Goal: Information Seeking & Learning: Compare options

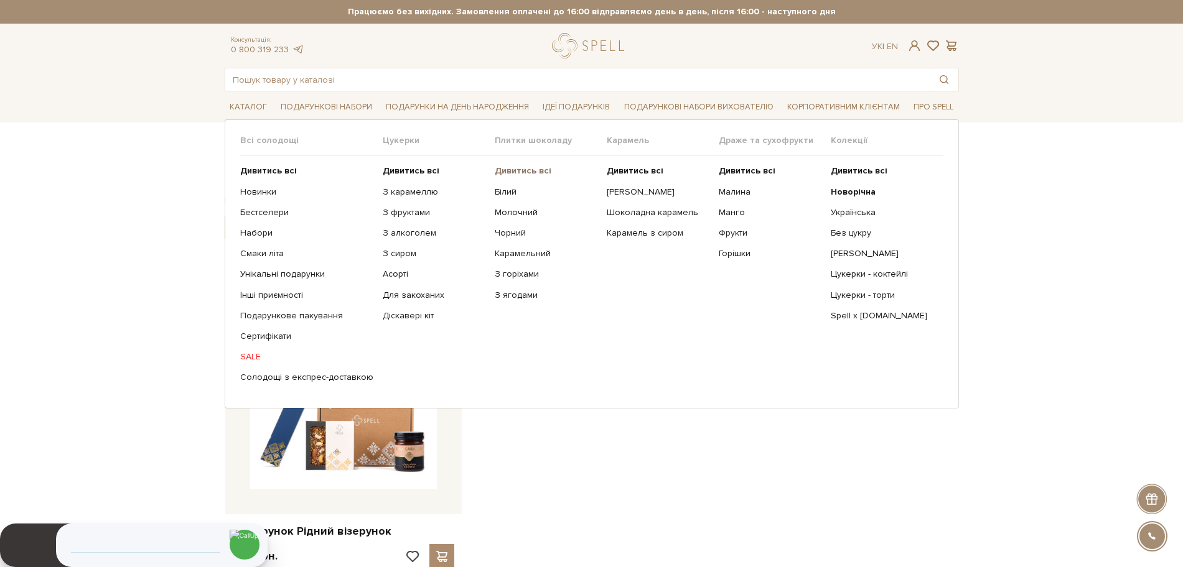
click at [518, 169] on b "Дивитись всі" at bounding box center [523, 170] width 57 height 11
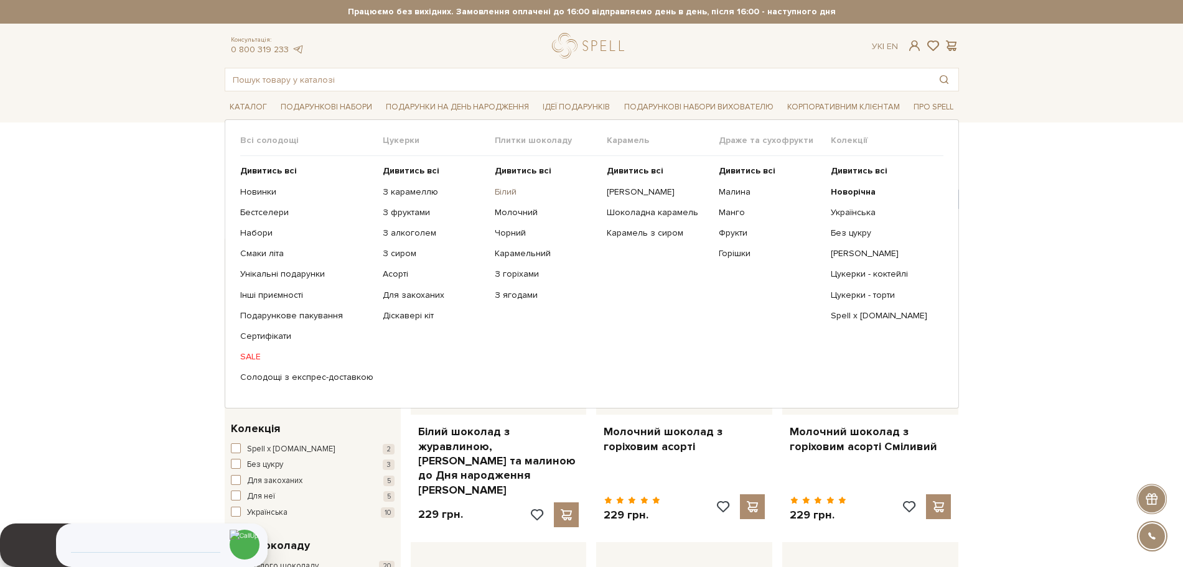
click at [500, 189] on link "Білий" at bounding box center [546, 192] width 103 height 11
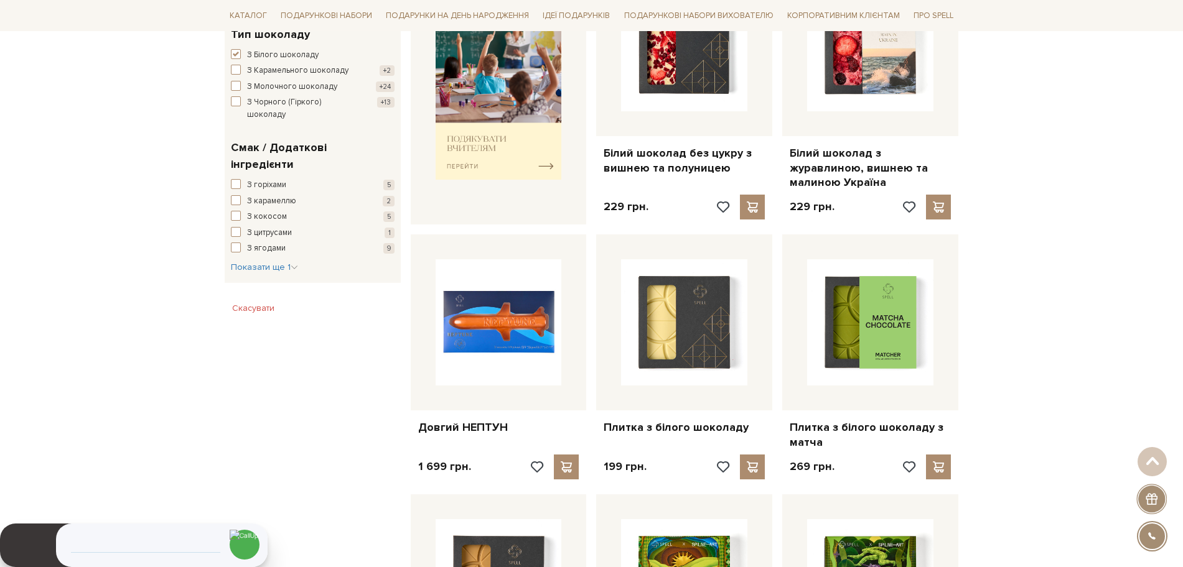
scroll to position [585, 0]
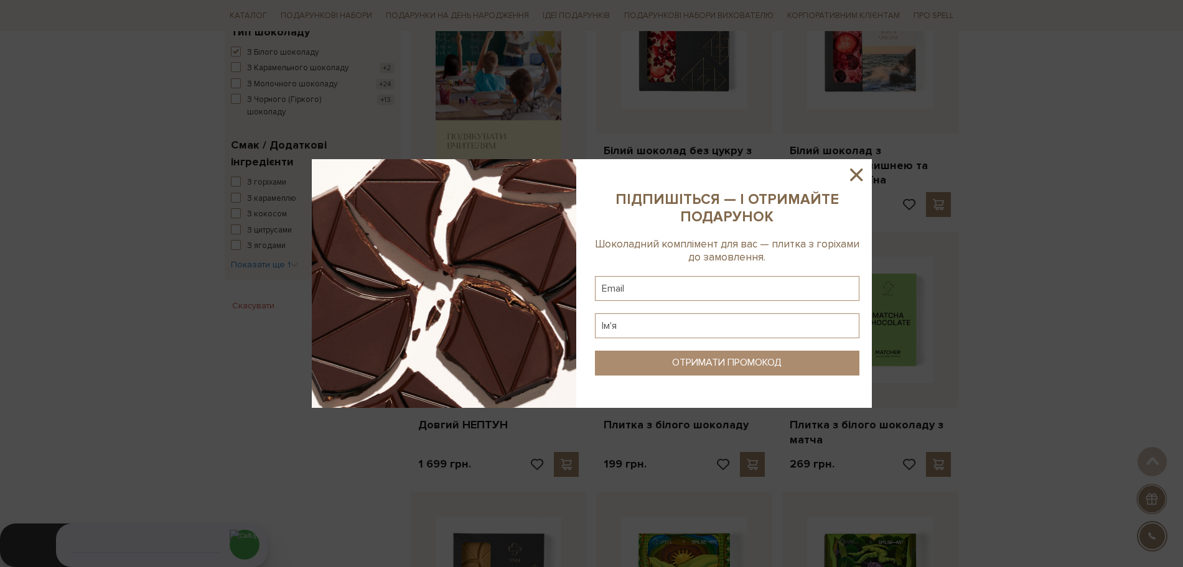
click at [850, 174] on icon at bounding box center [855, 174] width 21 height 21
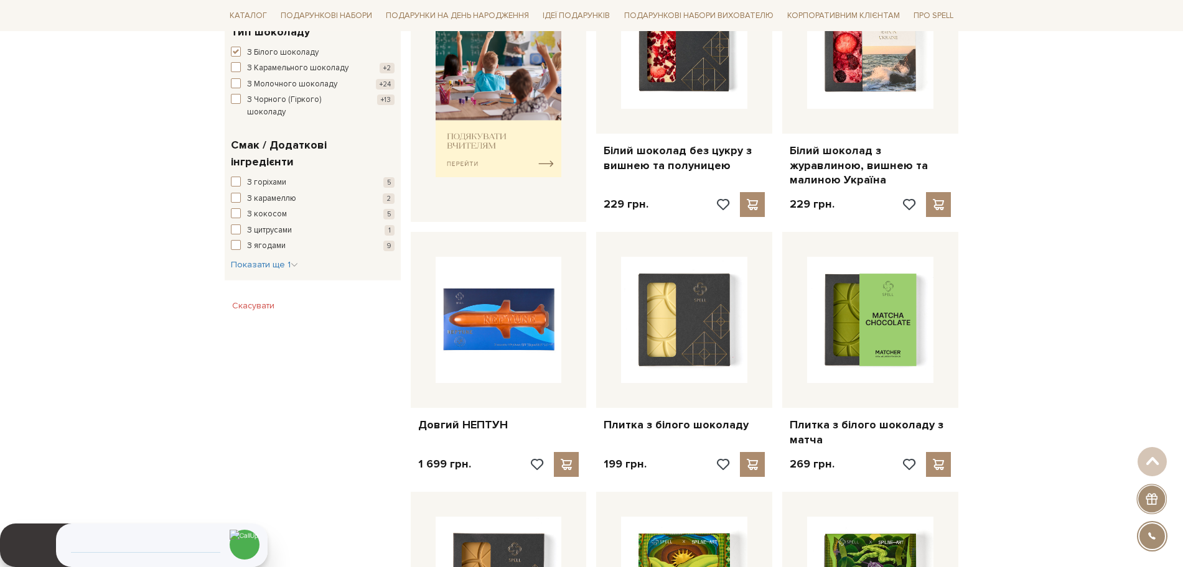
scroll to position [0, 0]
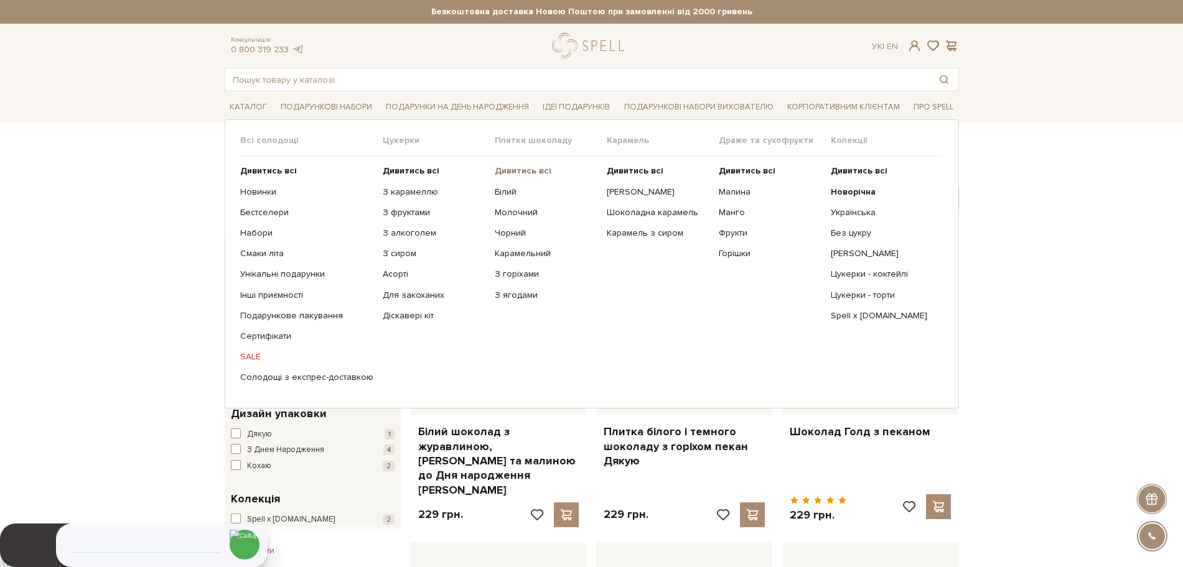
click at [502, 170] on b "Дивитись всі" at bounding box center [523, 170] width 57 height 11
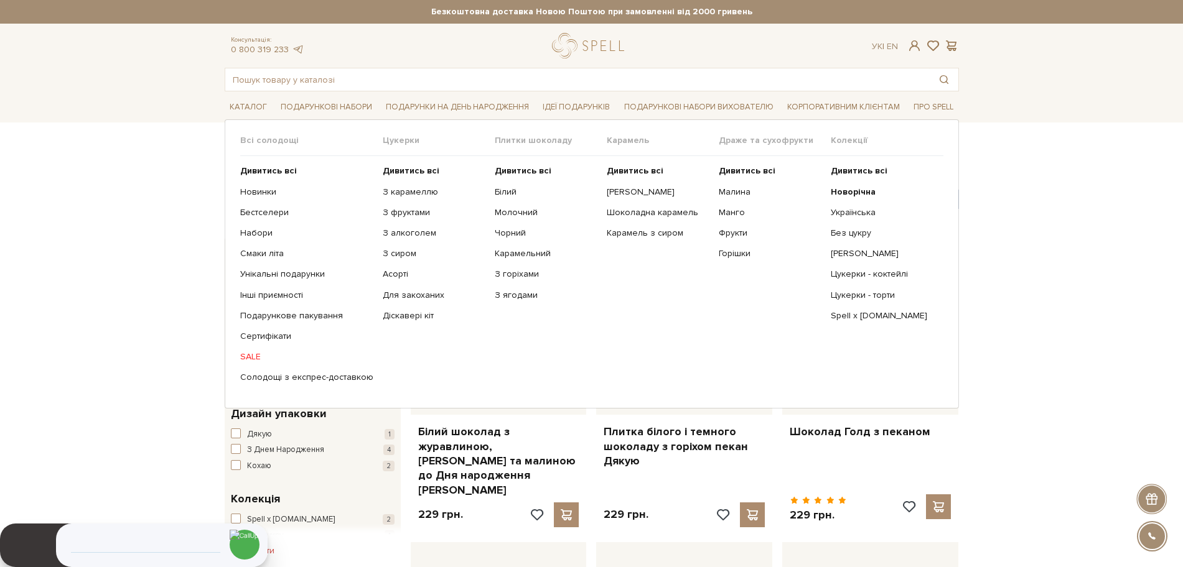
click at [500, 177] on ul "Дивитись всі Білий Молочний Чорний Карамельний З горіхами" at bounding box center [551, 274] width 112 height 236
click at [495, 165] on b "Дивитись всі" at bounding box center [523, 170] width 57 height 11
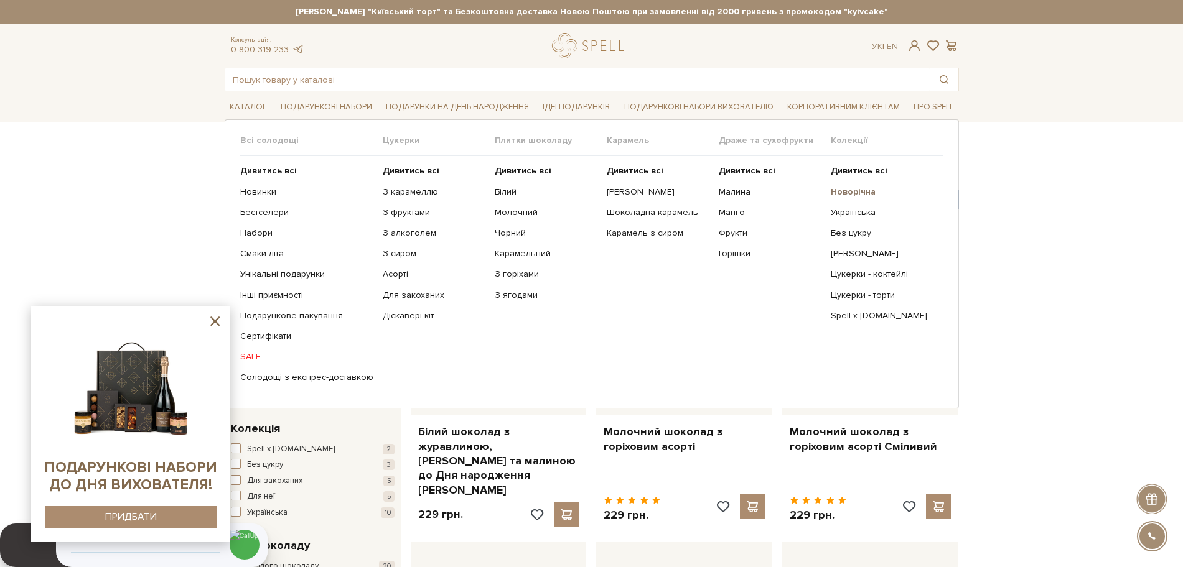
click at [852, 195] on b "Новорічна" at bounding box center [853, 192] width 45 height 11
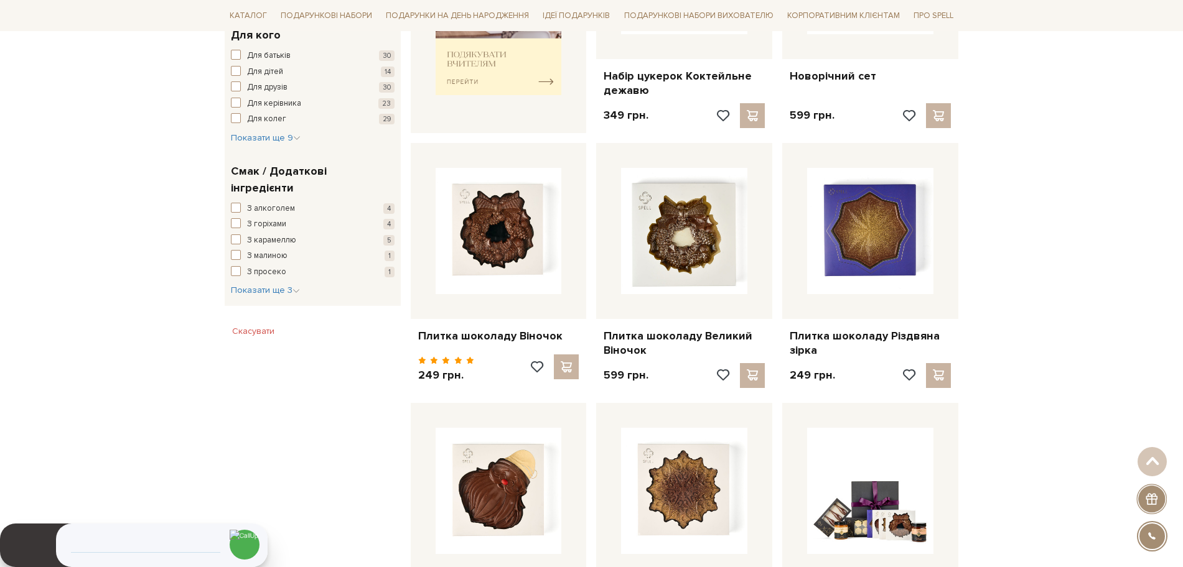
scroll to position [977, 0]
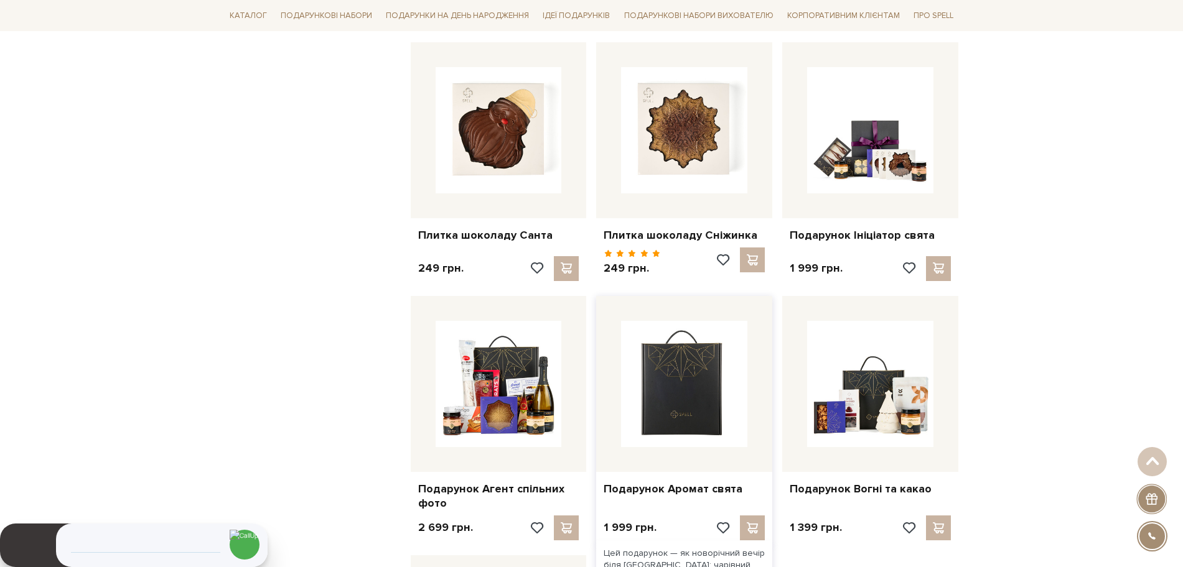
click at [707, 384] on img at bounding box center [684, 384] width 126 height 126
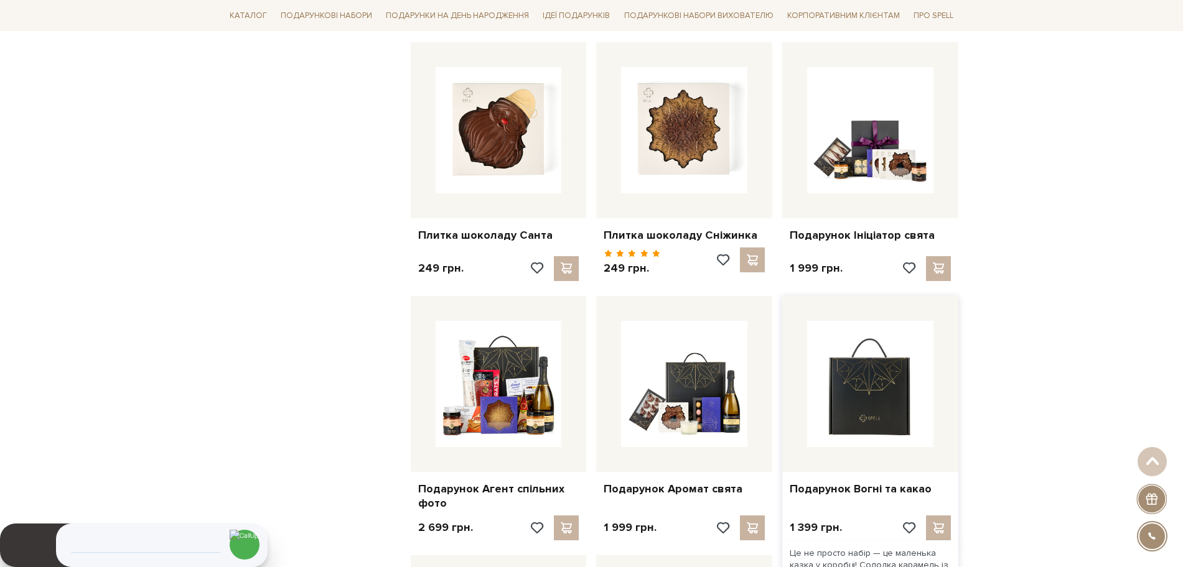
click at [865, 404] on img at bounding box center [870, 384] width 126 height 126
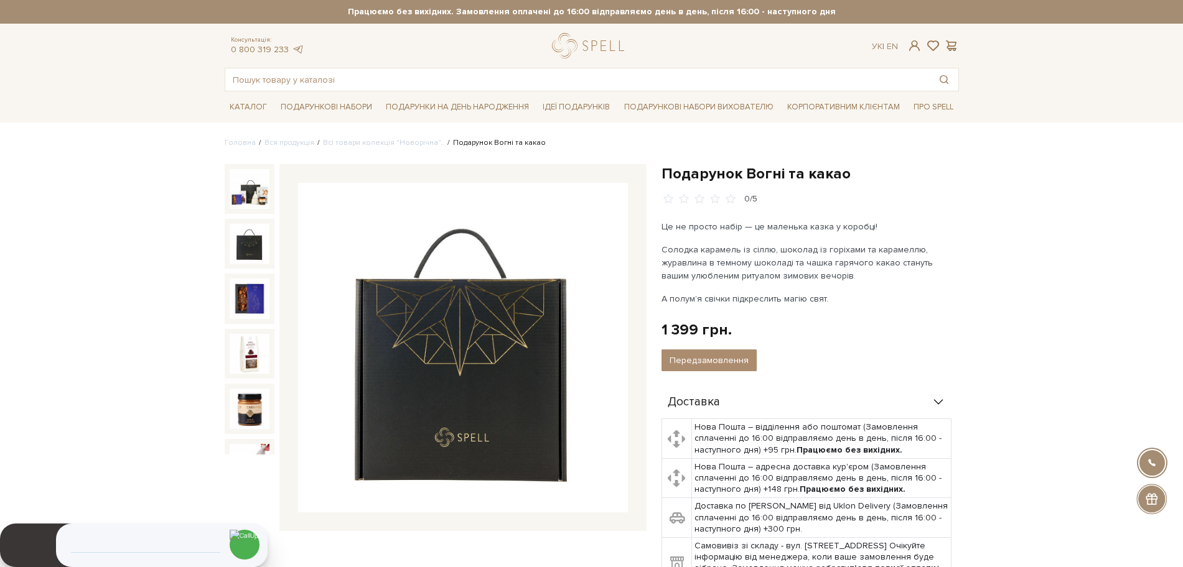
click at [249, 238] on img at bounding box center [250, 244] width 40 height 40
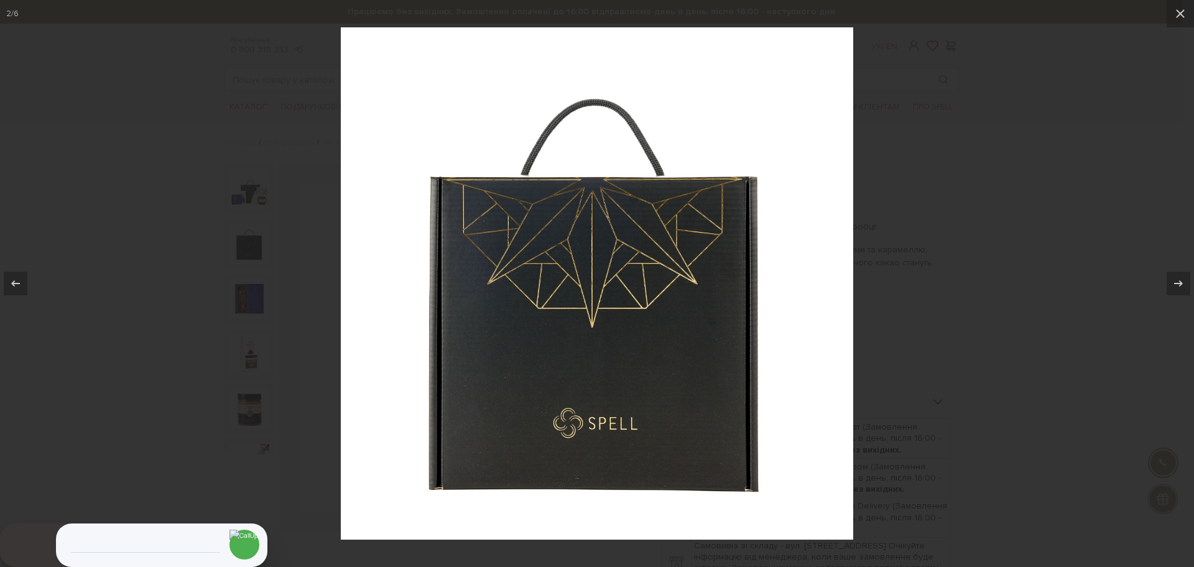
click at [142, 226] on div at bounding box center [597, 283] width 1194 height 567
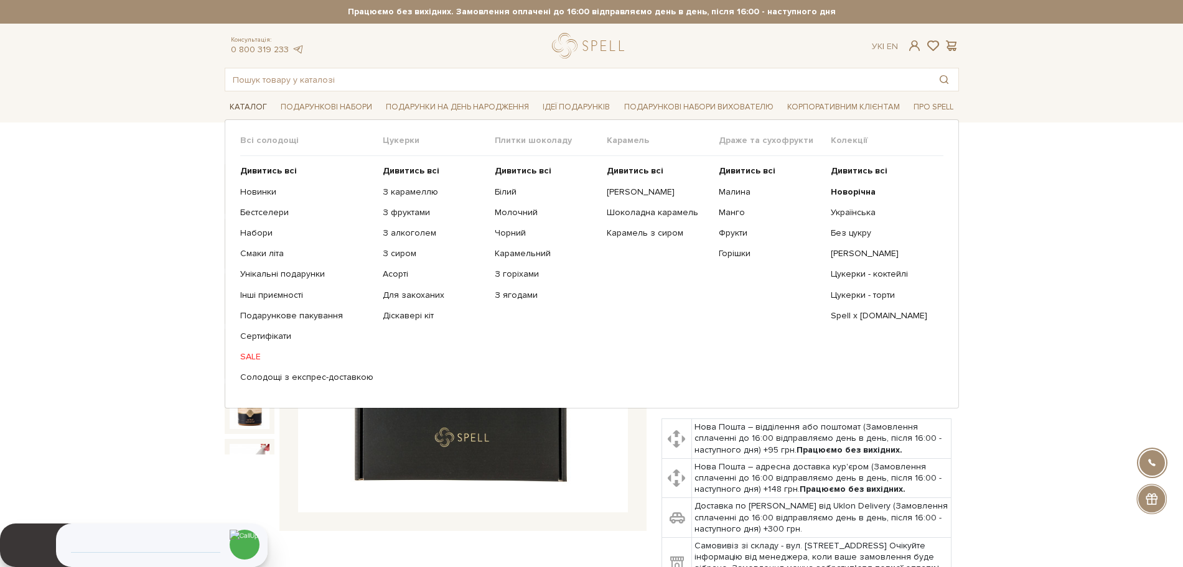
click at [248, 109] on link "Каталог" at bounding box center [248, 107] width 47 height 19
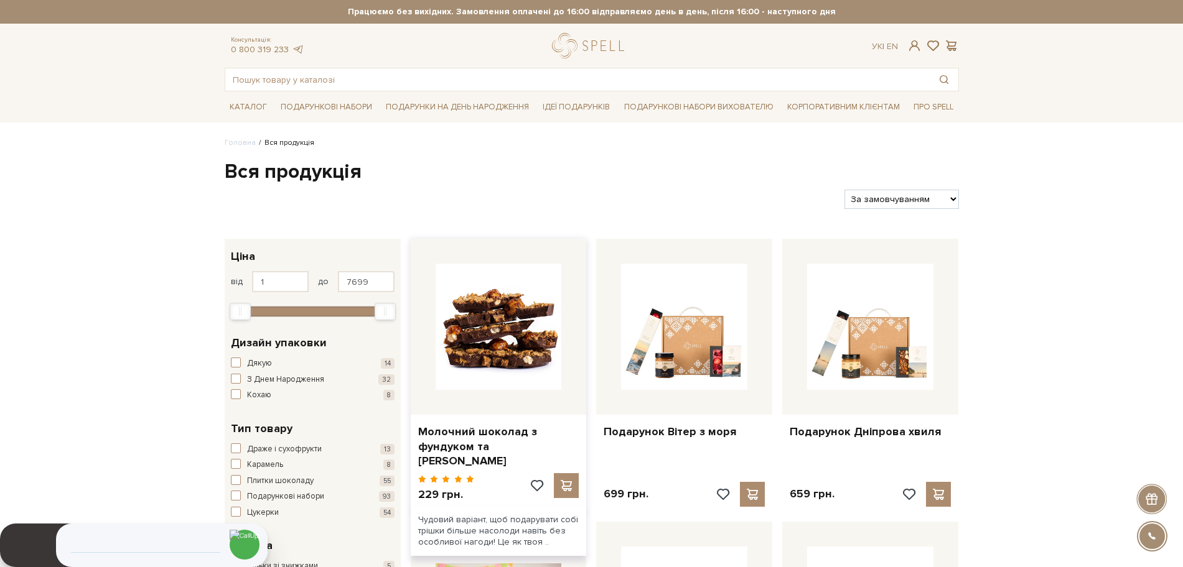
click at [534, 328] on img at bounding box center [498, 327] width 126 height 126
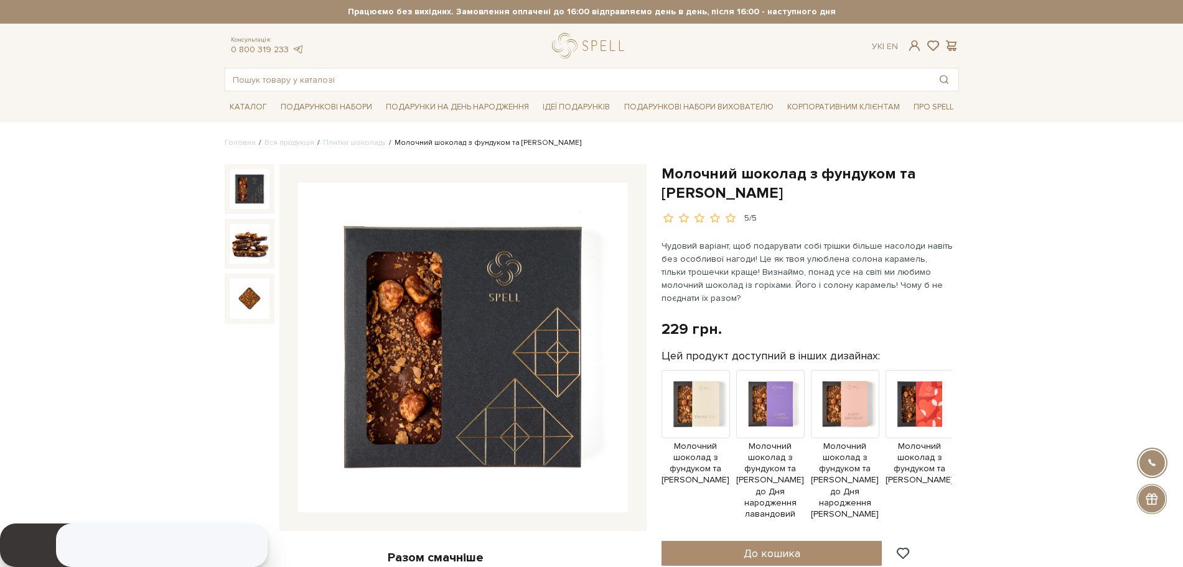
click at [536, 307] on img at bounding box center [463, 348] width 330 height 330
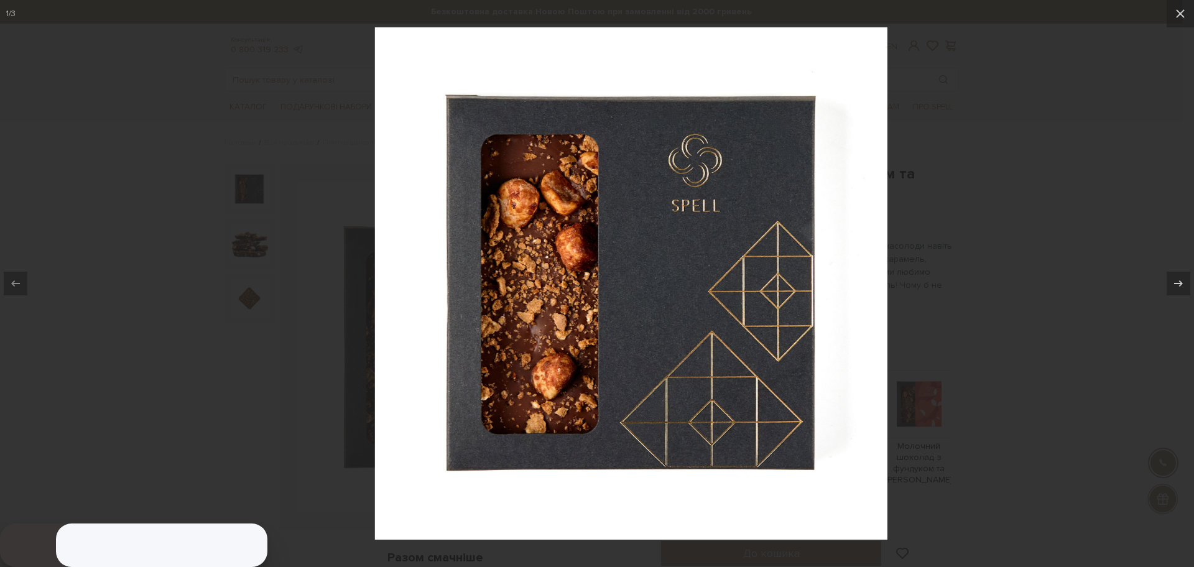
drag, startPoint x: 126, startPoint y: 214, endPoint x: 266, endPoint y: 83, distance: 191.5
click at [266, 83] on div at bounding box center [631, 283] width 1194 height 567
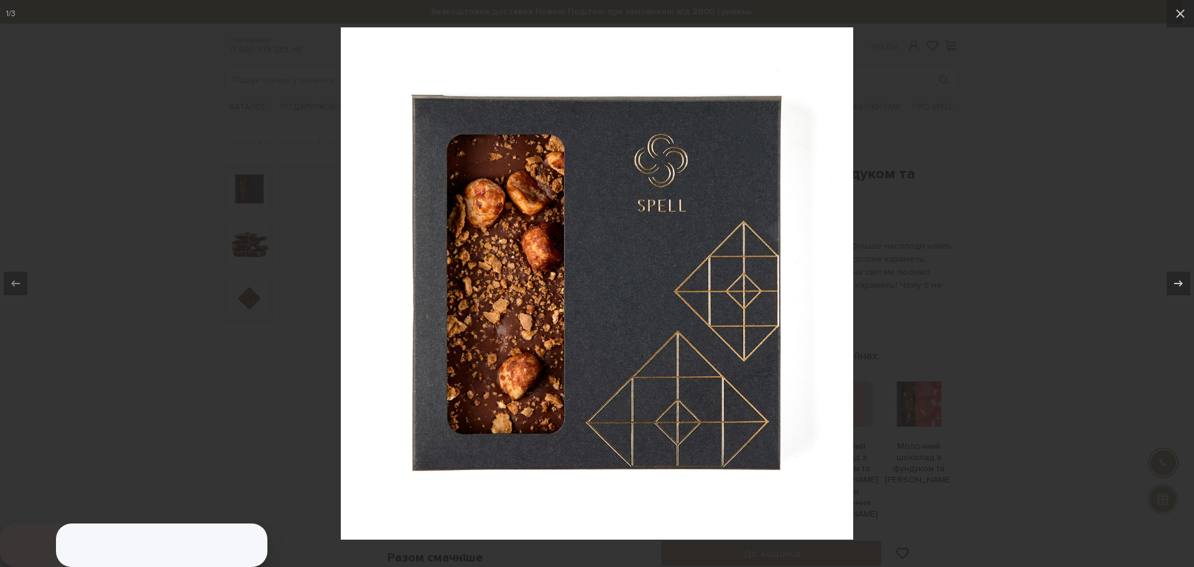
click at [266, 83] on div at bounding box center [597, 283] width 1194 height 567
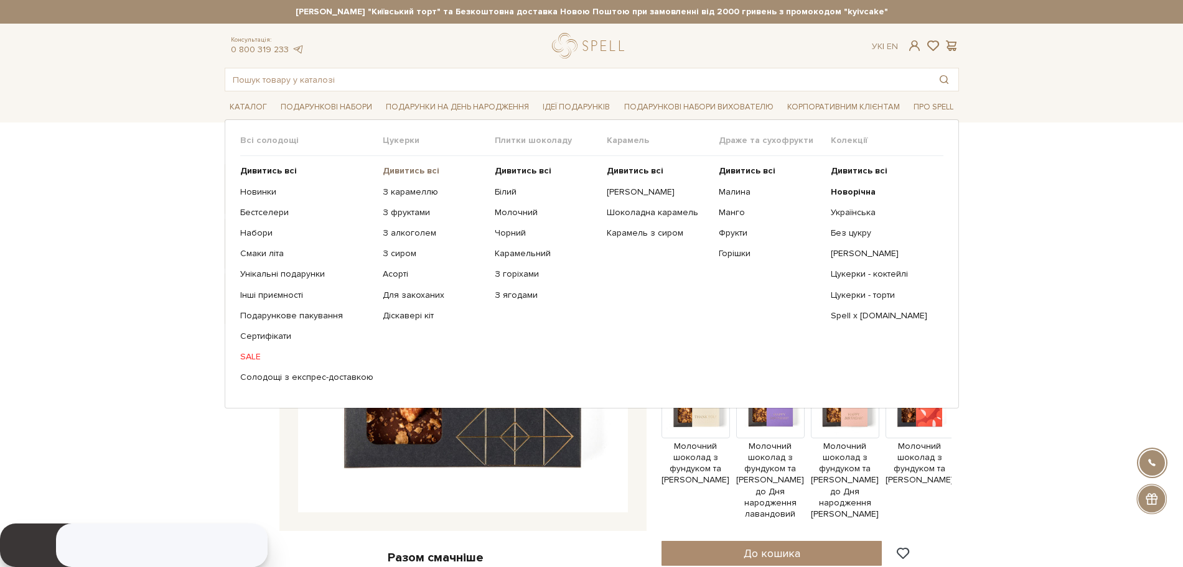
click at [388, 165] on b "Дивитись всі" at bounding box center [411, 170] width 57 height 11
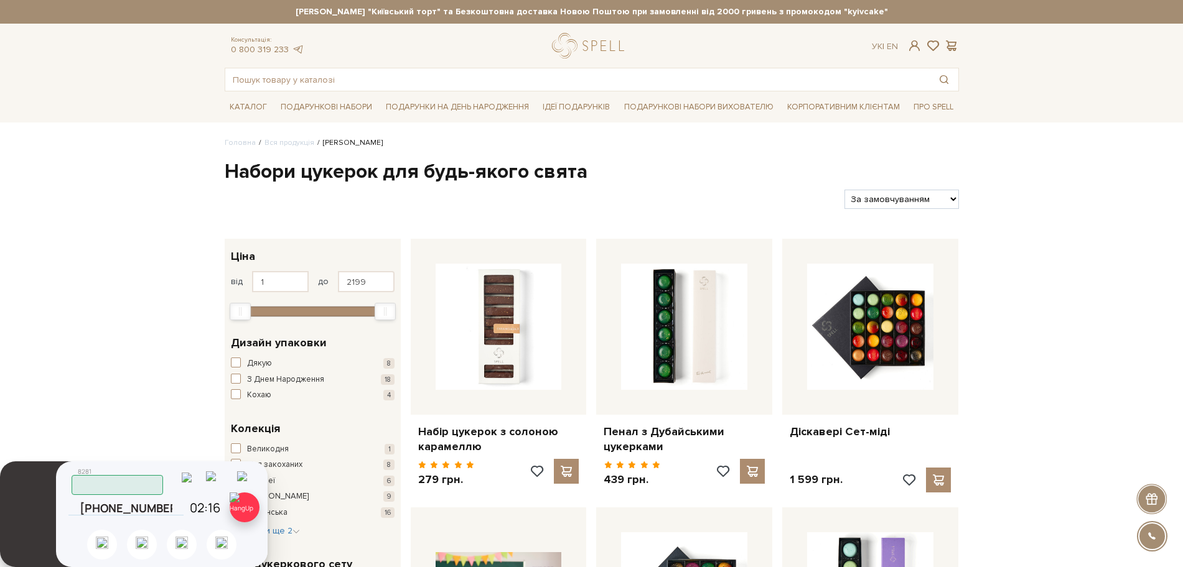
click at [246, 510] on img at bounding box center [245, 508] width 30 height 30
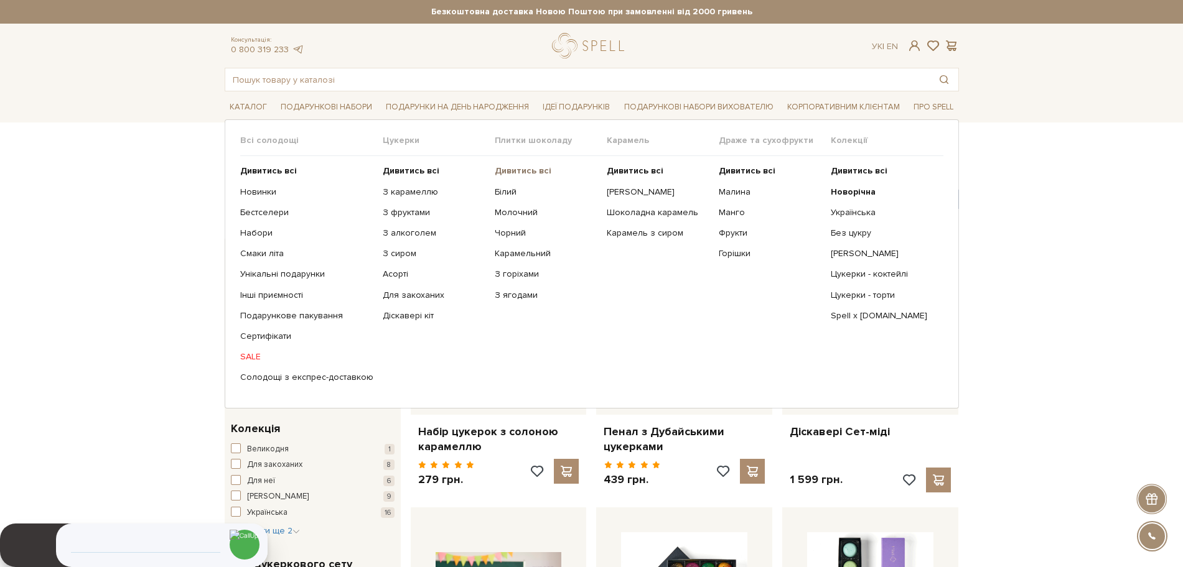
click at [511, 170] on b "Дивитись всі" at bounding box center [523, 170] width 57 height 11
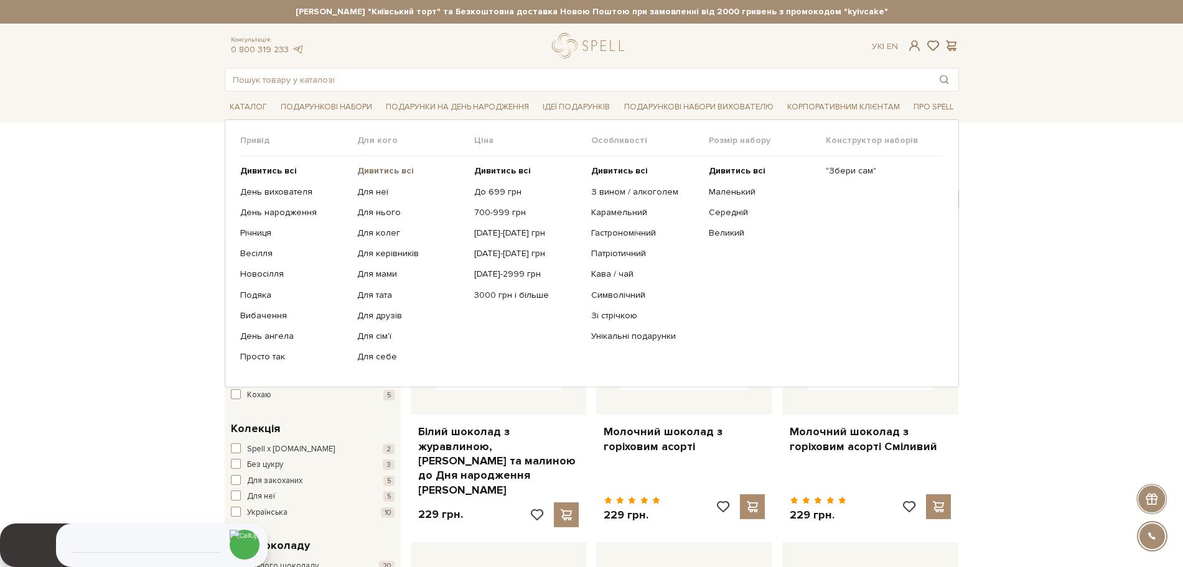
click at [399, 168] on b "Дивитись всі" at bounding box center [385, 170] width 57 height 11
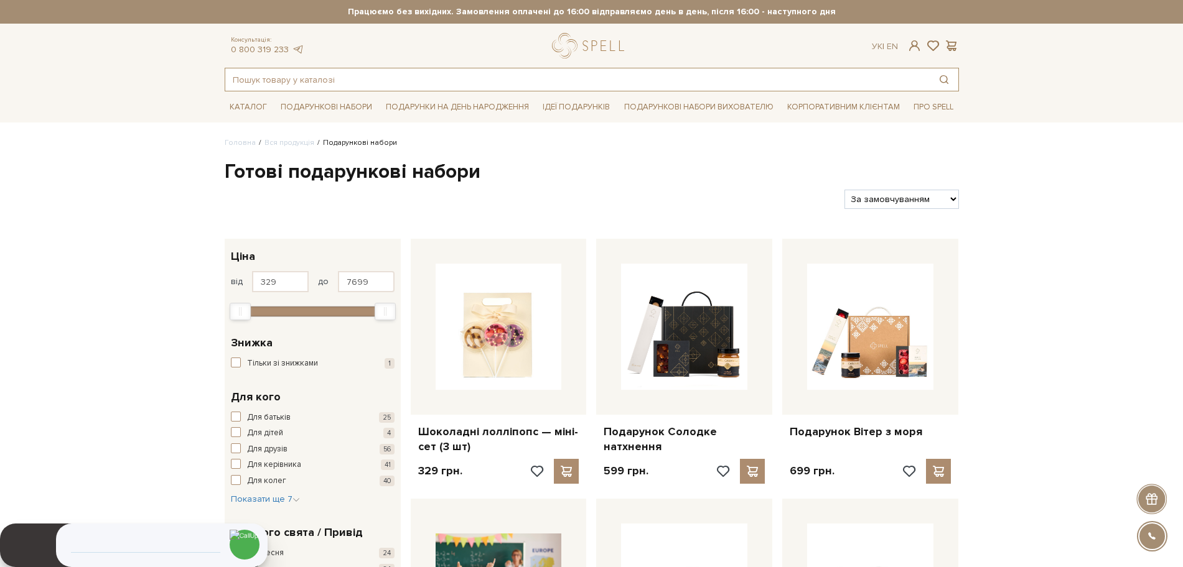
click at [399, 81] on input "text" at bounding box center [577, 79] width 704 height 22
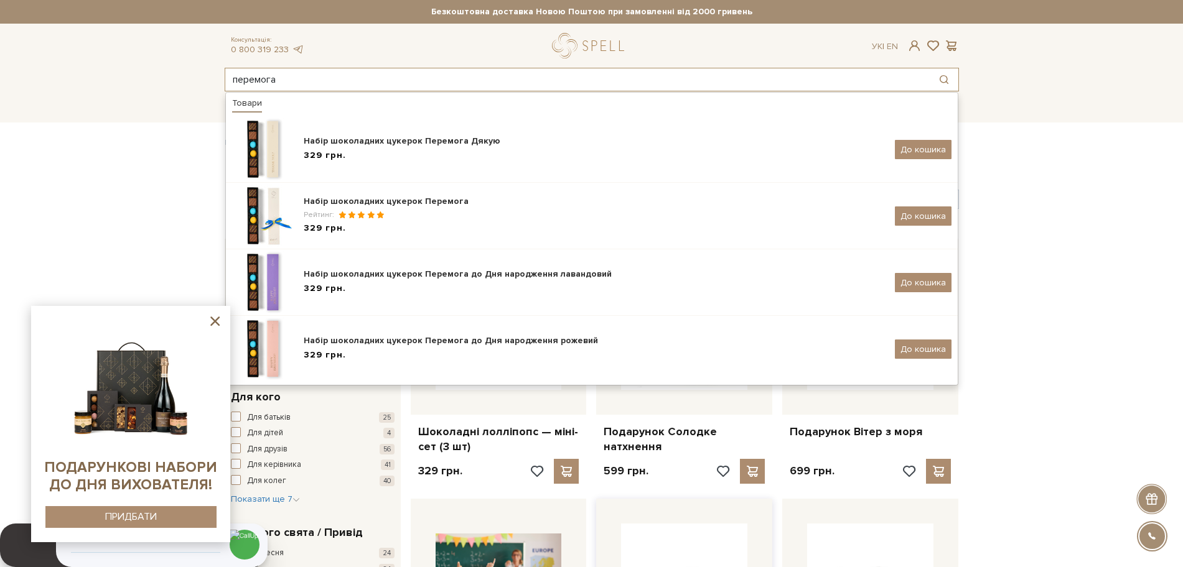
type input "перемога"
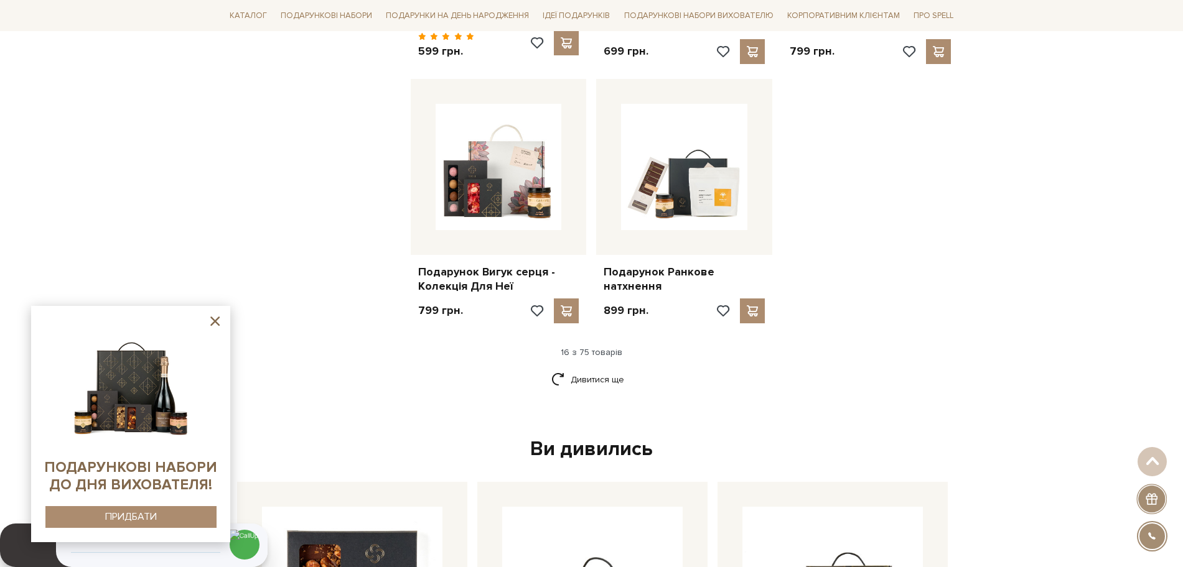
scroll to position [1486, 0]
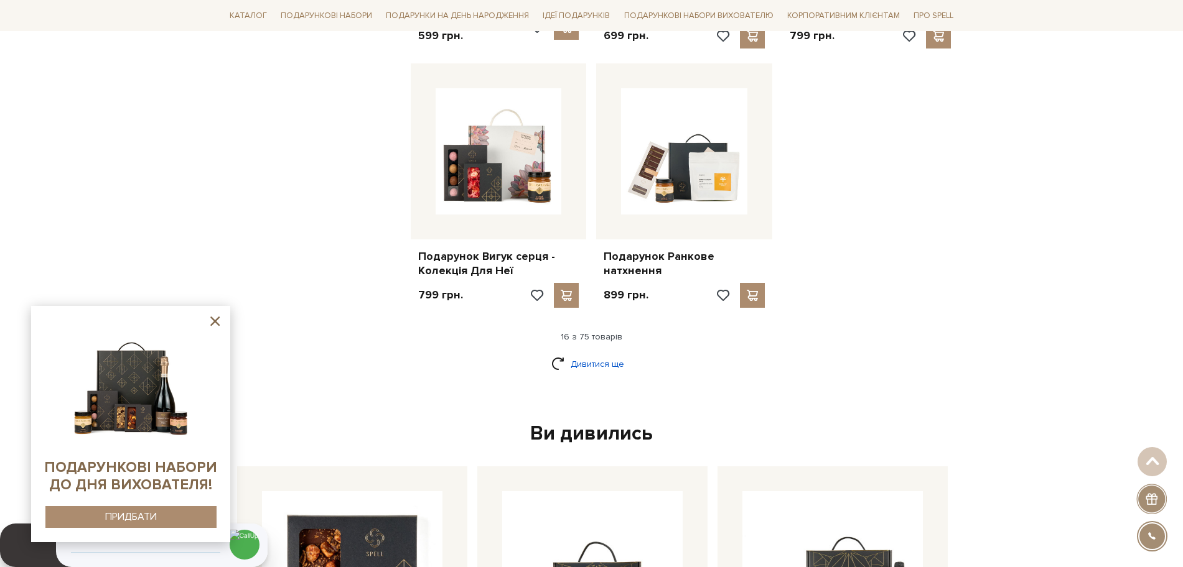
click at [610, 353] on link "Дивитися ще" at bounding box center [591, 364] width 81 height 22
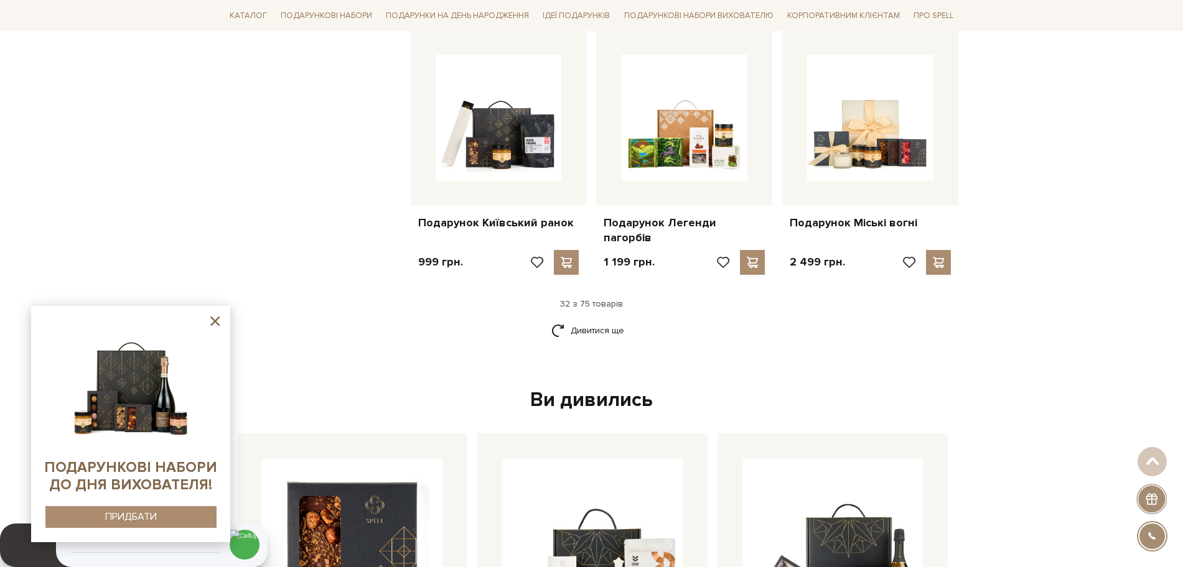
scroll to position [2828, 0]
click at [605, 319] on link "Дивитися ще" at bounding box center [591, 330] width 81 height 22
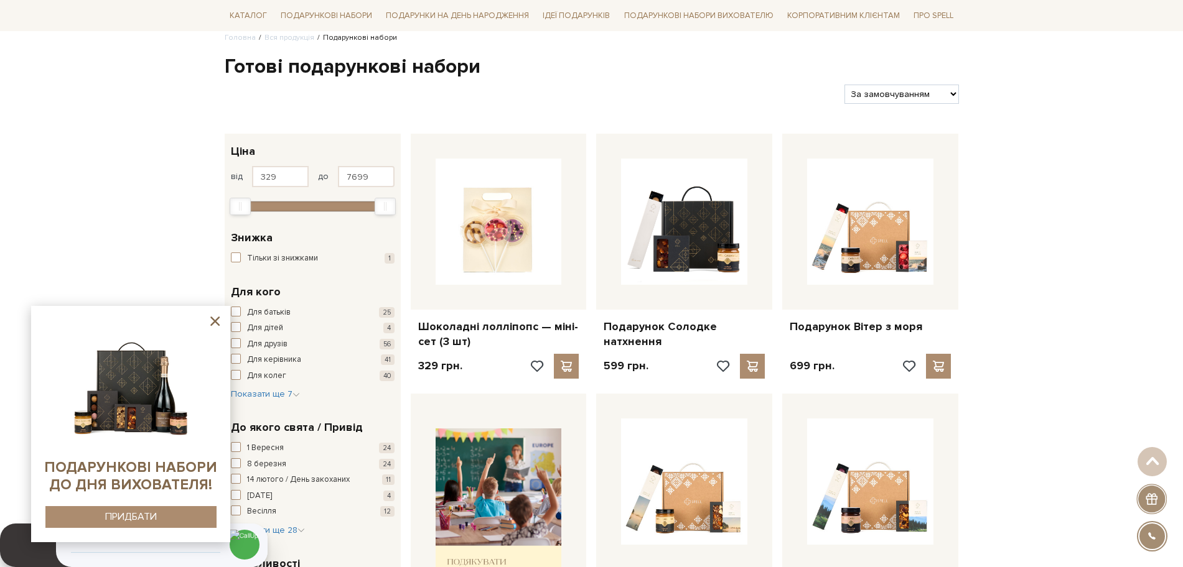
scroll to position [0, 0]
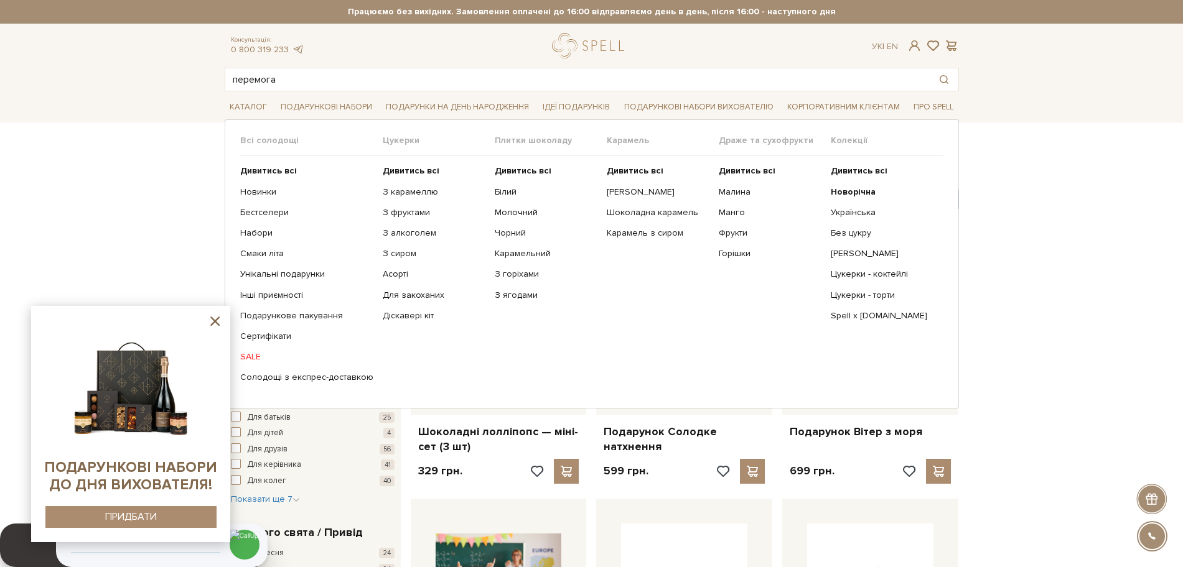
click at [496, 199] on ul "Дивитись всі Білий Молочний Чорний Карамельний З горіхами" at bounding box center [551, 274] width 112 height 236
click at [502, 197] on link "Білий" at bounding box center [546, 192] width 103 height 11
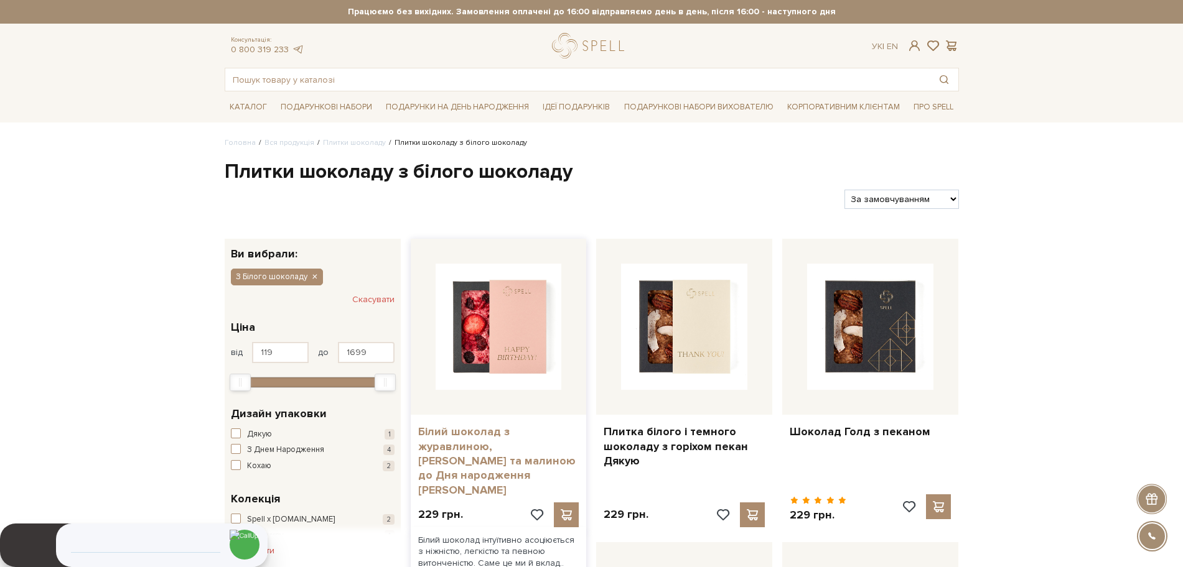
click at [505, 442] on link "Білий шоколад з журавлиною, [PERSON_NAME] та малиною до Дня народження [PERSON_…" at bounding box center [498, 461] width 161 height 73
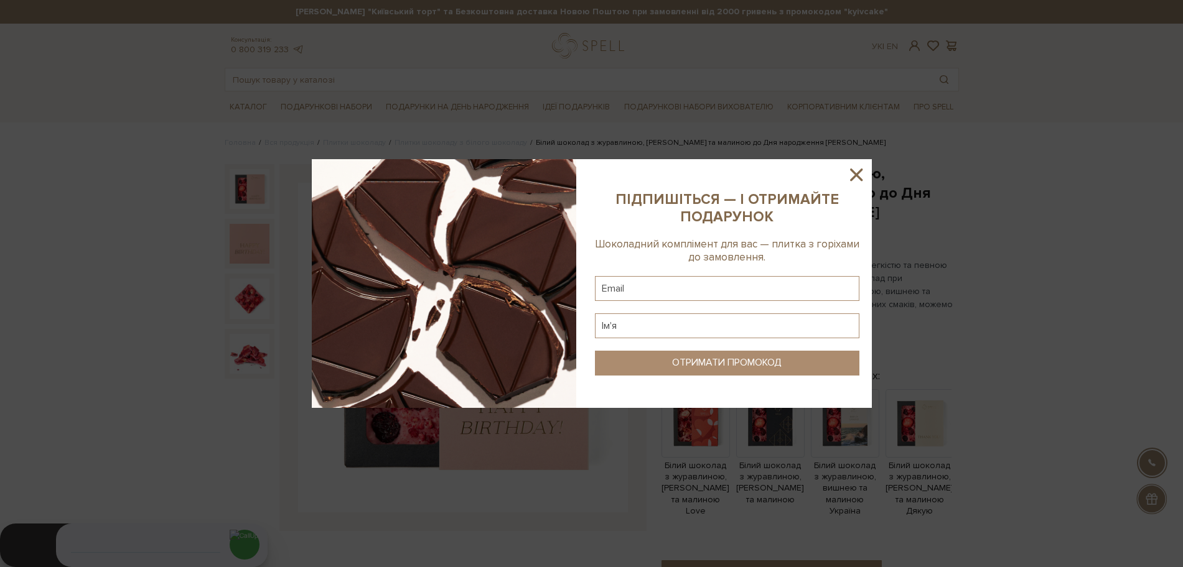
click at [851, 175] on icon at bounding box center [855, 174] width 21 height 21
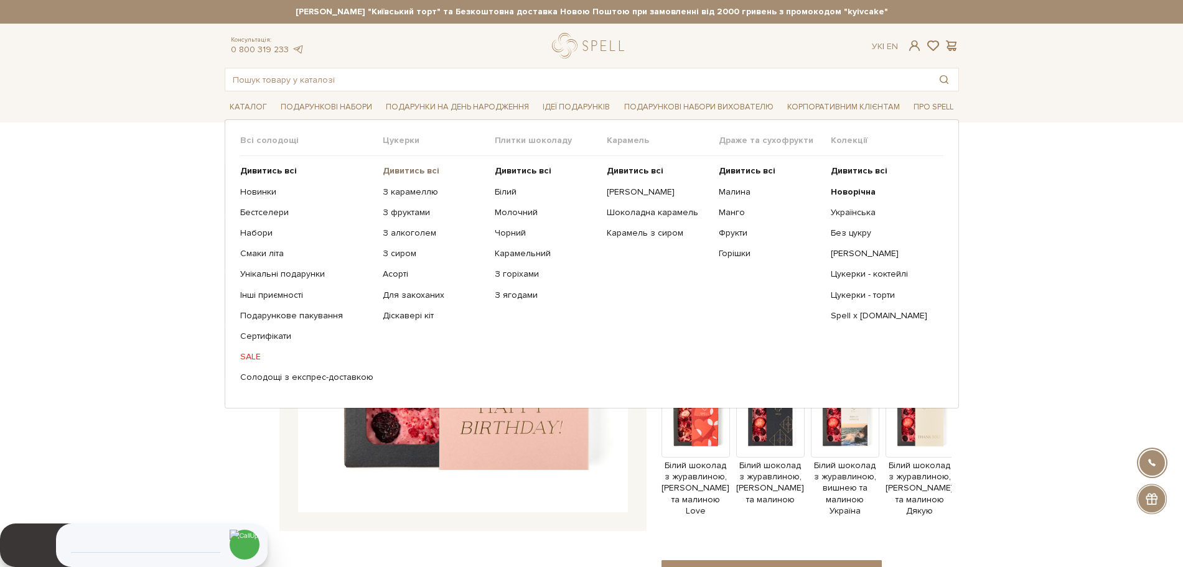
click at [394, 172] on b "Дивитись всі" at bounding box center [411, 170] width 57 height 11
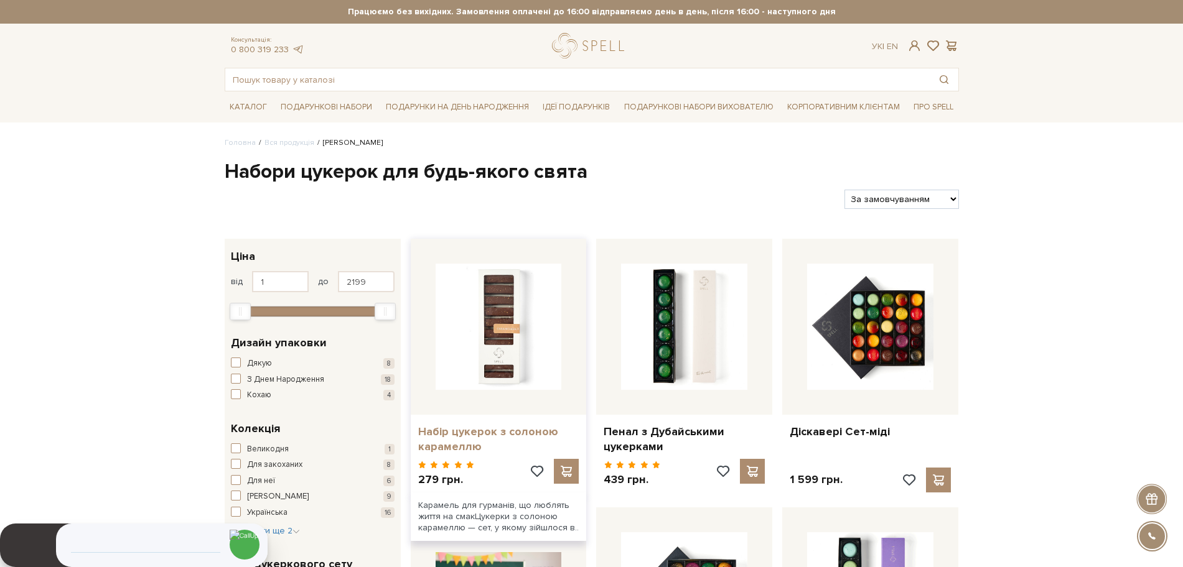
click at [511, 438] on link "Набір цукерок з солоною карамеллю" at bounding box center [498, 439] width 161 height 29
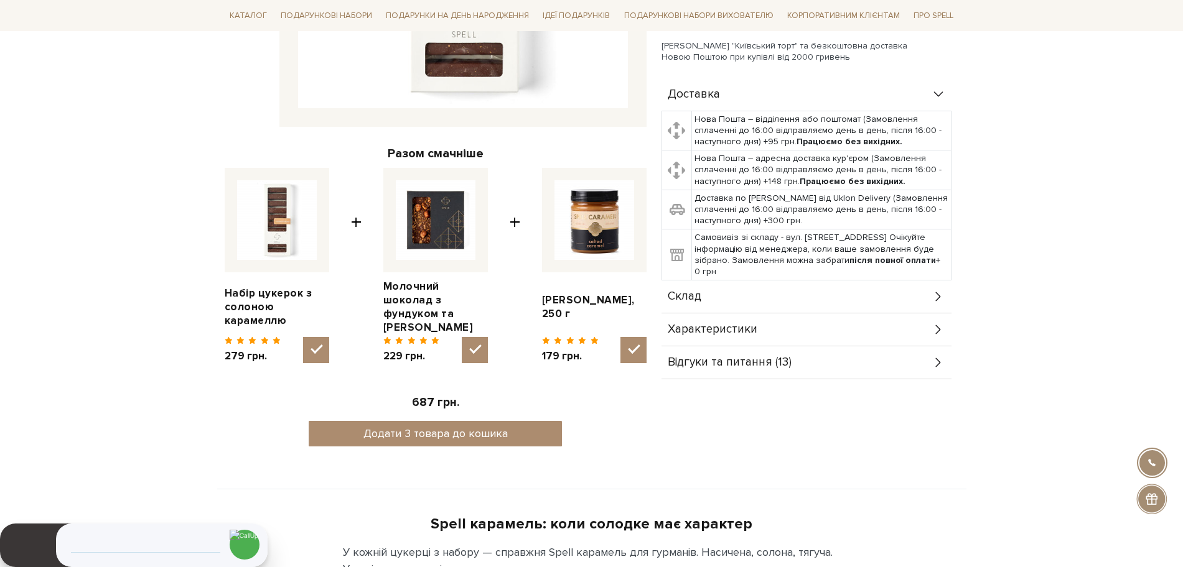
scroll to position [405, 0]
click at [687, 310] on div "Склад" at bounding box center [806, 296] width 290 height 32
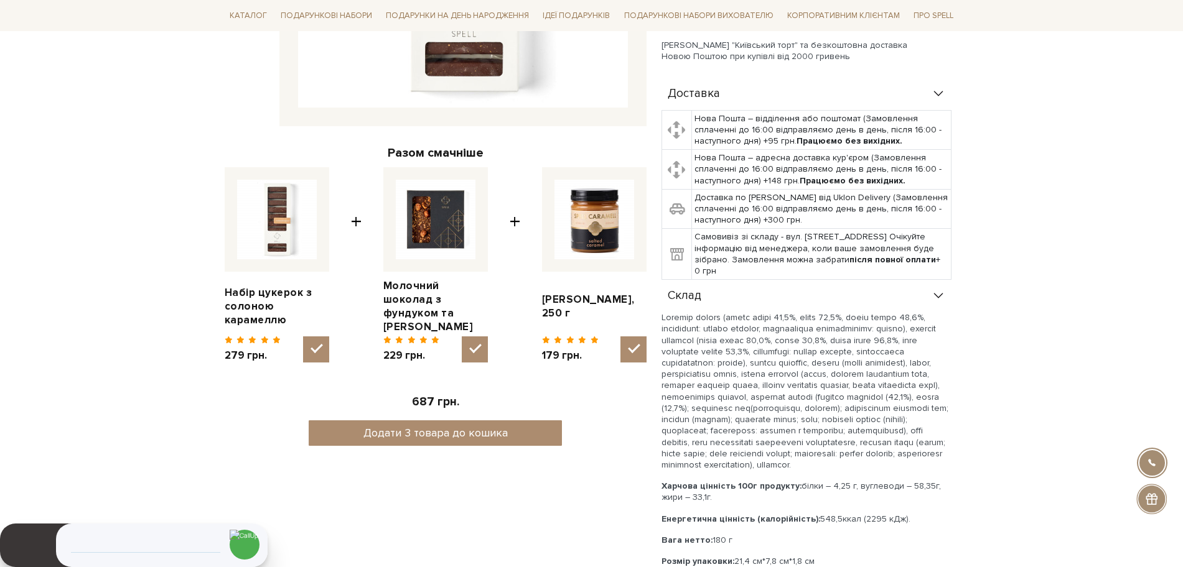
scroll to position [512, 0]
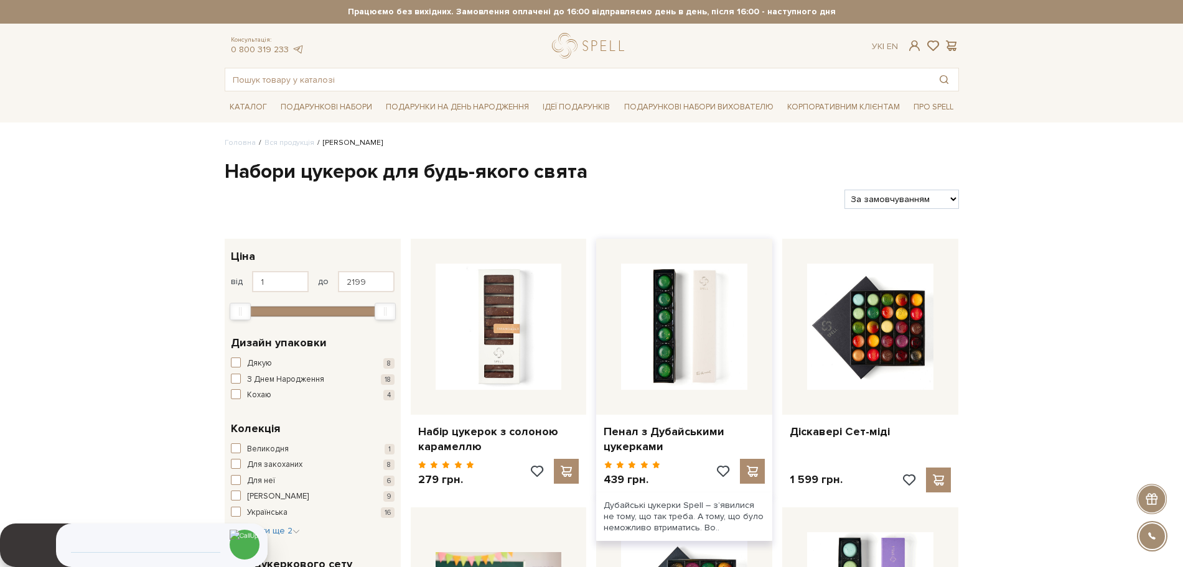
click at [688, 424] on div "Пенал з Дубайськими цукерками" at bounding box center [684, 437] width 176 height 44
click at [643, 433] on link "Пенал з Дубайськими цукерками" at bounding box center [683, 439] width 161 height 29
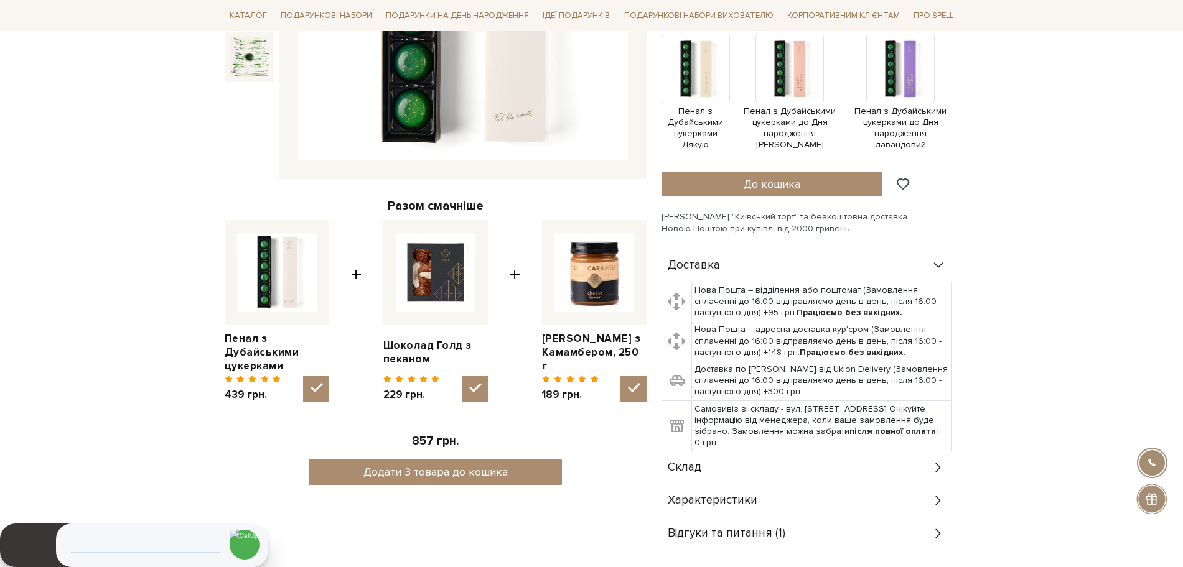
click at [707, 465] on div "Склад" at bounding box center [806, 468] width 290 height 32
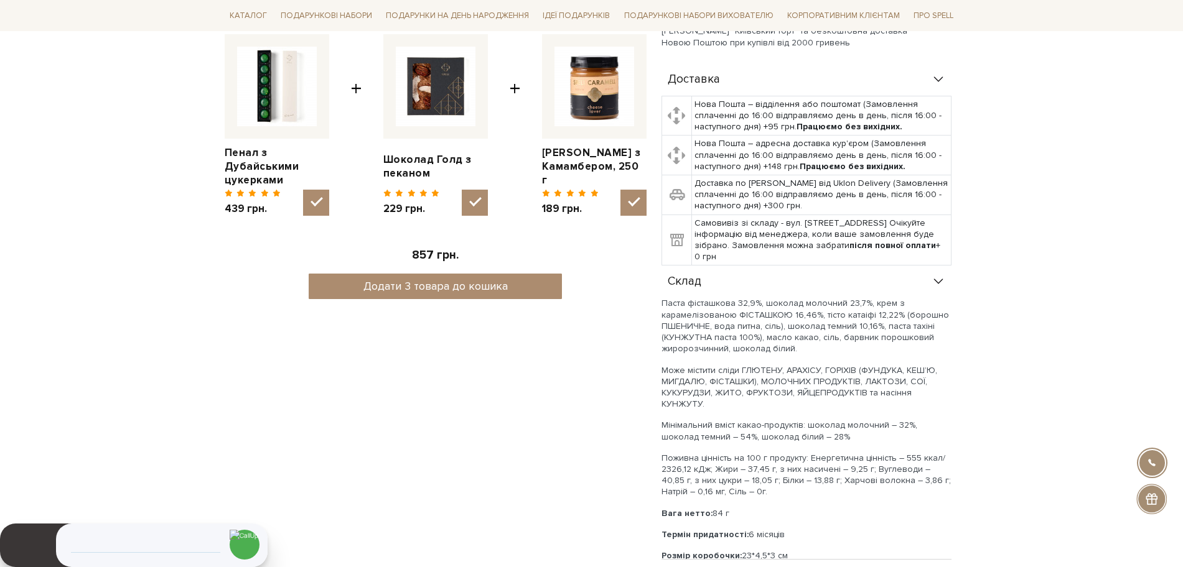
scroll to position [539, 0]
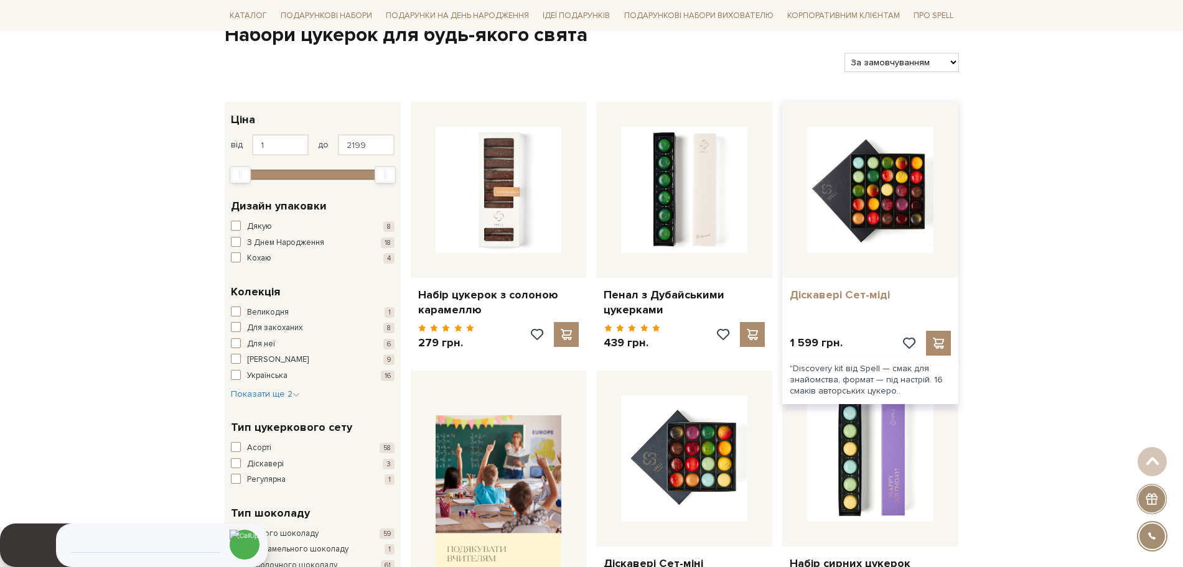
click at [799, 290] on link "Діскавері Сет-міді" at bounding box center [869, 295] width 161 height 14
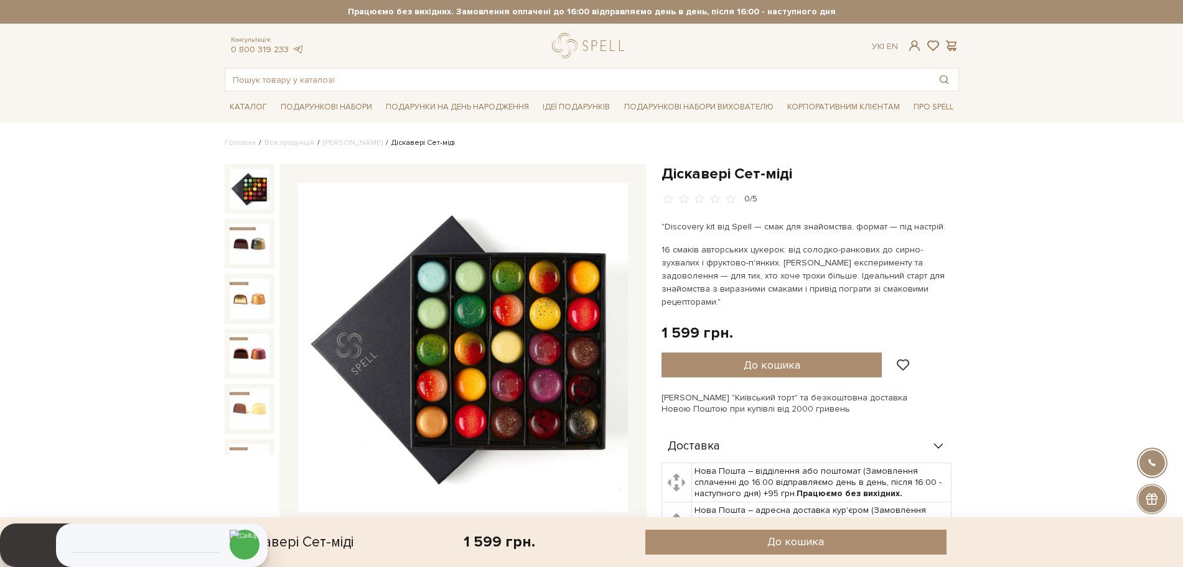
scroll to position [465, 0]
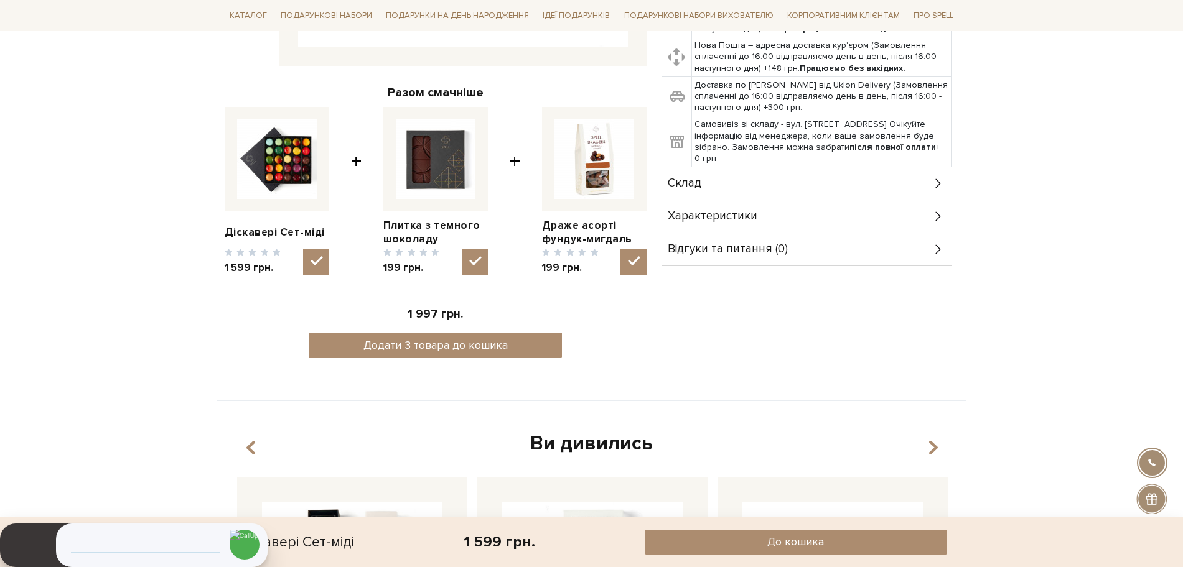
click at [691, 181] on div "Склад" at bounding box center [806, 183] width 290 height 32
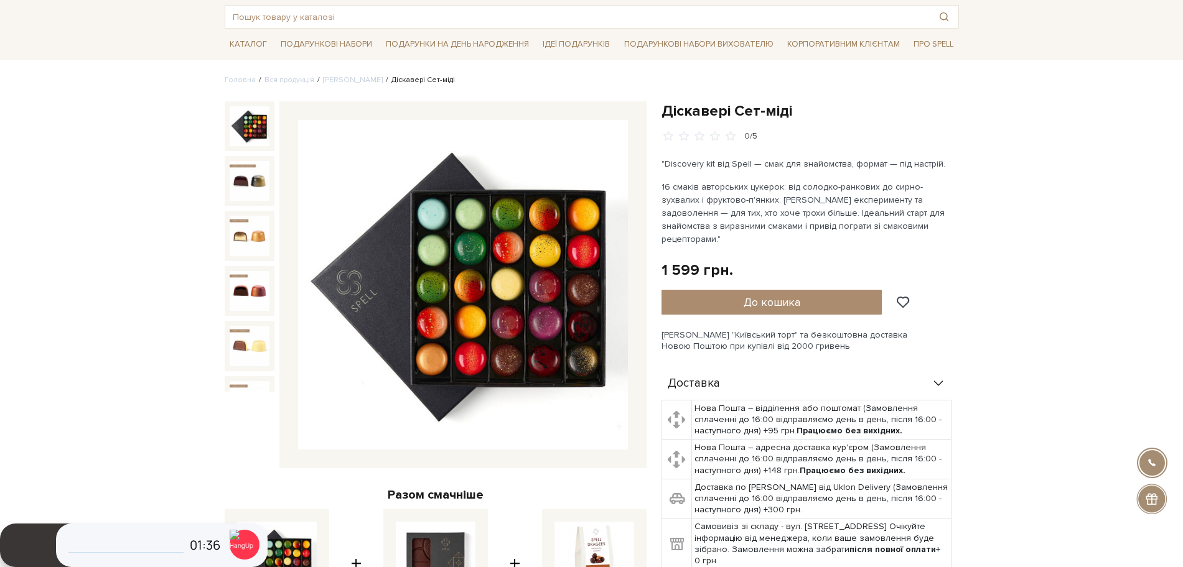
scroll to position [62, 0]
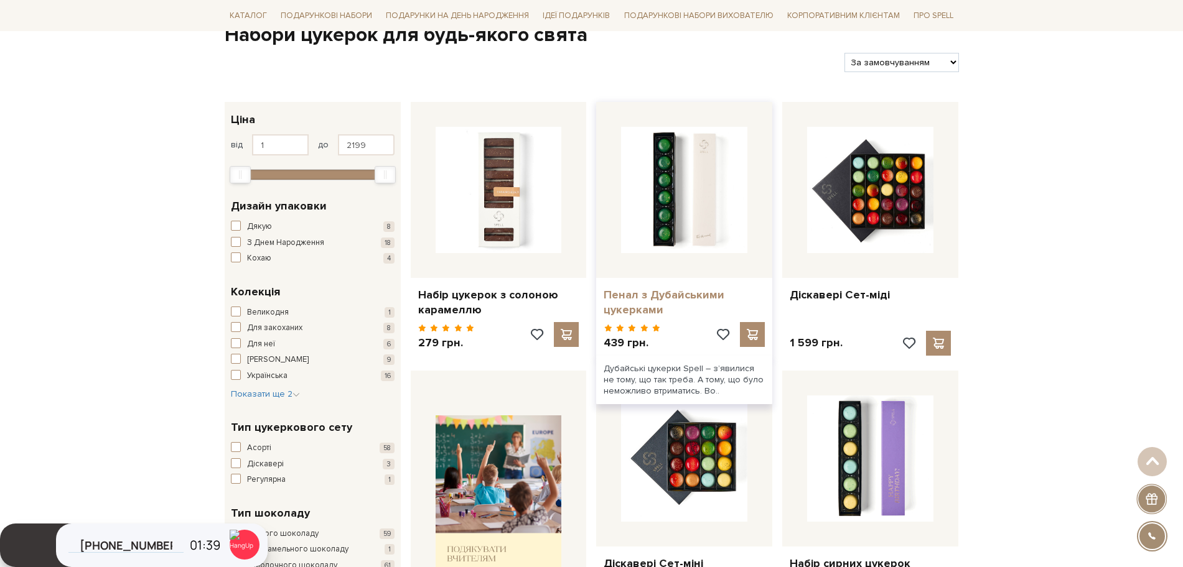
click at [650, 302] on link "Пенал з Дубайськими цукерками" at bounding box center [683, 302] width 161 height 29
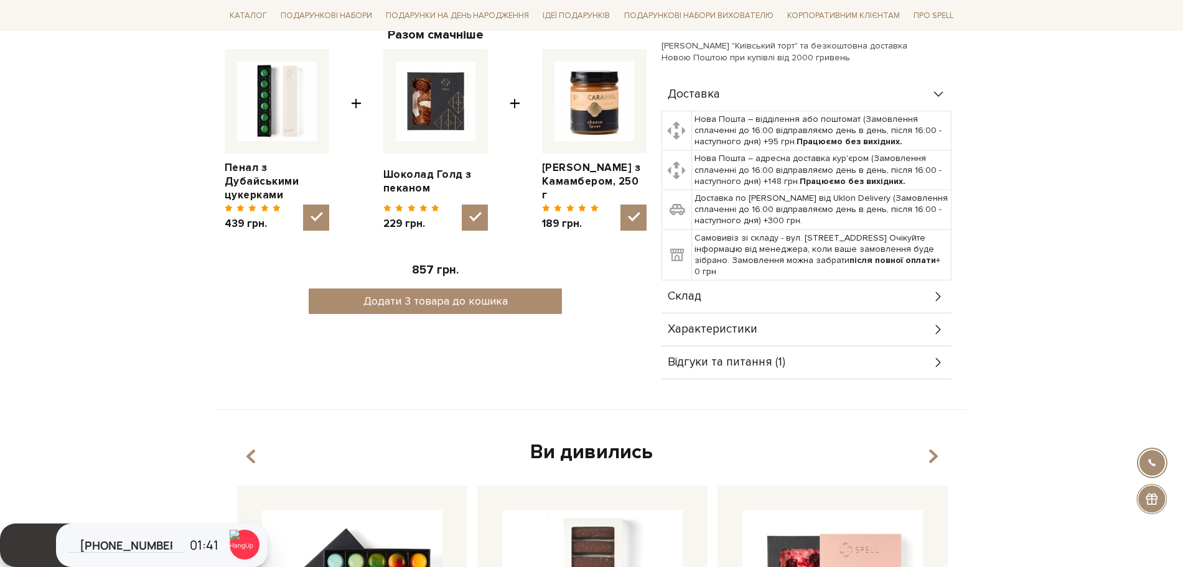
scroll to position [523, 0]
click at [704, 305] on div "Склад" at bounding box center [806, 297] width 290 height 32
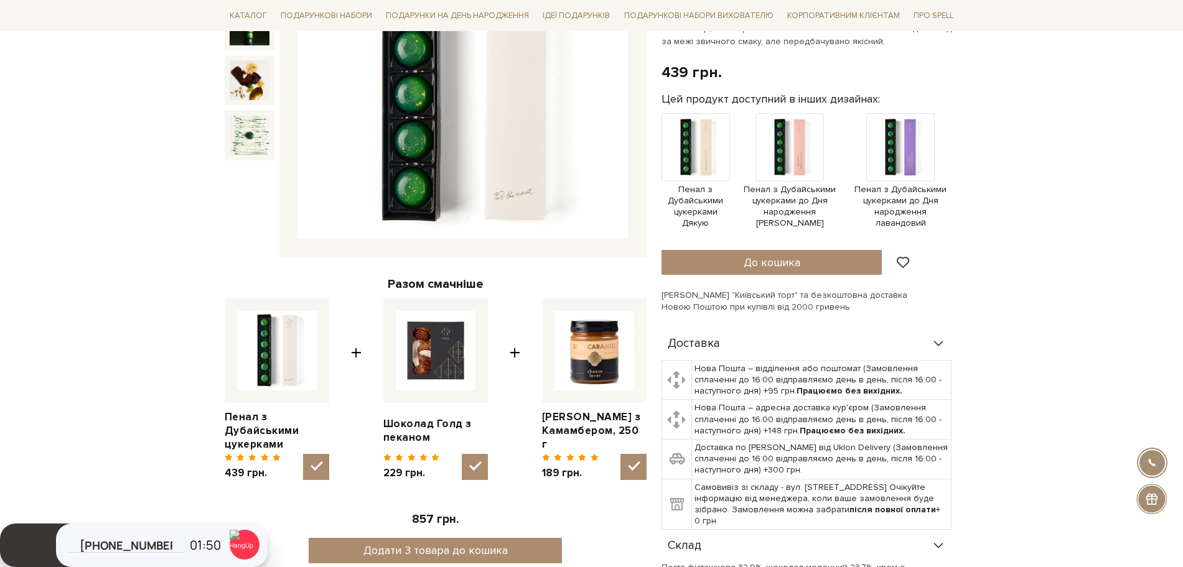
scroll to position [266, 0]
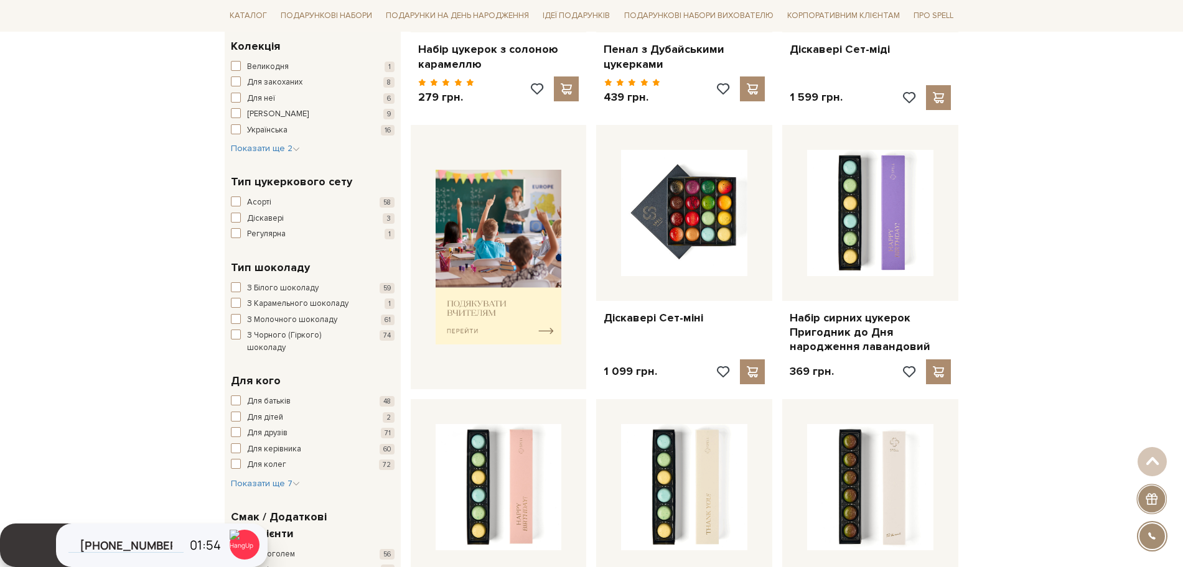
scroll to position [386, 0]
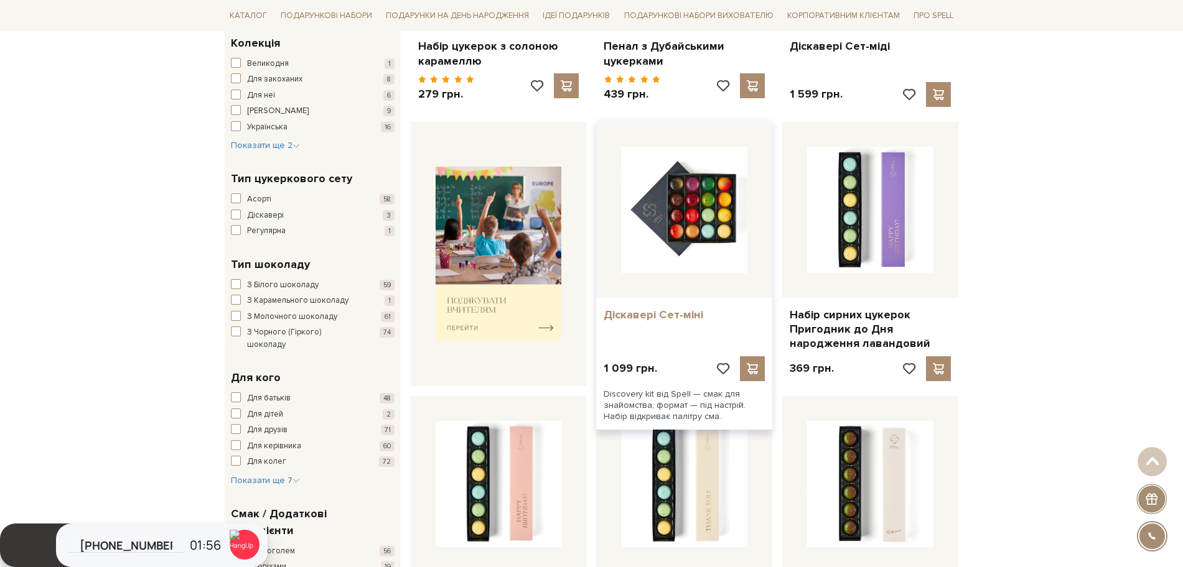
click at [668, 321] on link "Діскавері Сет-міні" at bounding box center [683, 315] width 161 height 14
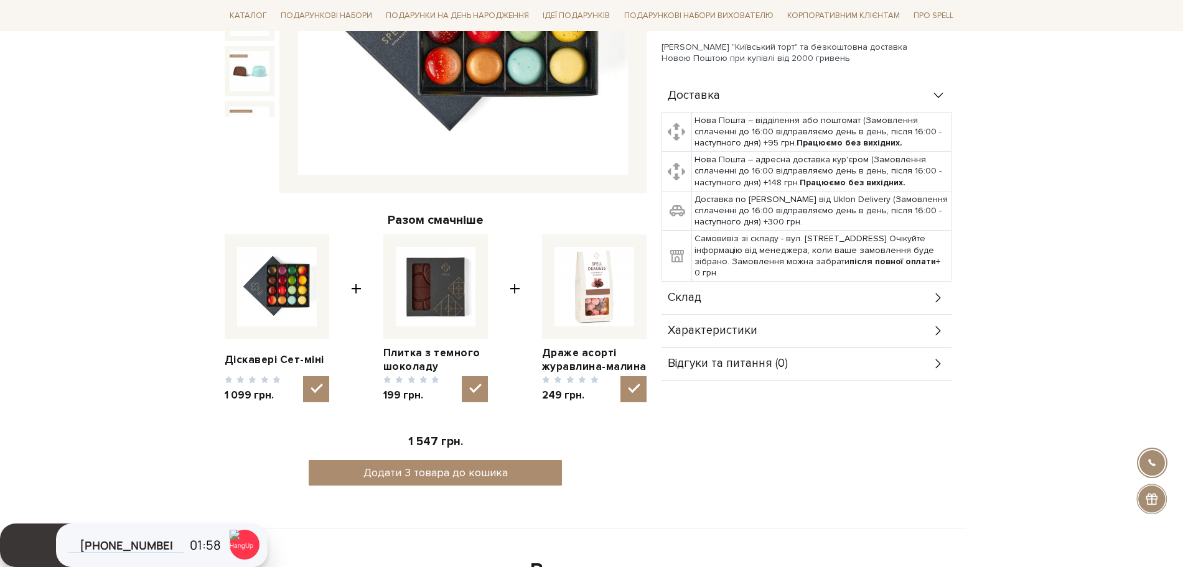
scroll to position [339, 0]
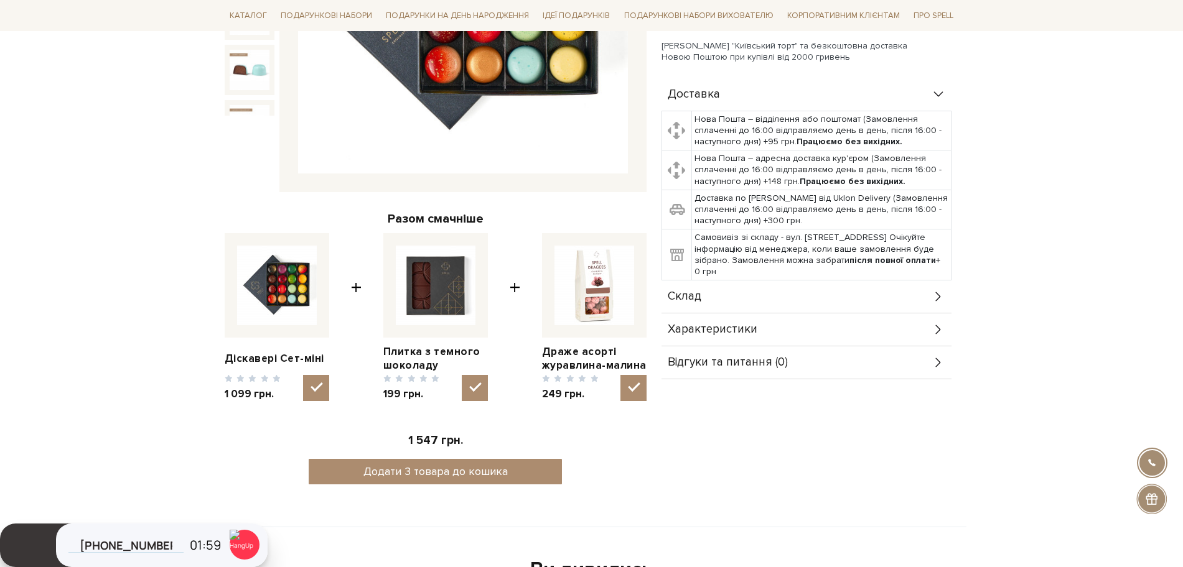
click at [709, 302] on div "Склад" at bounding box center [806, 297] width 290 height 32
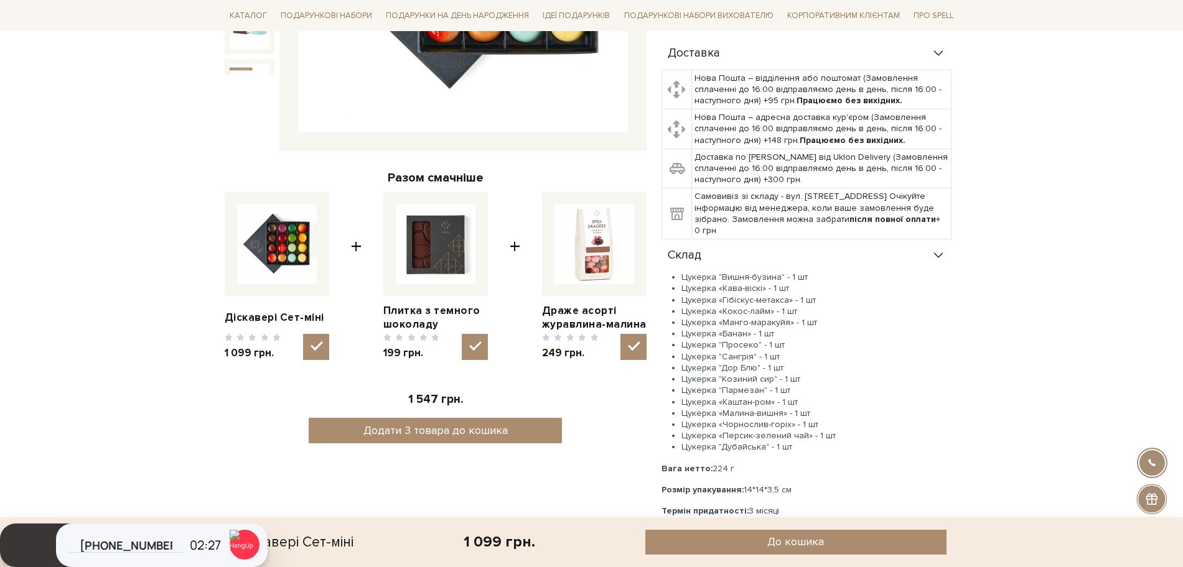
scroll to position [419, 0]
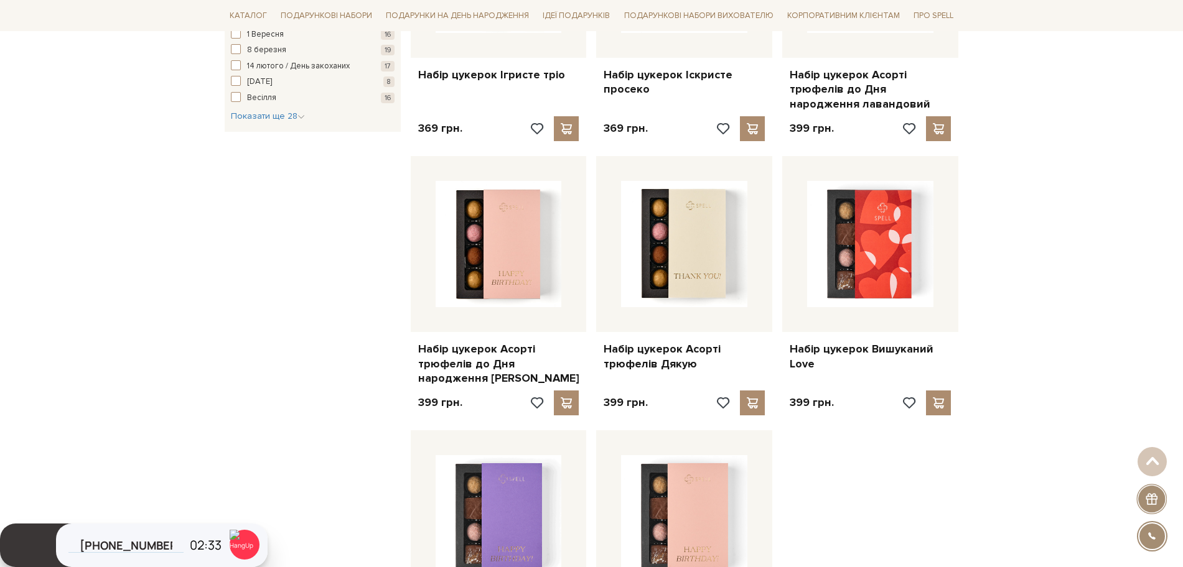
scroll to position [1483, 0]
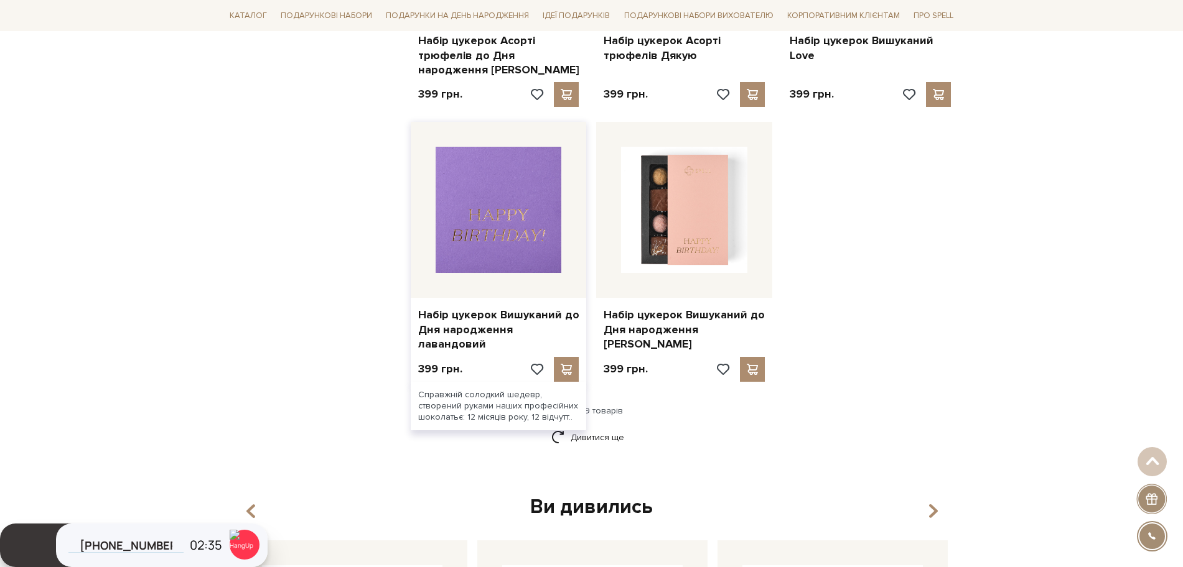
click at [498, 251] on img at bounding box center [498, 210] width 126 height 126
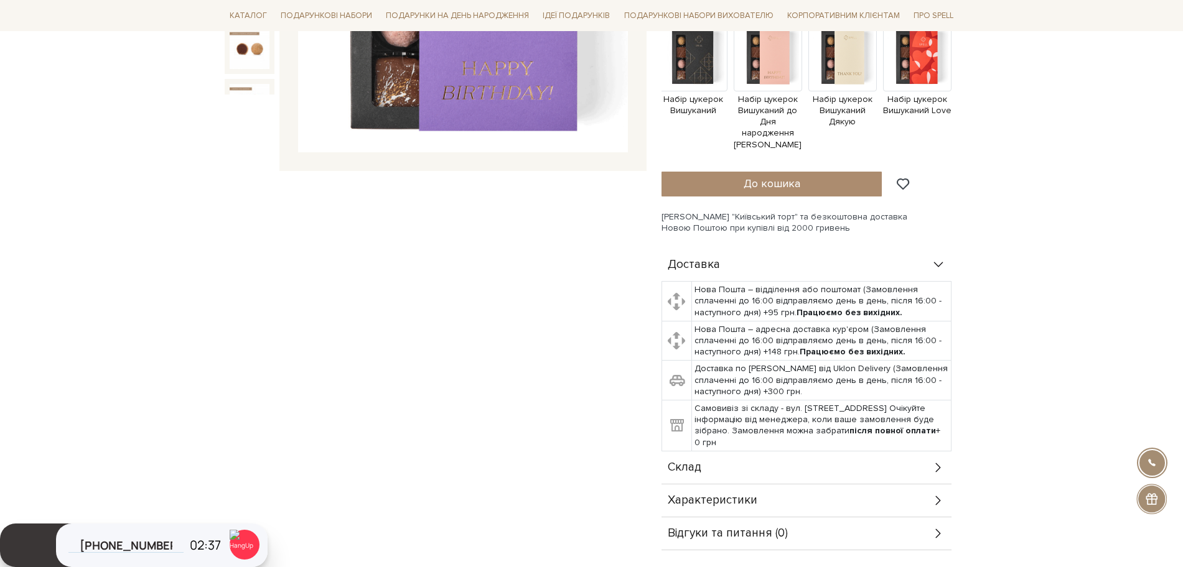
scroll to position [613, 0]
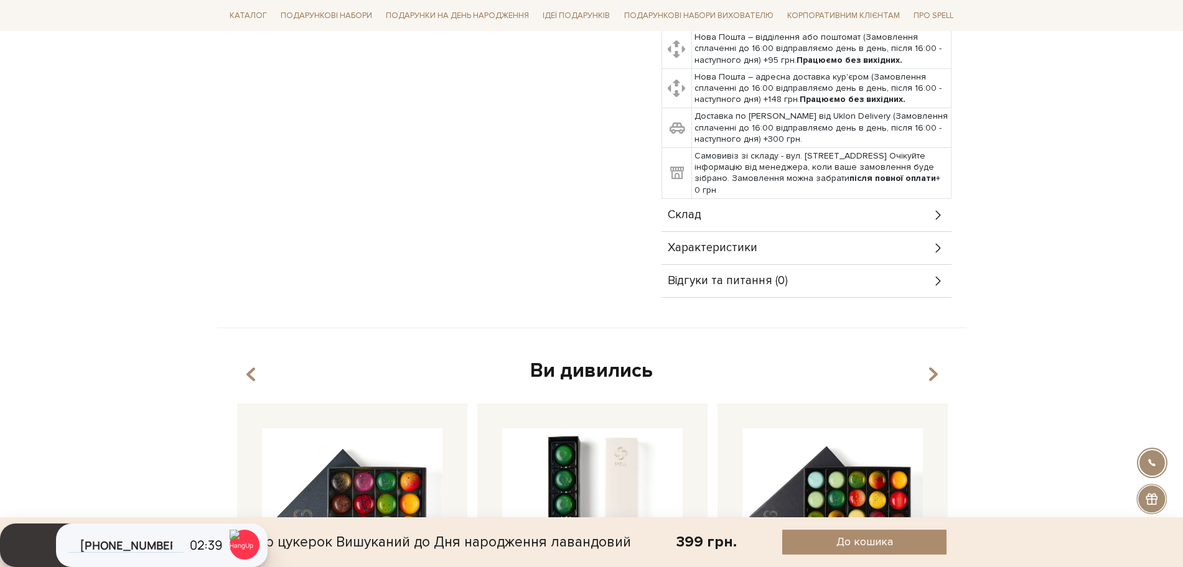
click at [696, 215] on div "Склад" at bounding box center [806, 215] width 290 height 32
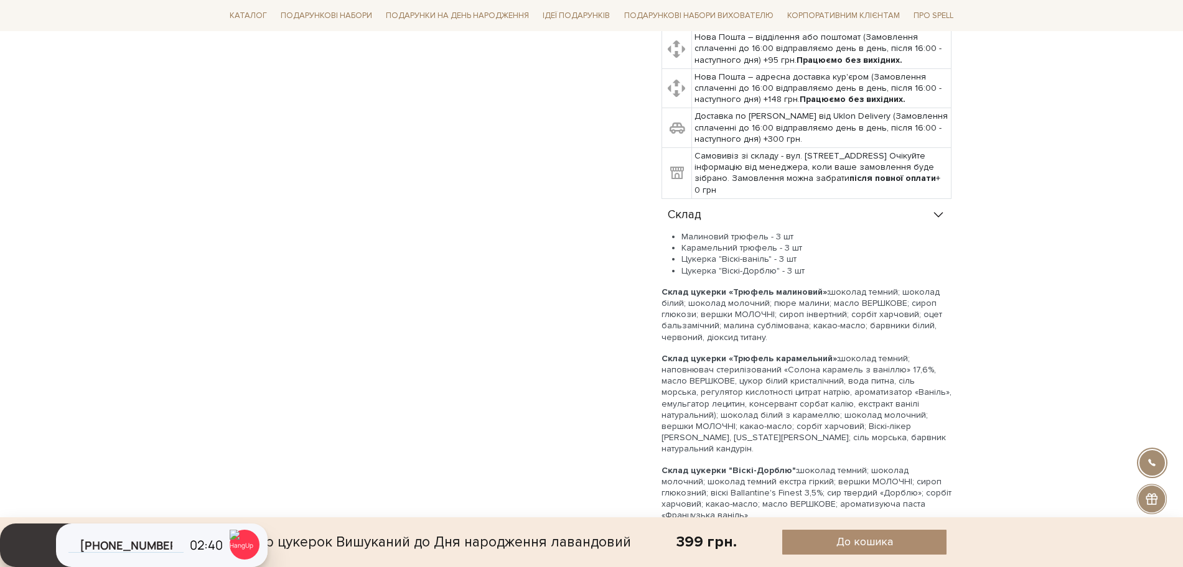
scroll to position [832, 0]
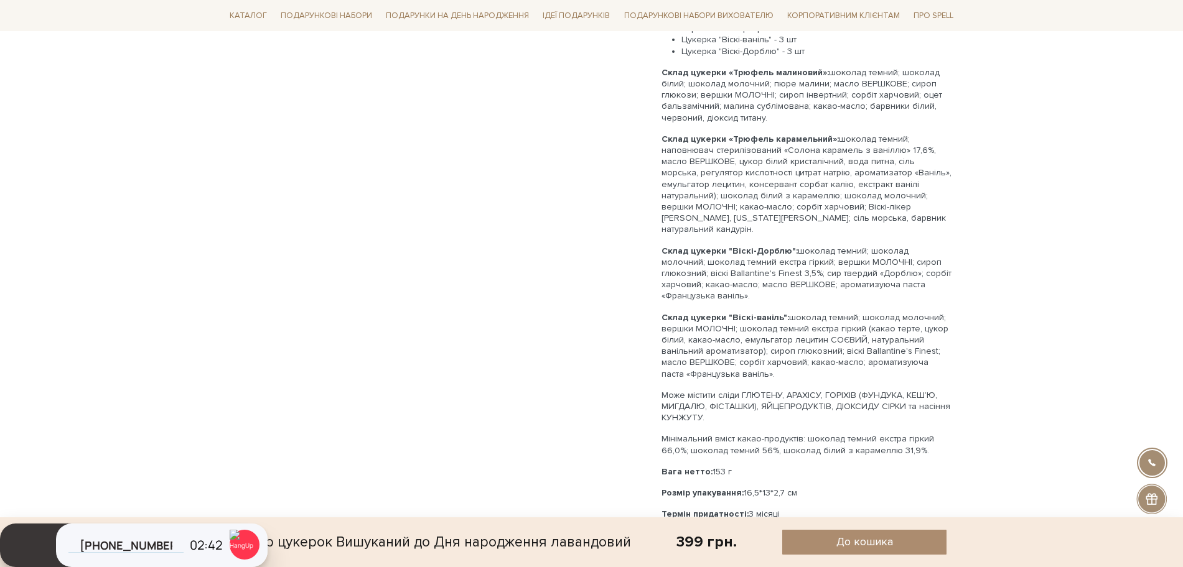
click at [696, 215] on div "Малиновий трюфель - 3 шт Карамельний трюфель - 3 шт Цукерка "Віскі-ваніль" - 3 …" at bounding box center [806, 266] width 290 height 509
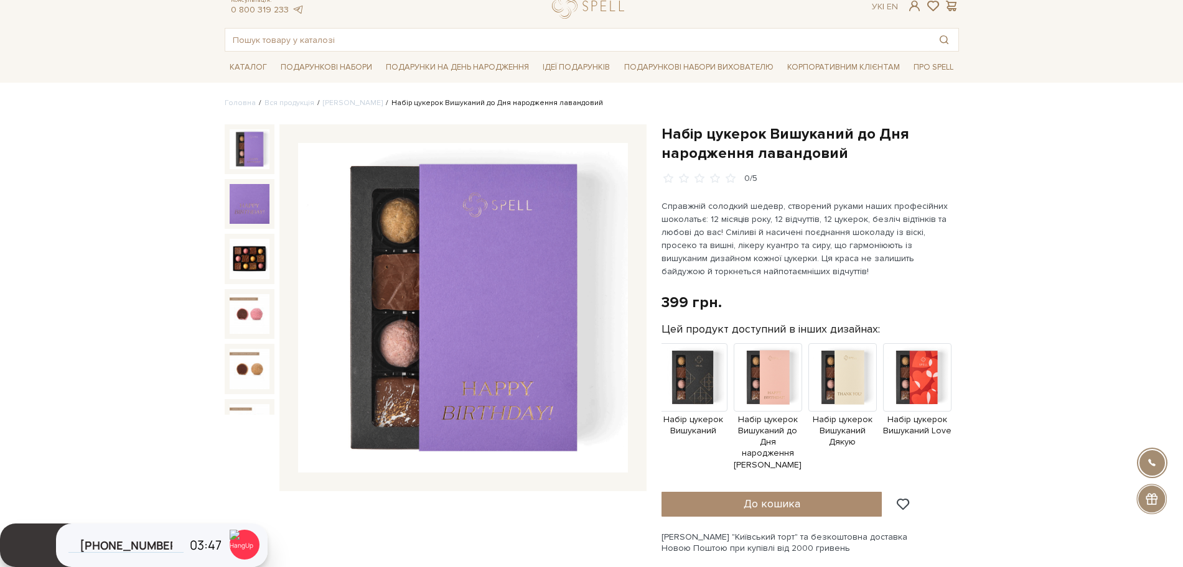
scroll to position [0, 0]
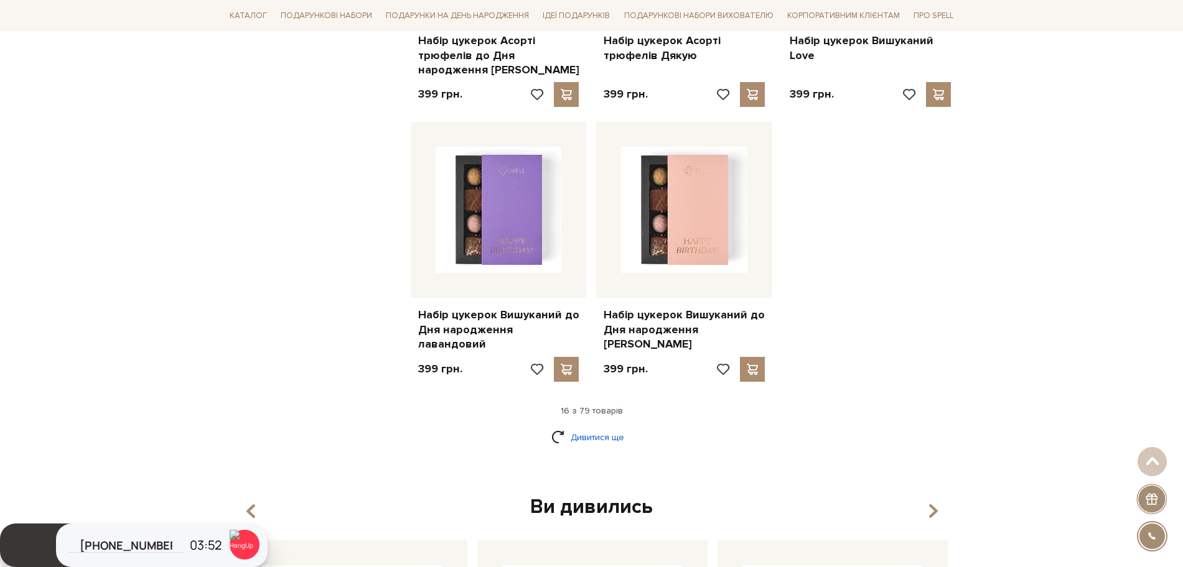
click at [604, 427] on link "Дивитися ще" at bounding box center [591, 438] width 81 height 22
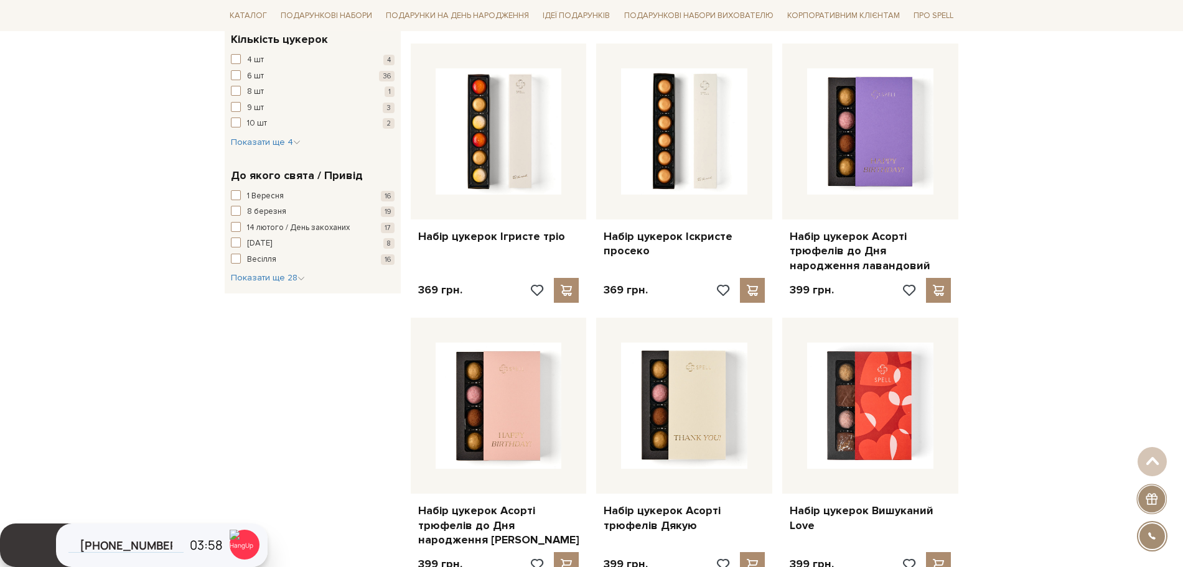
scroll to position [1012, 0]
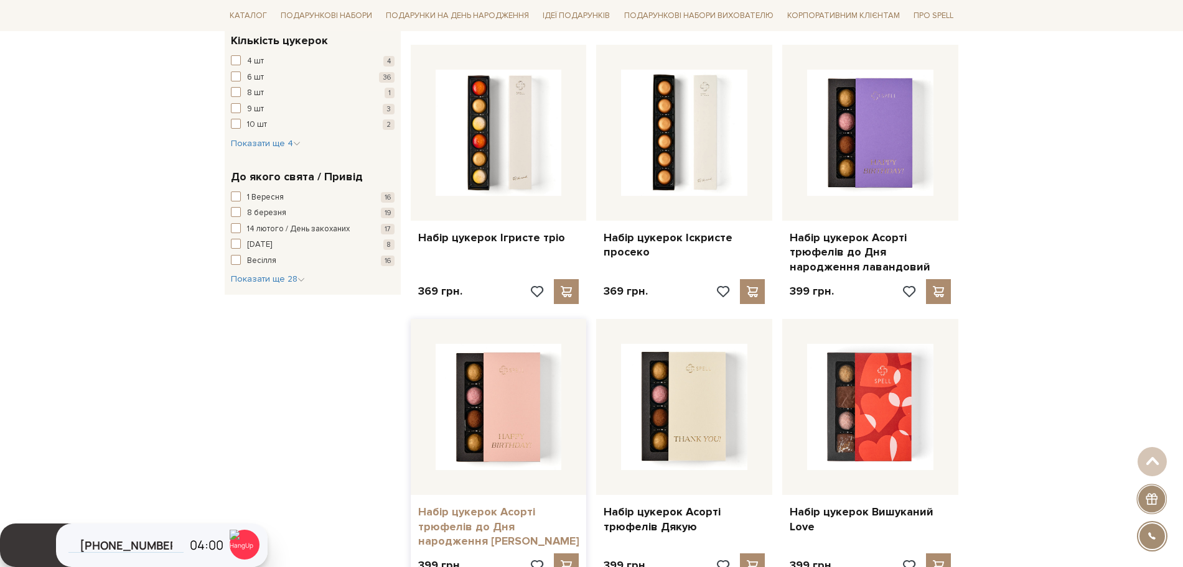
click at [498, 511] on link "Набір цукерок Асорті трюфелів до Дня народження [PERSON_NAME]" at bounding box center [498, 527] width 161 height 44
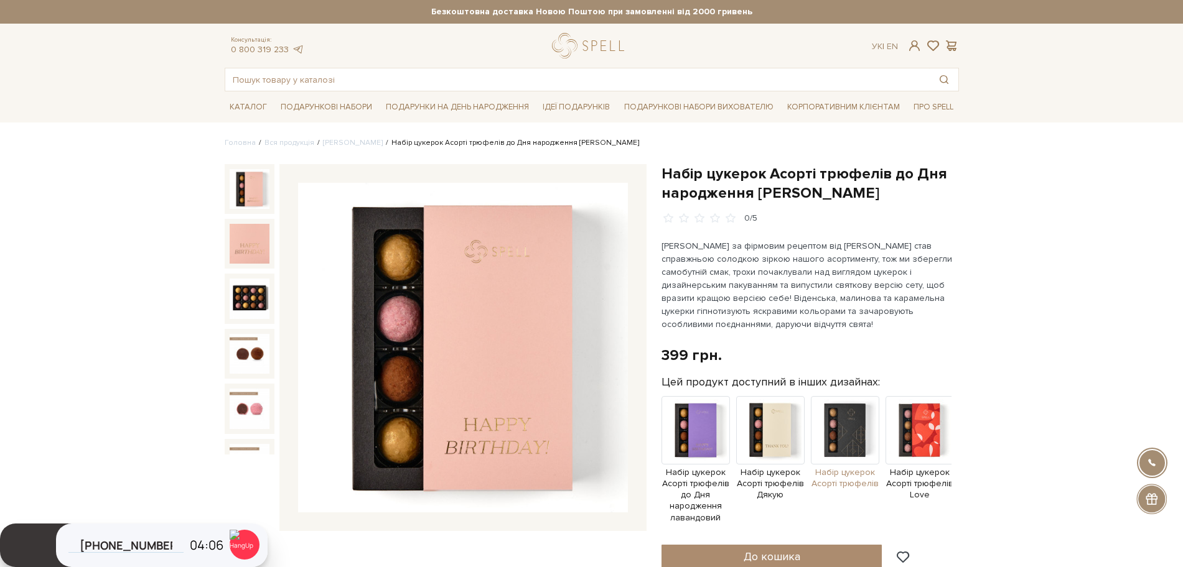
click at [849, 449] on img at bounding box center [845, 430] width 68 height 68
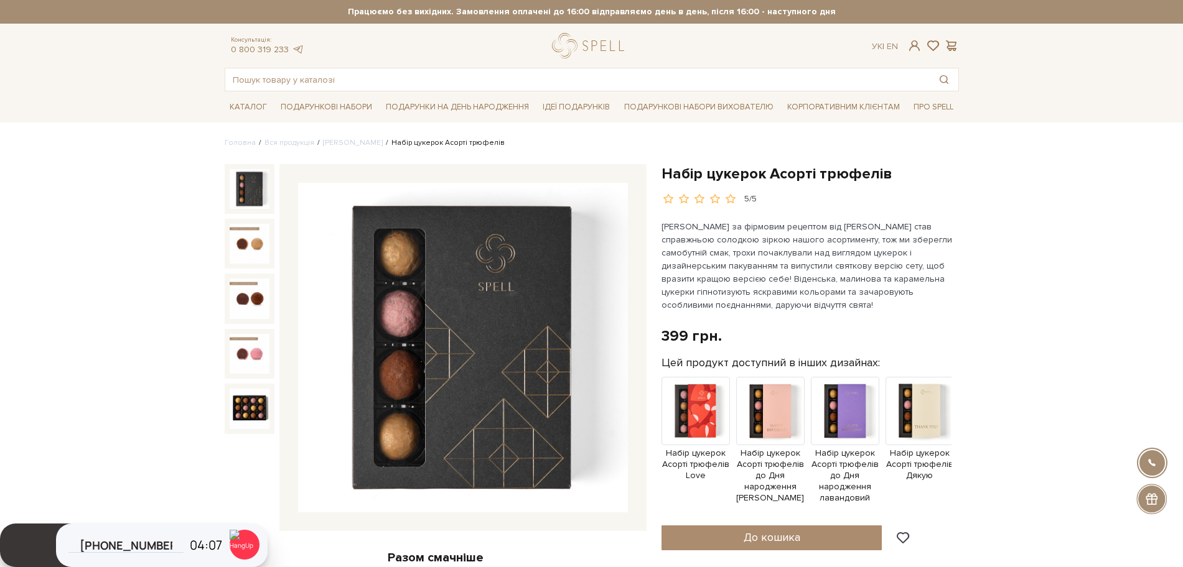
click at [537, 312] on img at bounding box center [463, 348] width 330 height 330
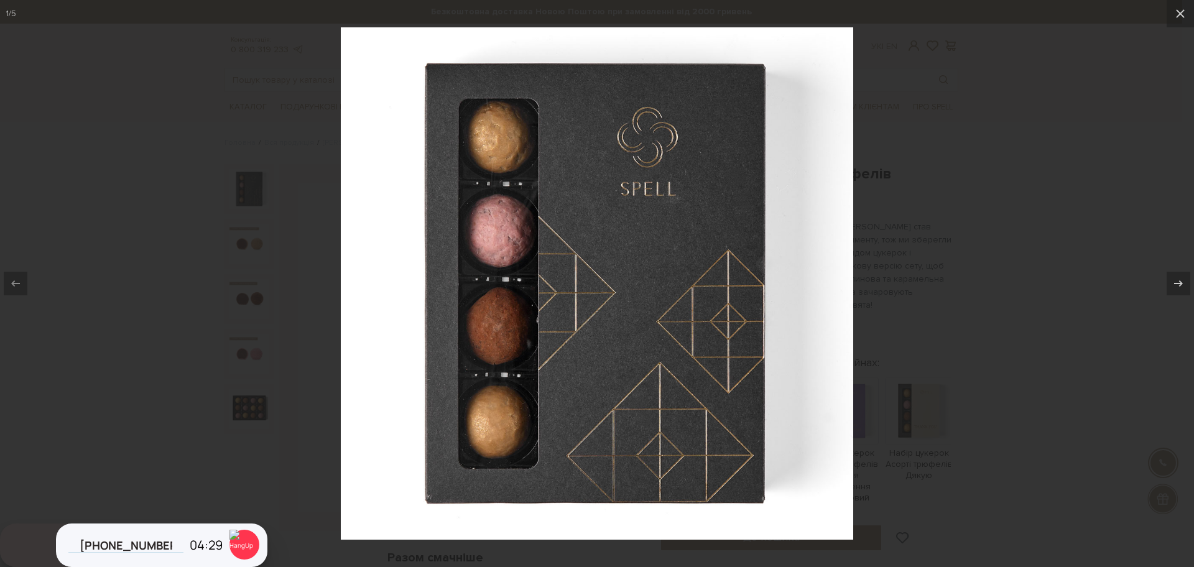
click at [134, 253] on div at bounding box center [597, 283] width 1194 height 567
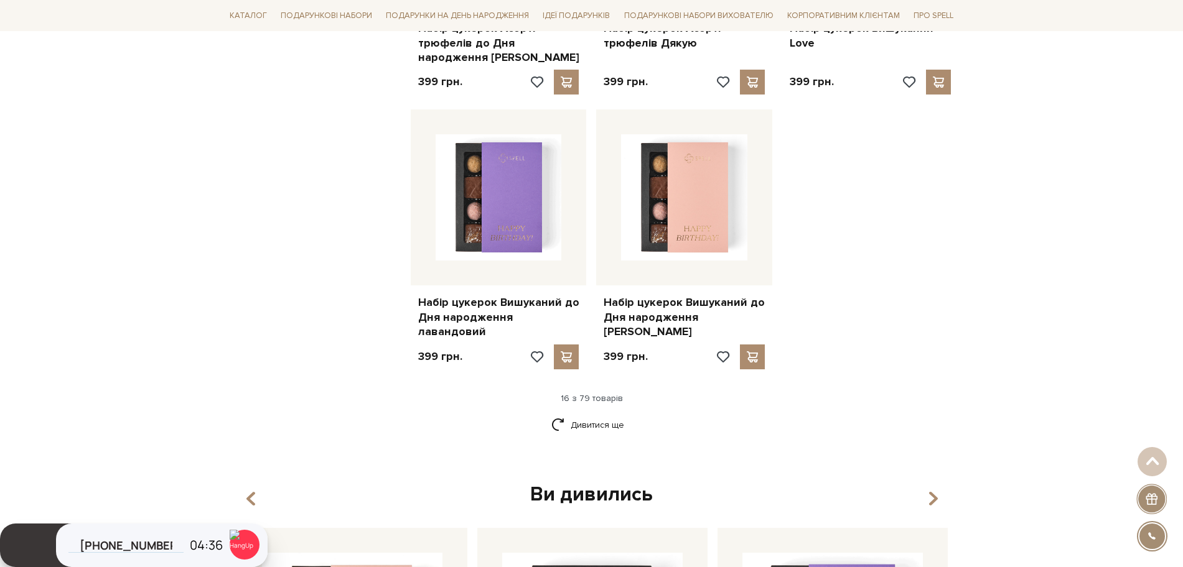
scroll to position [1497, 0]
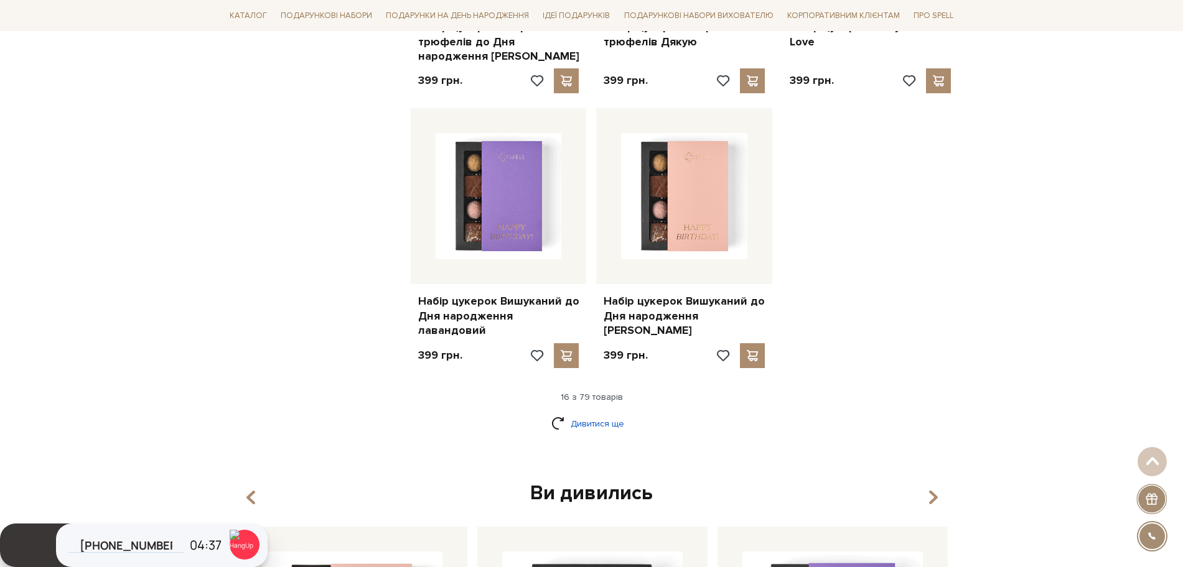
click at [589, 413] on link "Дивитися ще" at bounding box center [591, 424] width 81 height 22
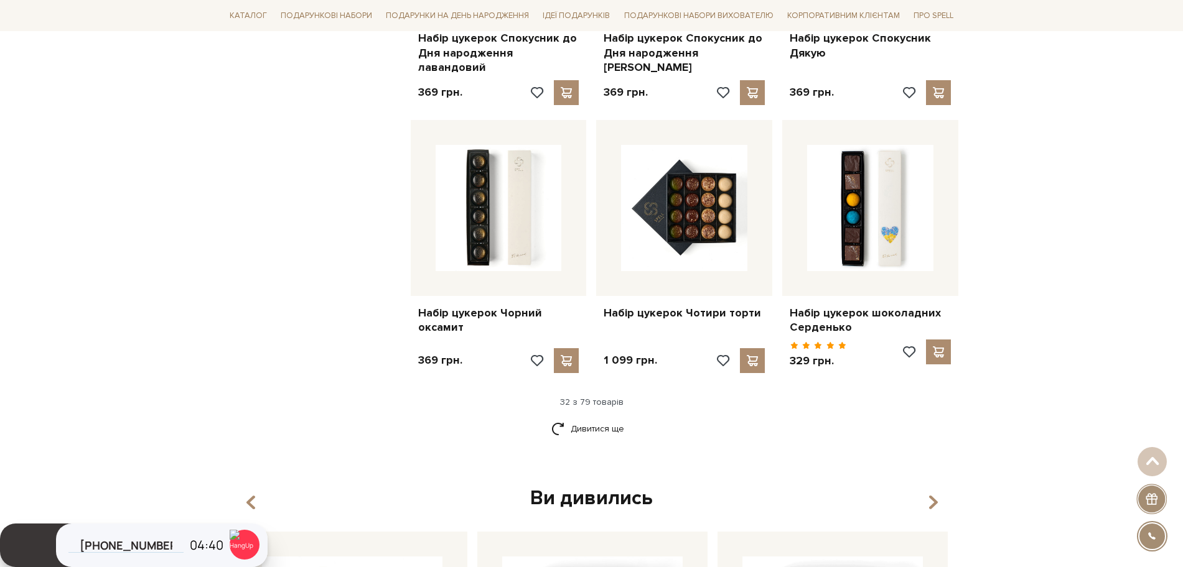
scroll to position [2830, 0]
click at [610, 417] on link "Дивитися ще" at bounding box center [591, 428] width 81 height 22
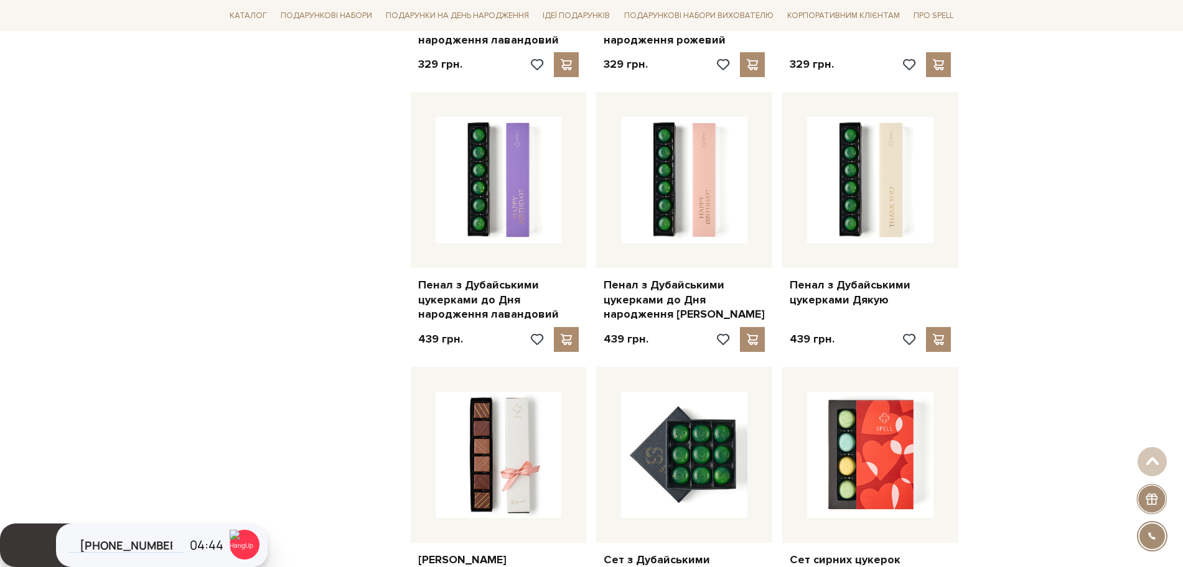
scroll to position [3835, 0]
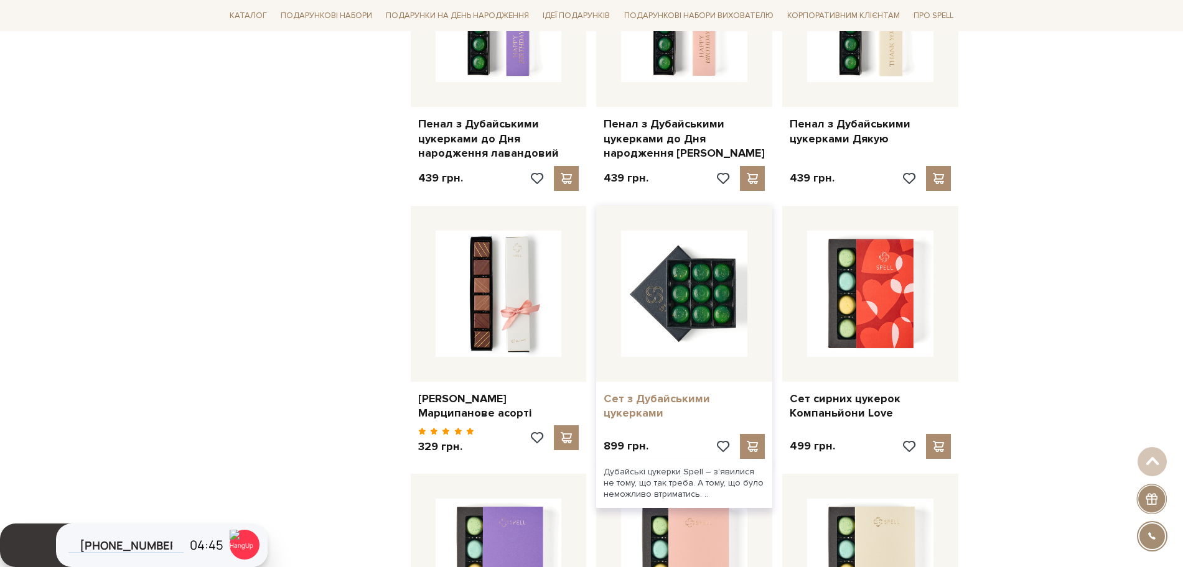
click at [664, 392] on link "Сет з Дубайськими цукерками" at bounding box center [683, 406] width 161 height 29
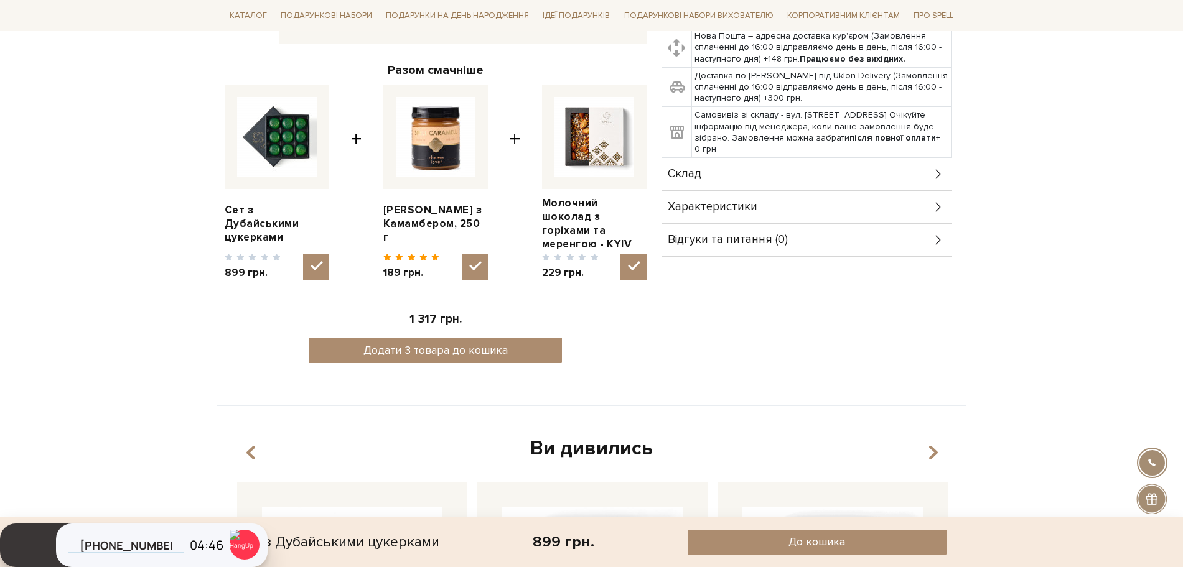
scroll to position [482, 0]
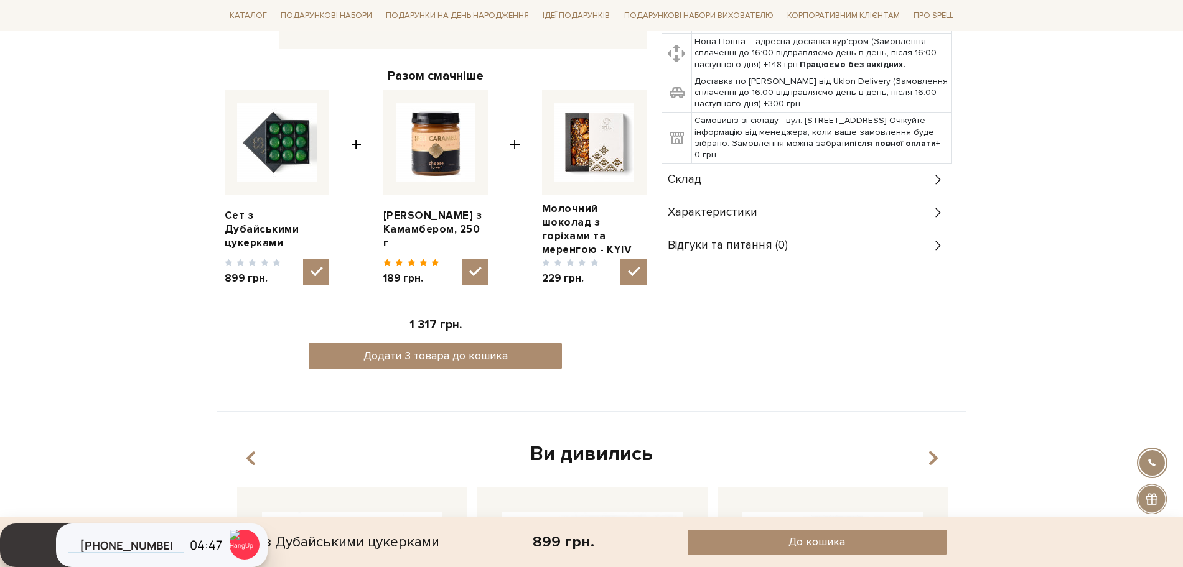
click at [720, 216] on span "Характеристики" at bounding box center [713, 212] width 90 height 11
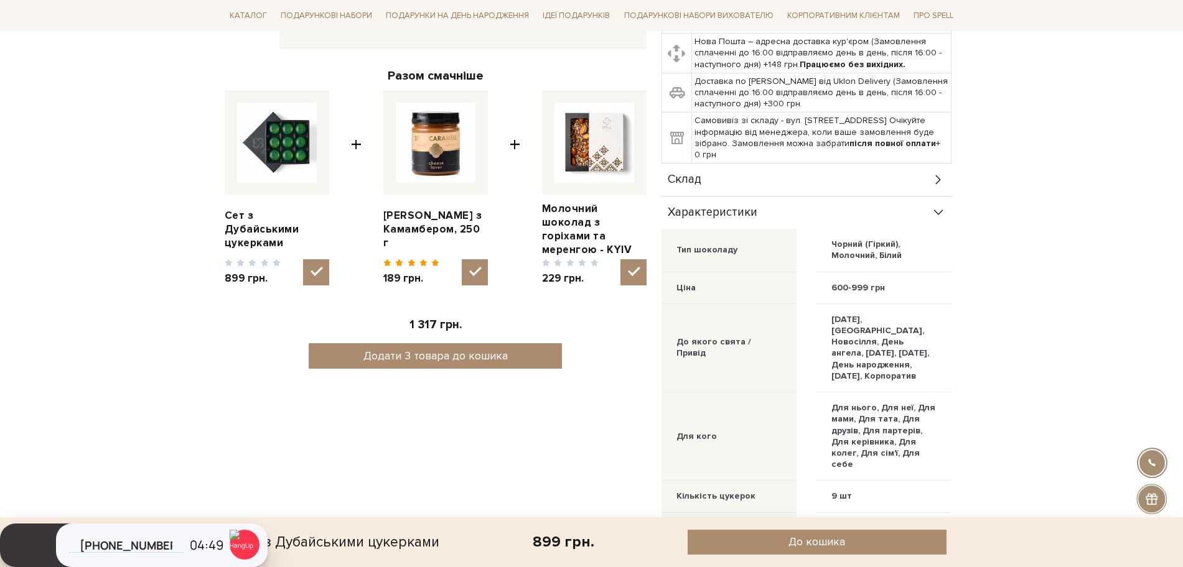
click at [683, 177] on span "Склад" at bounding box center [685, 179] width 34 height 11
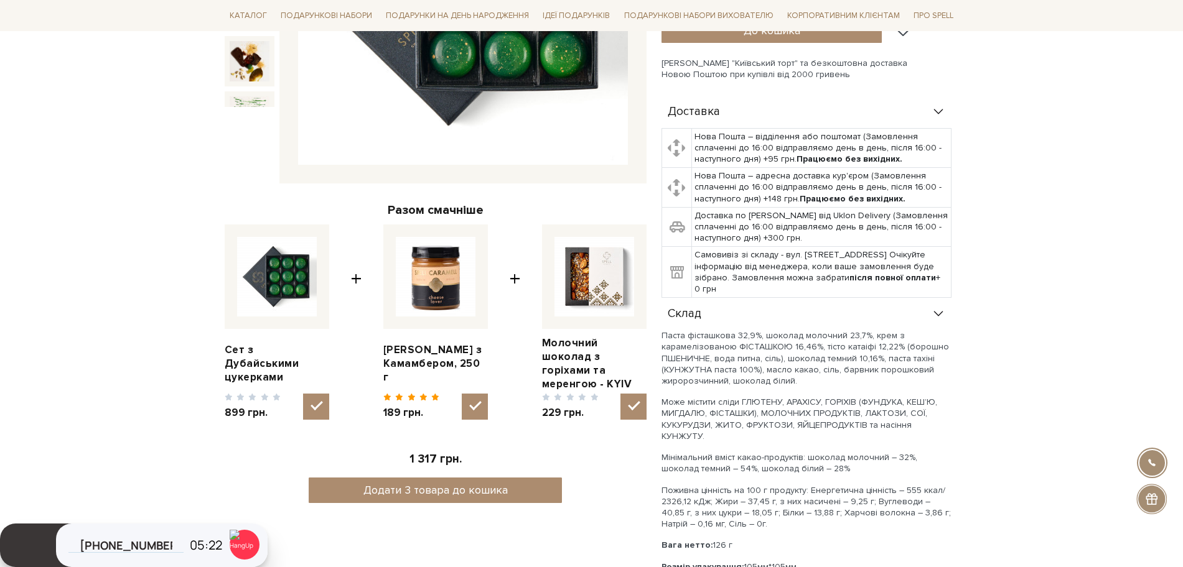
scroll to position [0, 0]
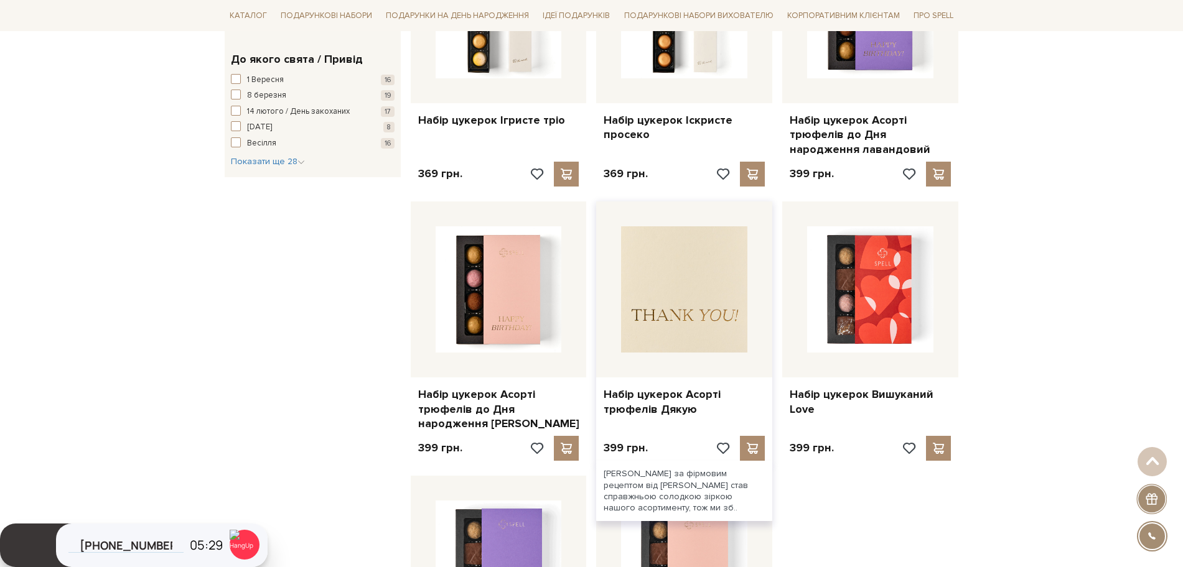
scroll to position [1129, 0]
click at [681, 307] on img at bounding box center [684, 290] width 126 height 126
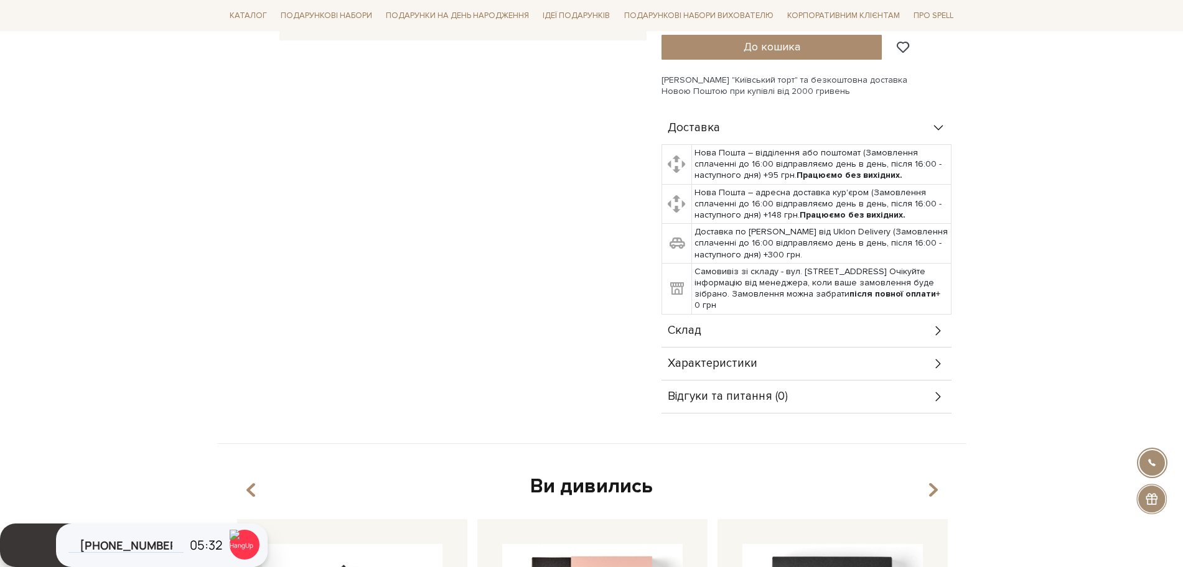
click at [685, 337] on span "Склад" at bounding box center [685, 330] width 34 height 11
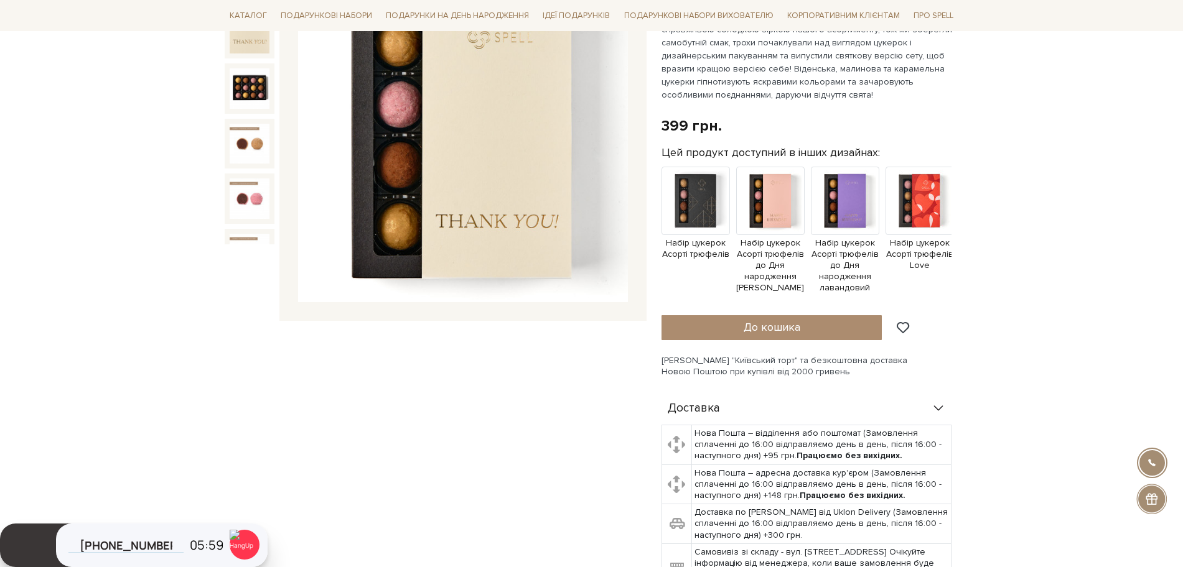
scroll to position [18, 0]
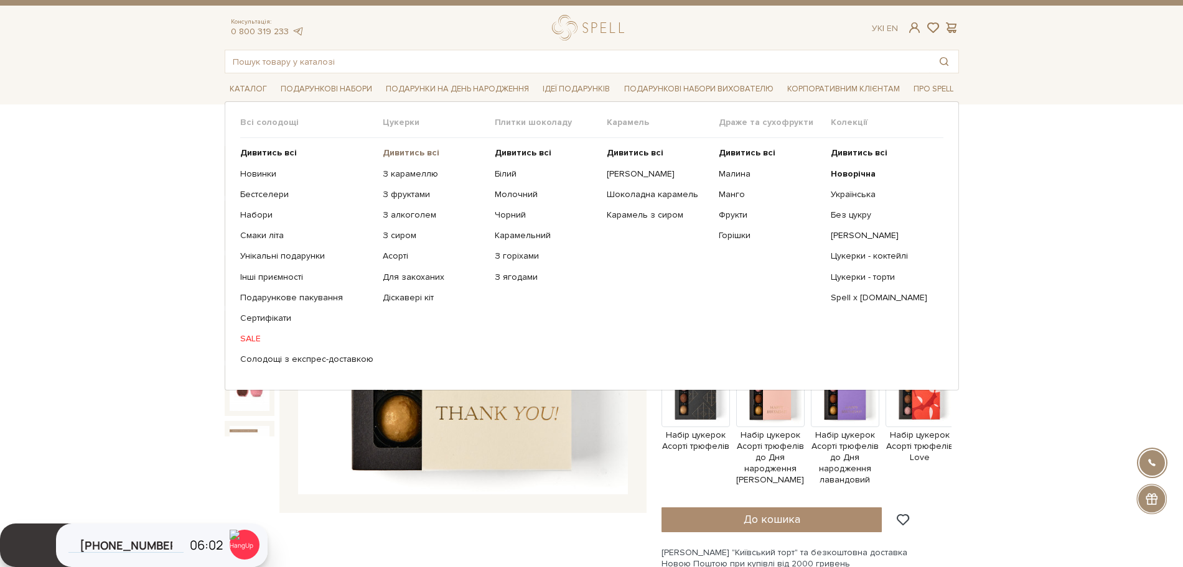
click at [396, 147] on b "Дивитись всі" at bounding box center [411, 152] width 57 height 11
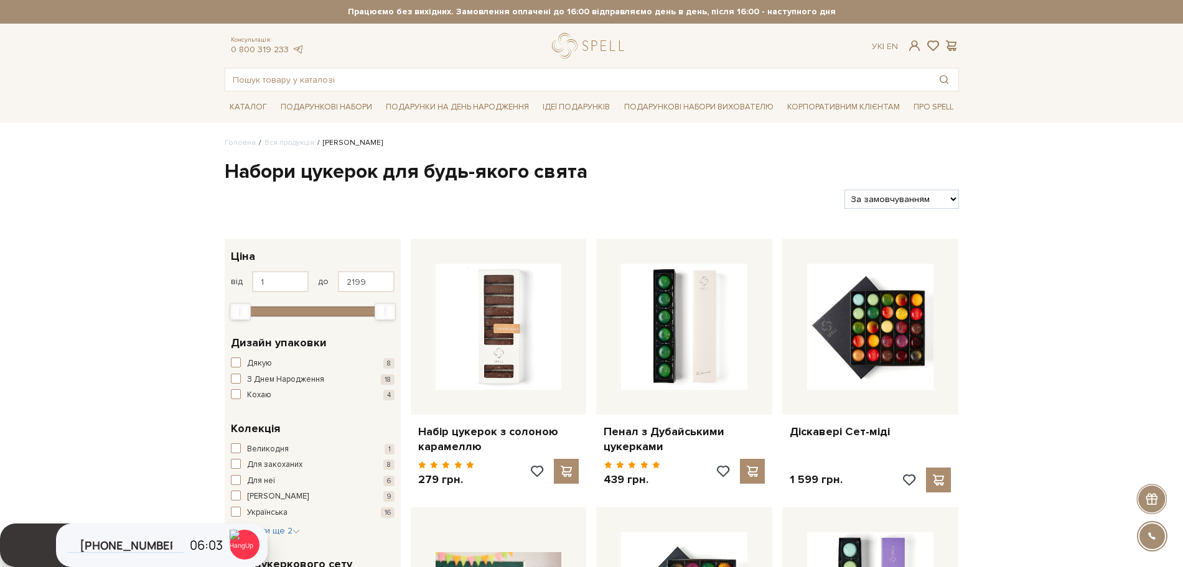
click at [697, 320] on img at bounding box center [684, 327] width 126 height 126
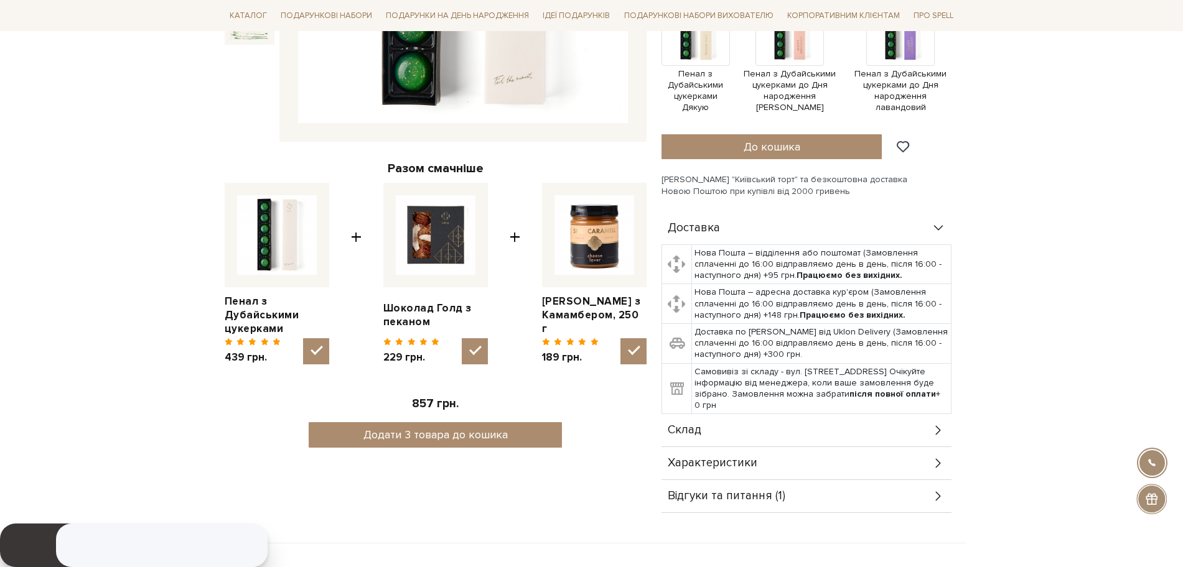
click at [686, 436] on span "Склад" at bounding box center [685, 430] width 34 height 11
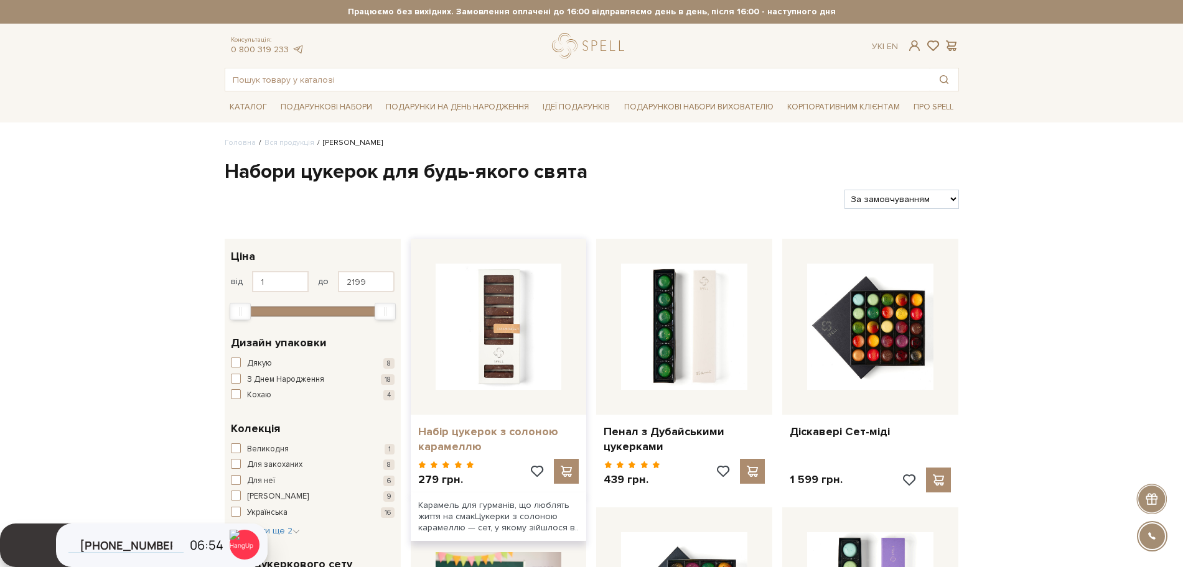
click at [463, 427] on link "Набір цукерок з солоною карамеллю" at bounding box center [498, 439] width 161 height 29
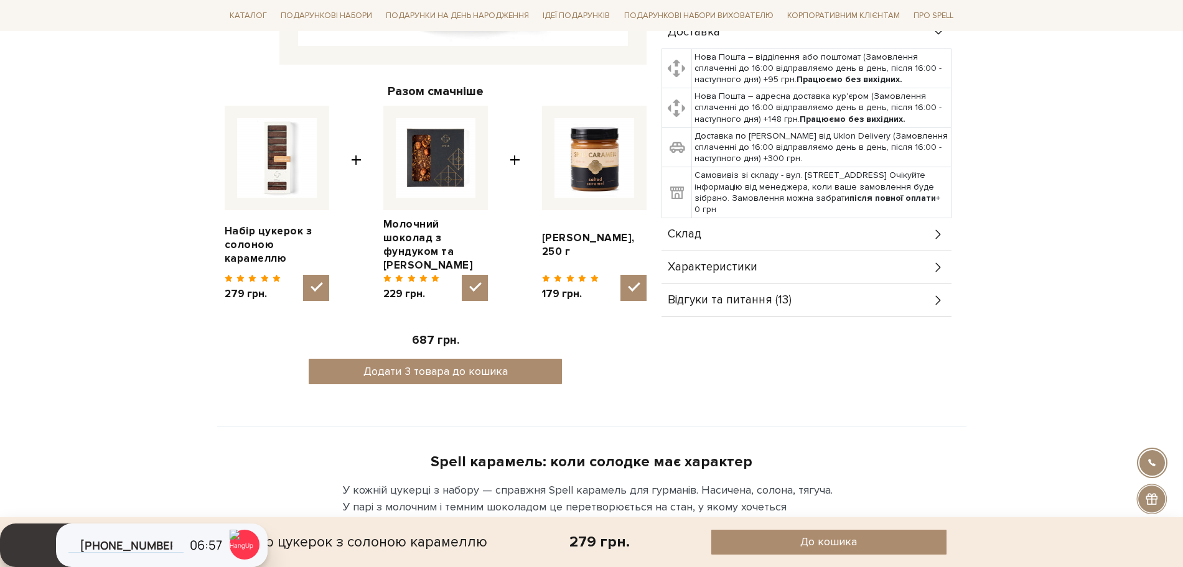
click at [691, 239] on span "Склад" at bounding box center [685, 234] width 34 height 11
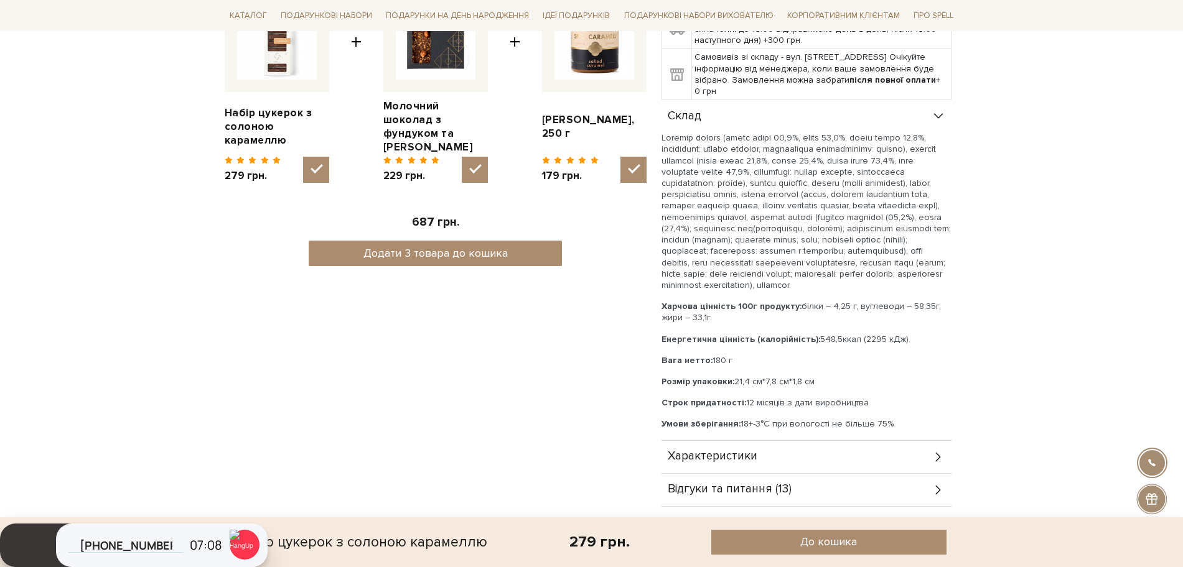
scroll to position [628, 0]
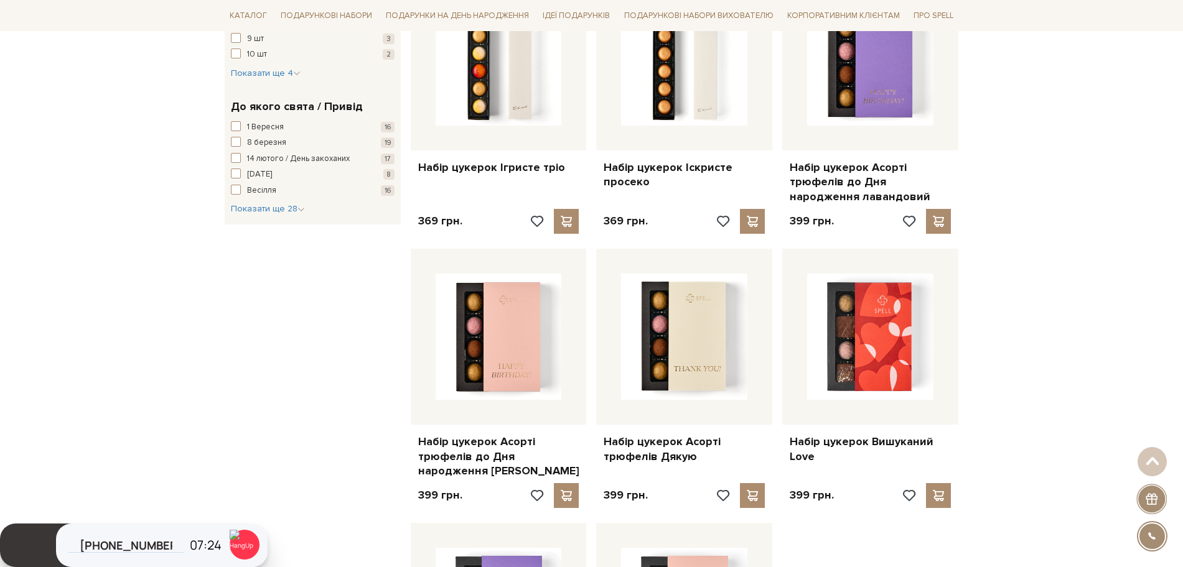
scroll to position [1083, 0]
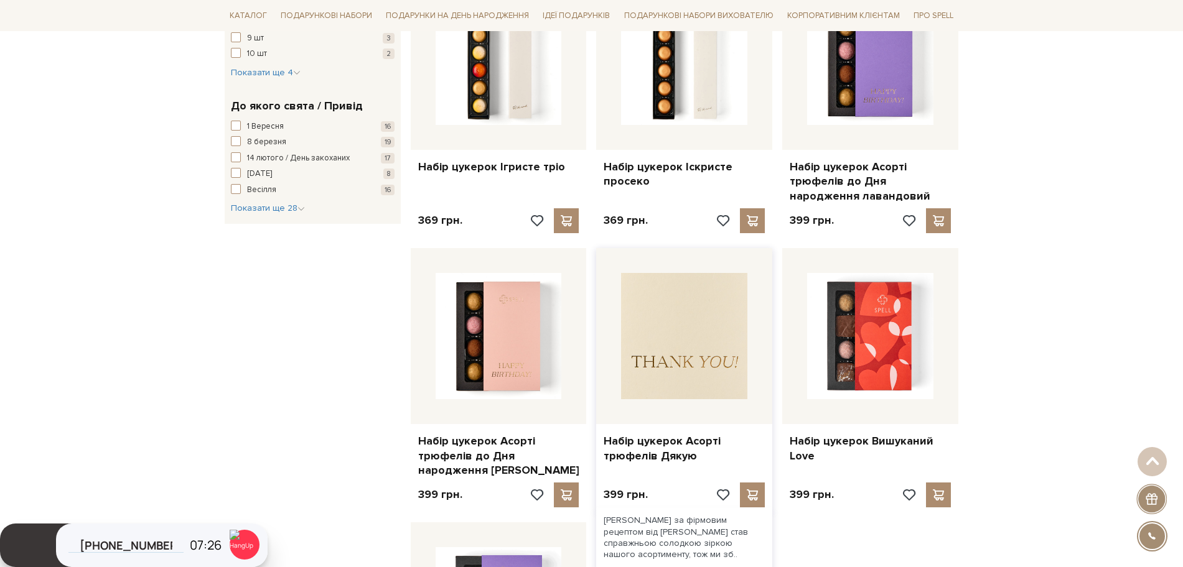
click at [682, 370] on img at bounding box center [684, 336] width 126 height 126
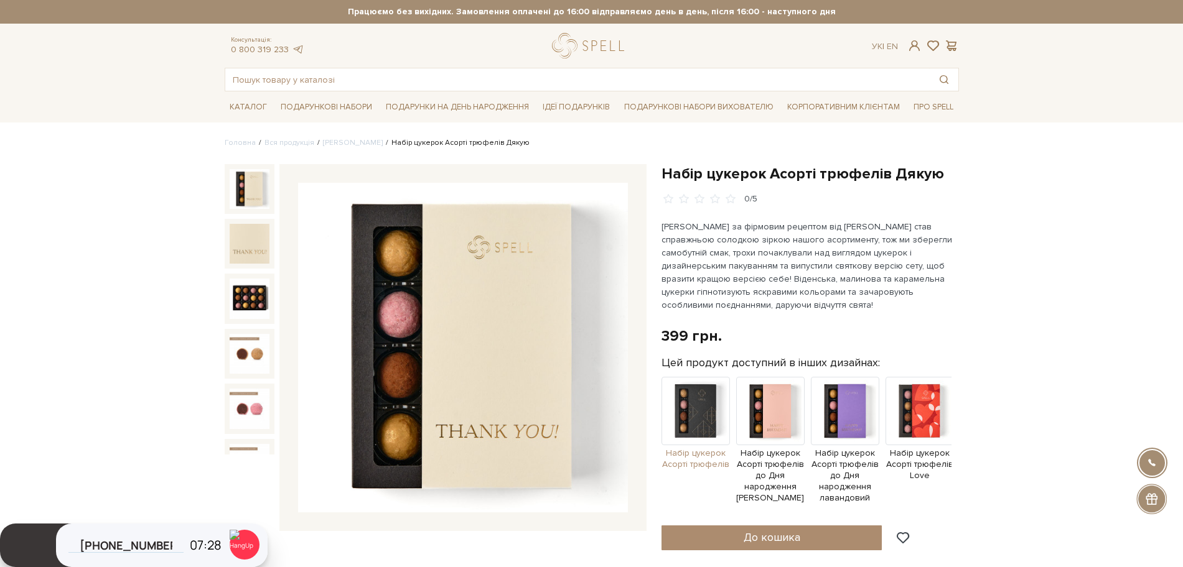
scroll to position [343, 0]
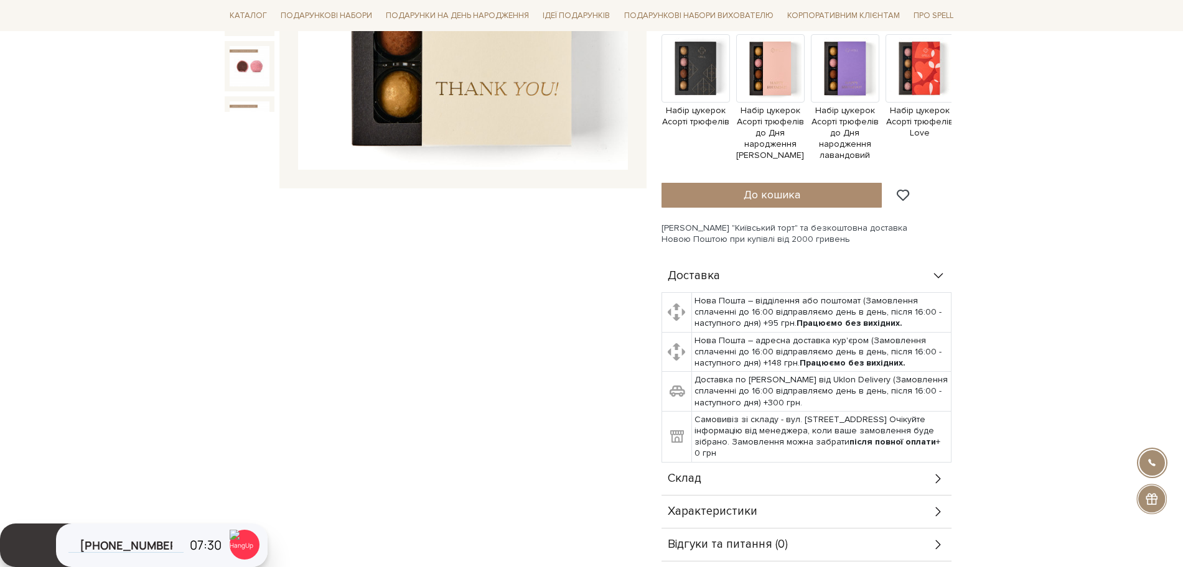
click at [692, 494] on div "Склад" at bounding box center [806, 479] width 290 height 32
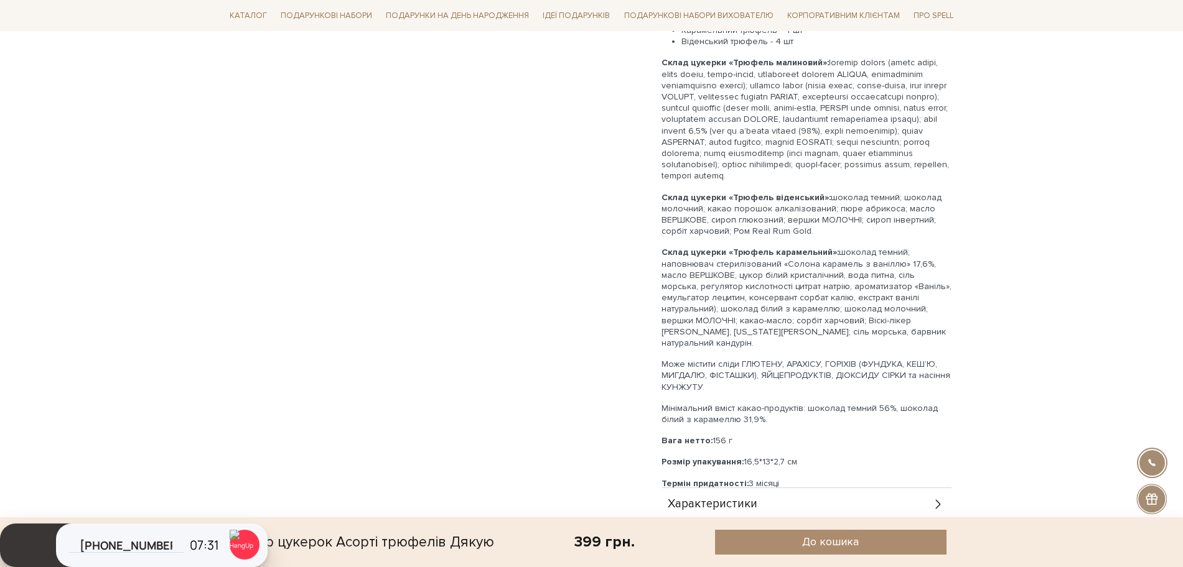
scroll to position [826, 0]
drag, startPoint x: 811, startPoint y: 457, endPoint x: 651, endPoint y: 455, distance: 159.9
click at [846, 465] on div "Малиновий трюфель - 4 шт Карамельний трюфель - 4 шт Віденський трюфель - 4 шт С…" at bounding box center [806, 250] width 290 height 476
drag, startPoint x: 806, startPoint y: 449, endPoint x: 656, endPoint y: 453, distance: 150.0
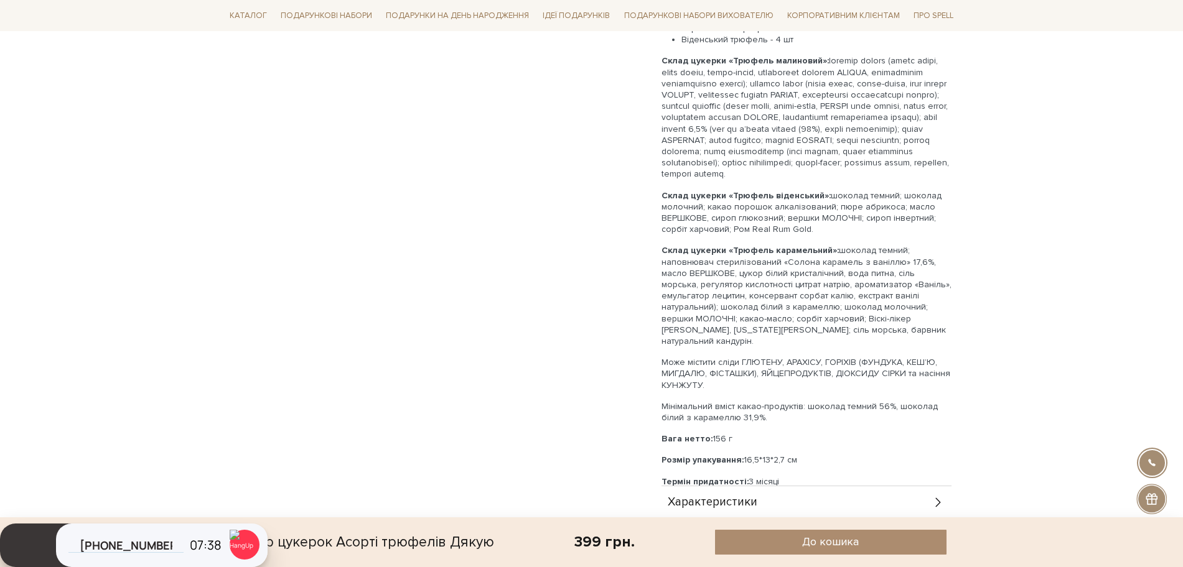
copy p "Розмір упакування: 16,5*13*2,7 см"
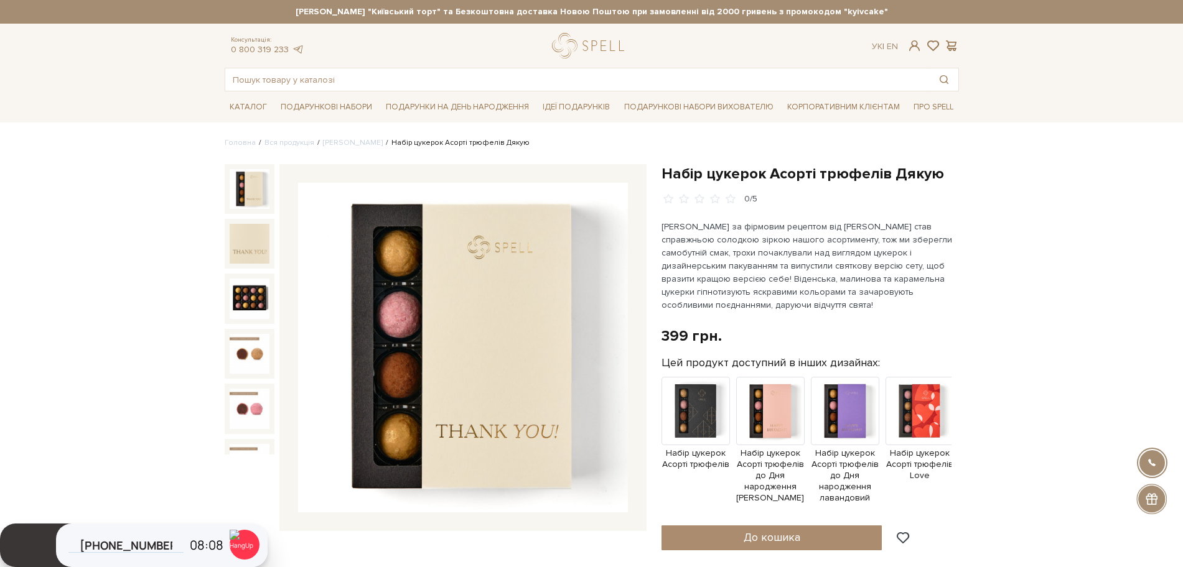
scroll to position [173, 0]
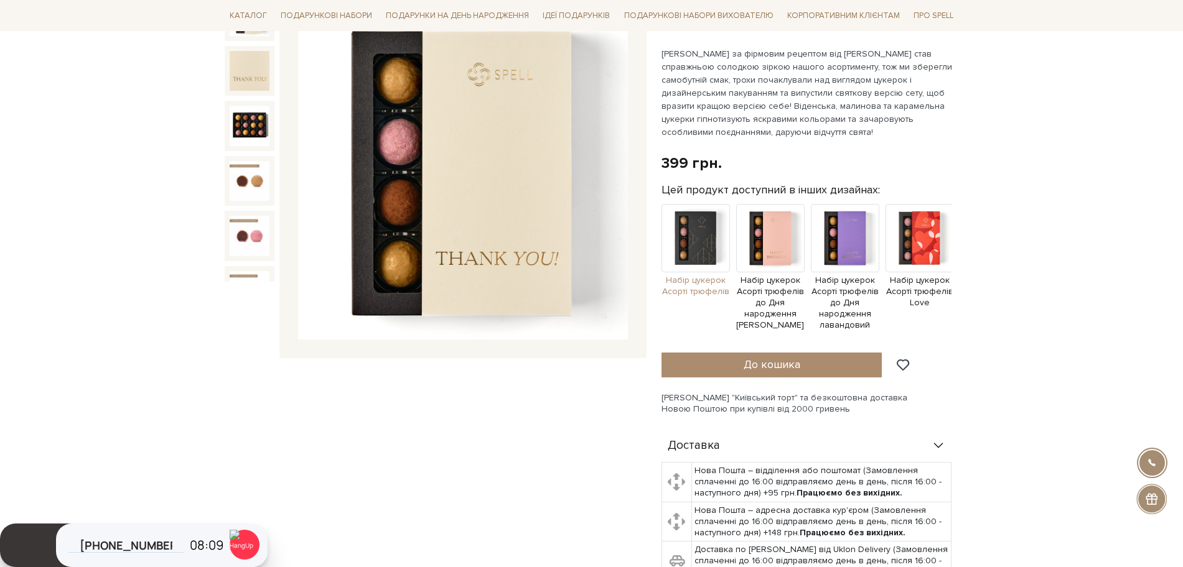
click at [669, 248] on img at bounding box center [695, 238] width 68 height 68
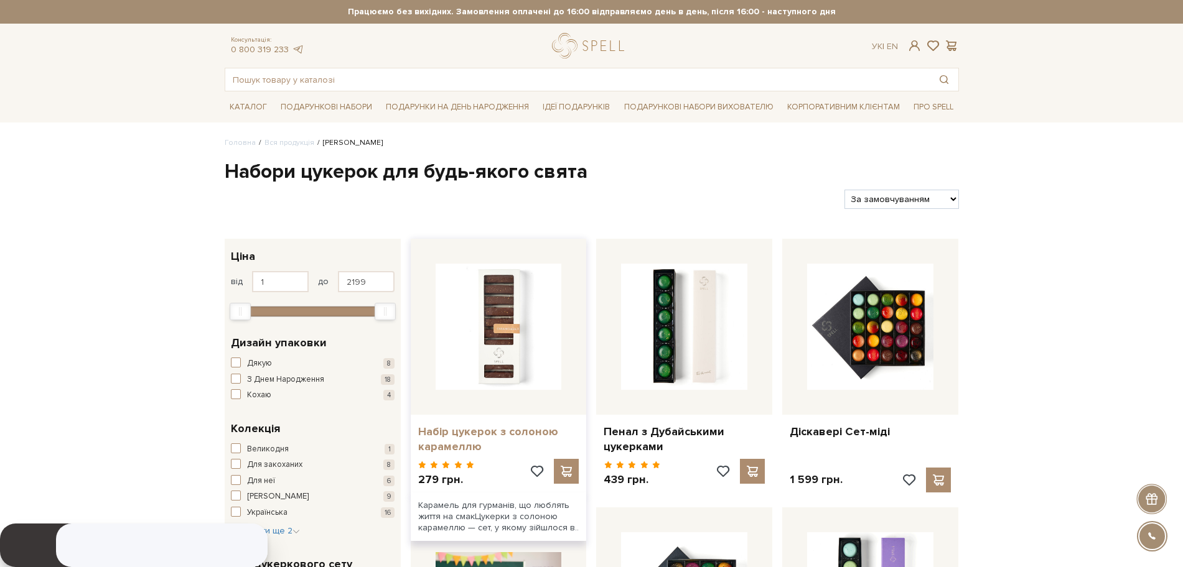
click at [494, 438] on link "Набір цукерок з солоною карамеллю" at bounding box center [498, 439] width 161 height 29
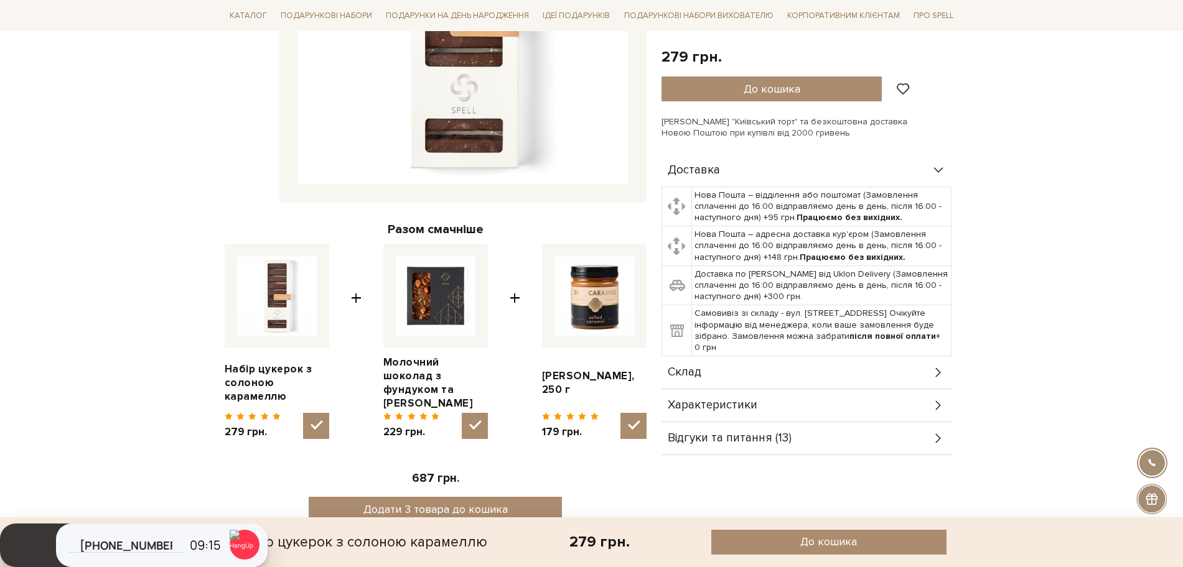
scroll to position [479, 0]
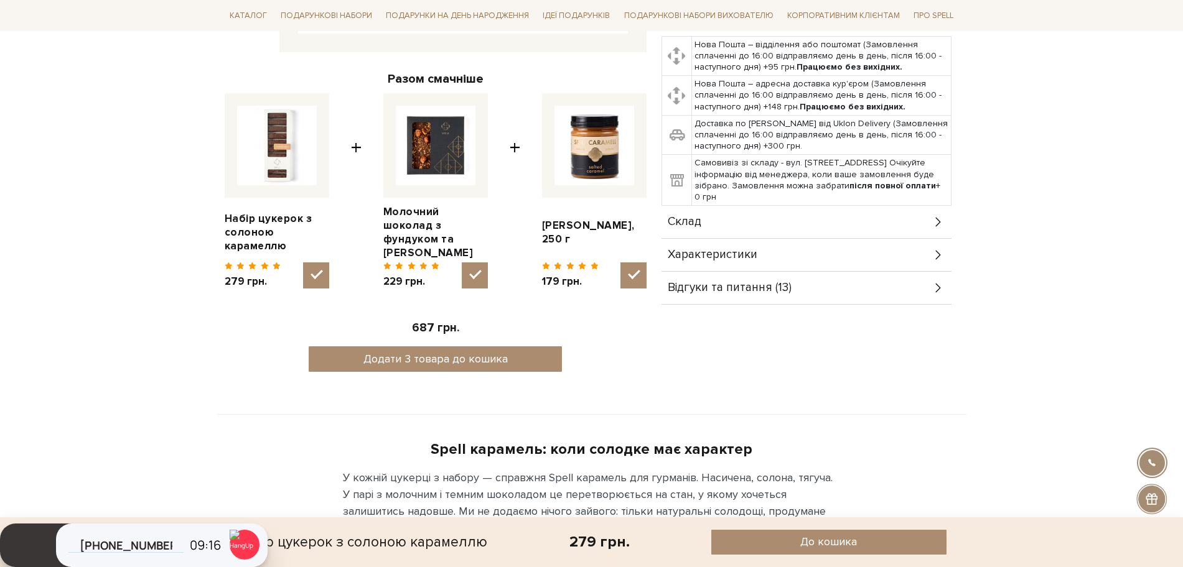
click at [682, 217] on span "Склад" at bounding box center [685, 222] width 34 height 11
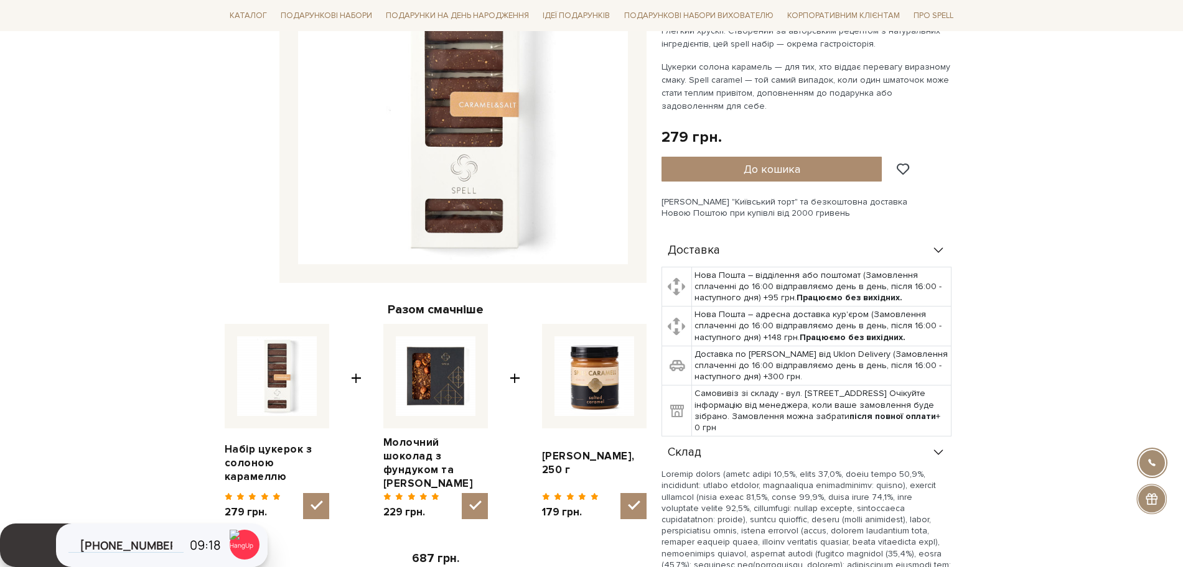
scroll to position [248, 0]
click at [472, 126] on img at bounding box center [463, 100] width 330 height 330
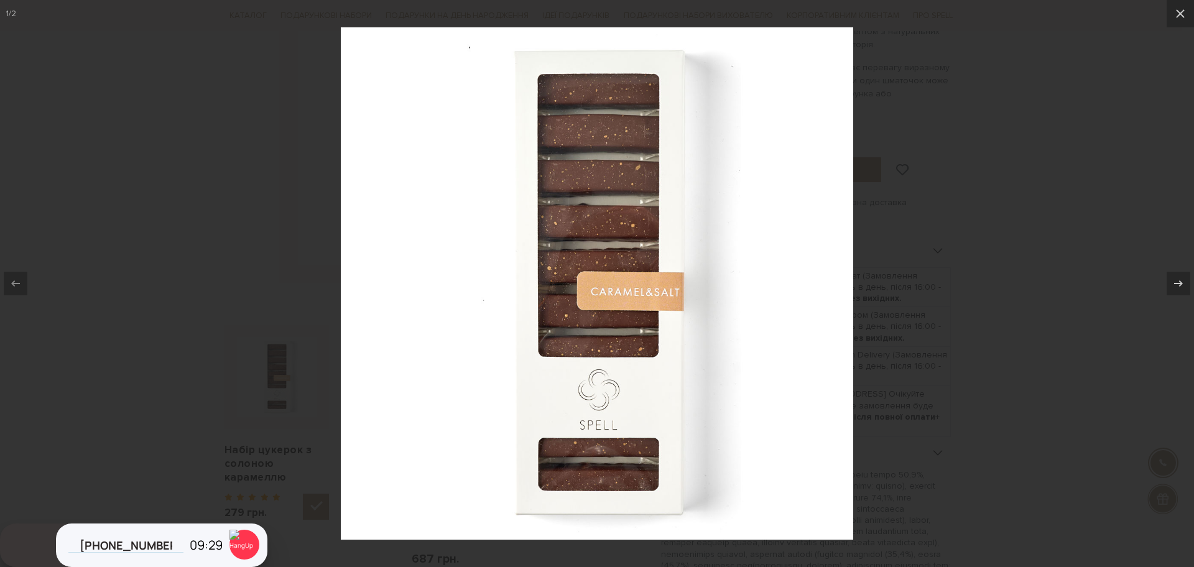
click at [152, 345] on div at bounding box center [597, 283] width 1194 height 567
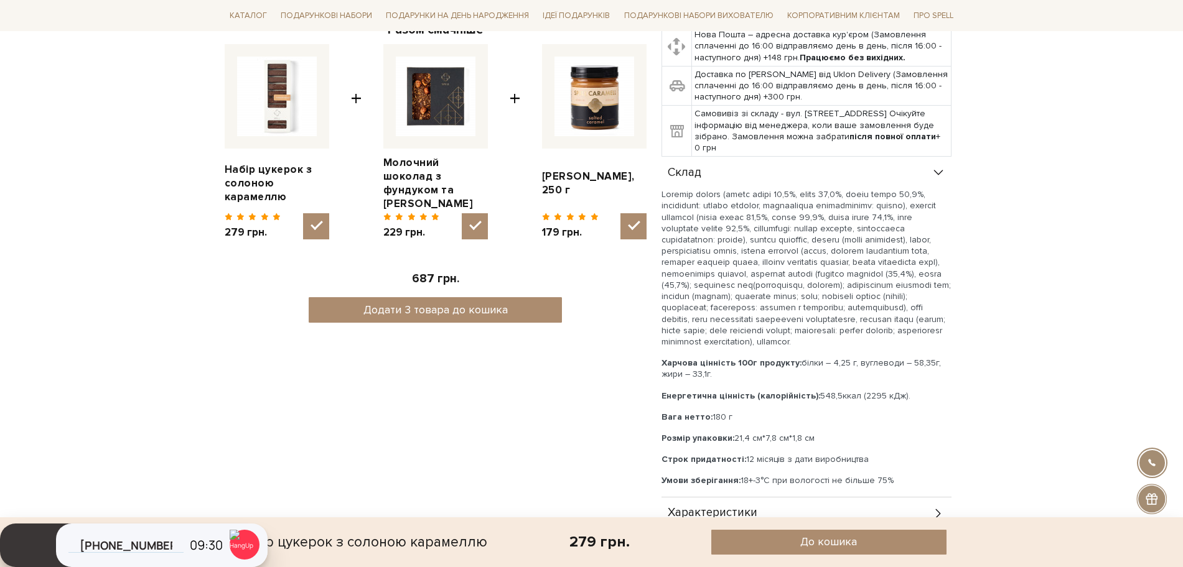
scroll to position [529, 0]
drag, startPoint x: 827, startPoint y: 448, endPoint x: 657, endPoint y: 449, distance: 170.5
click at [657, 449] on div "Набір цукерок з солоною карамеллю 5/5 Карамель для гурманів, що люблять життя н…" at bounding box center [810, 99] width 312 height 928
copy p "Розмір упаковки: 21,4 см*7,8 см*1,8 см"
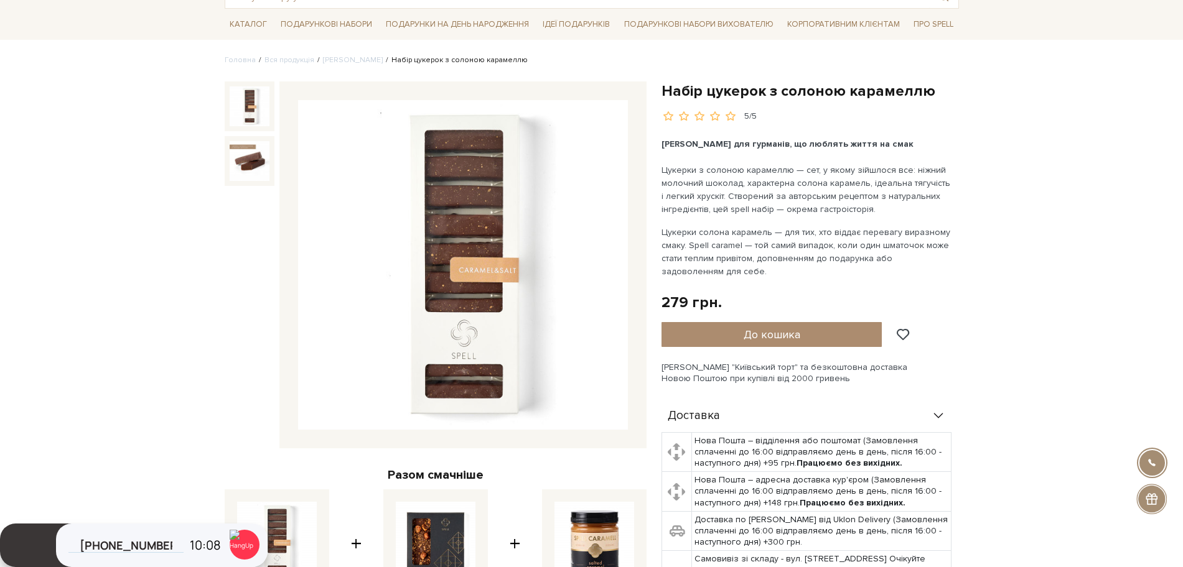
scroll to position [81, 0]
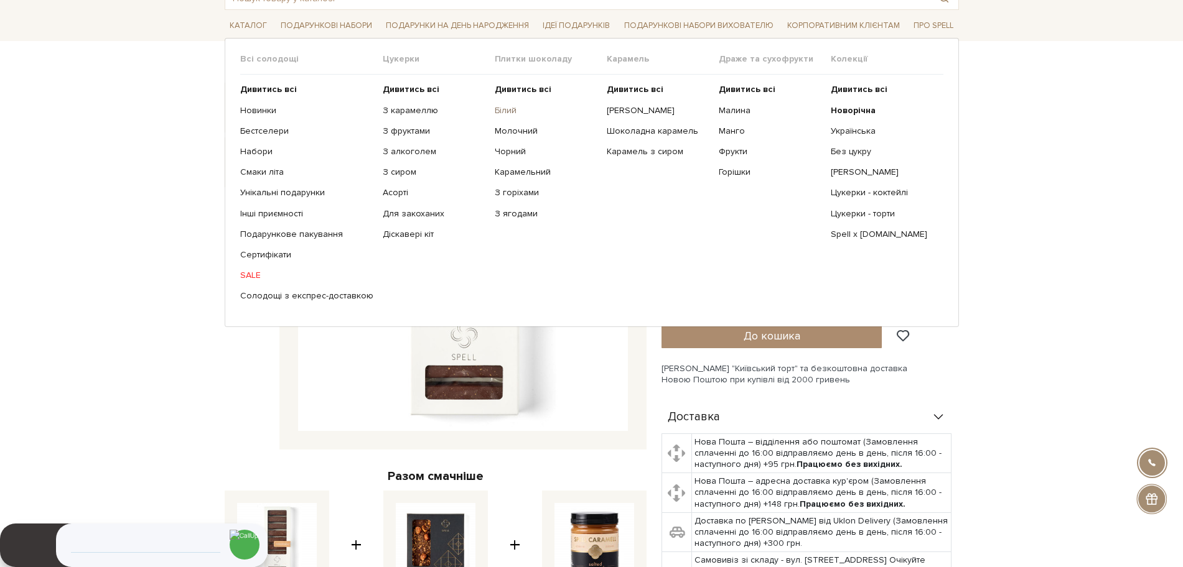
click at [503, 113] on link "Білий" at bounding box center [546, 110] width 103 height 11
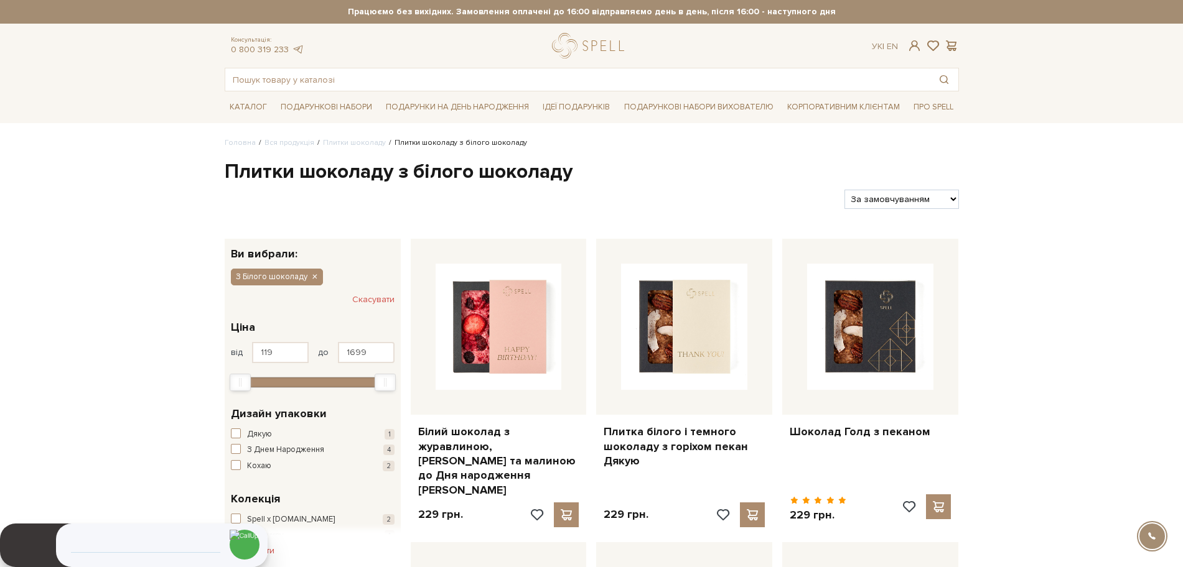
click at [516, 366] on img at bounding box center [498, 327] width 126 height 126
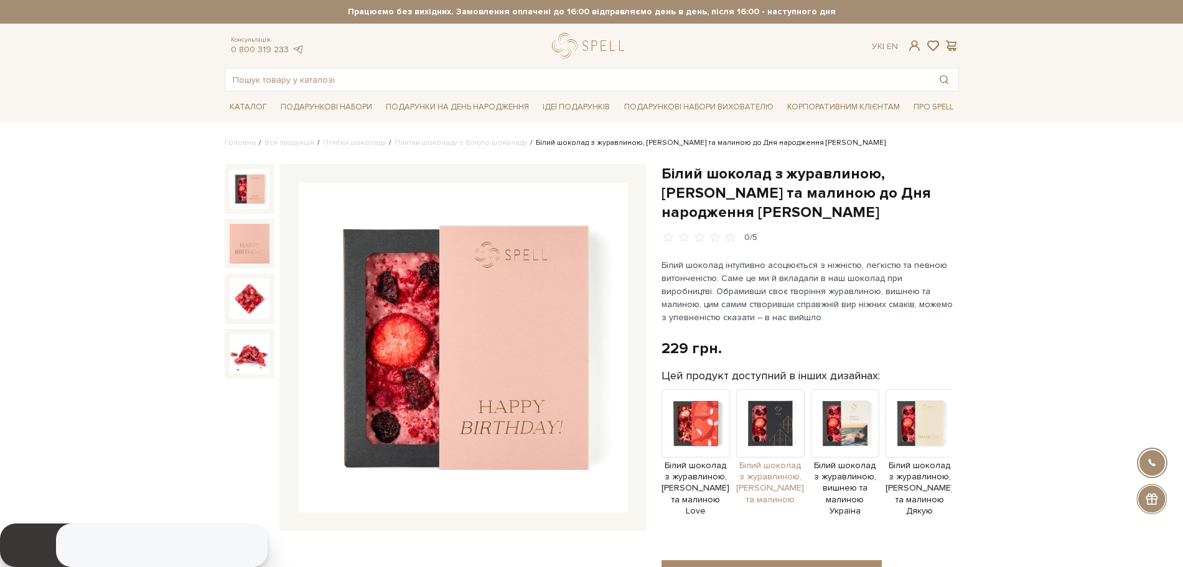
click at [778, 417] on img at bounding box center [770, 423] width 68 height 68
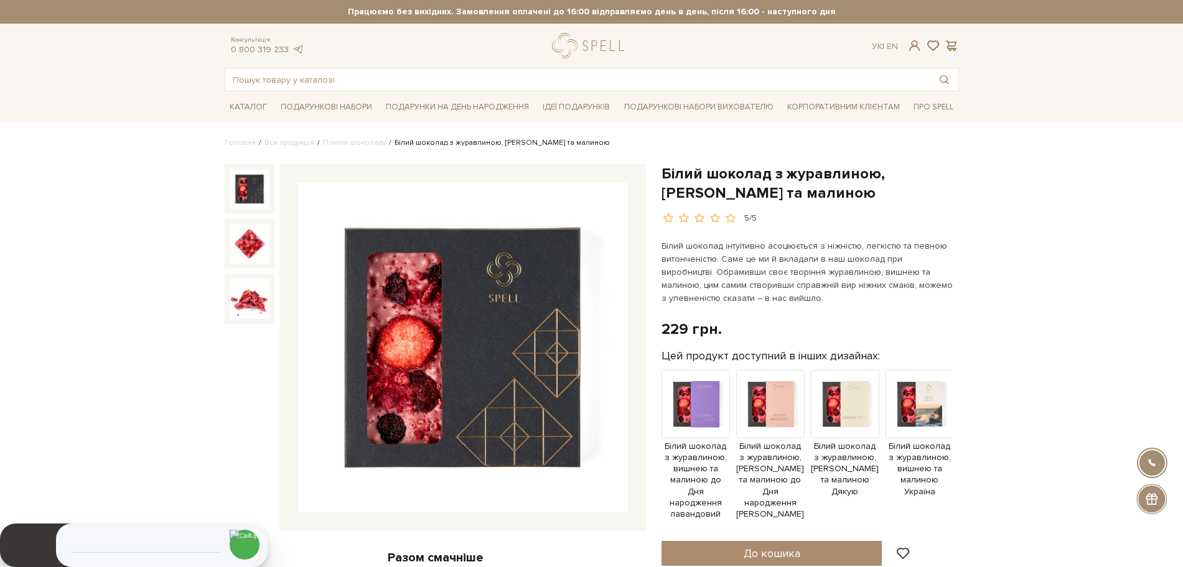
click at [423, 312] on img at bounding box center [463, 348] width 330 height 330
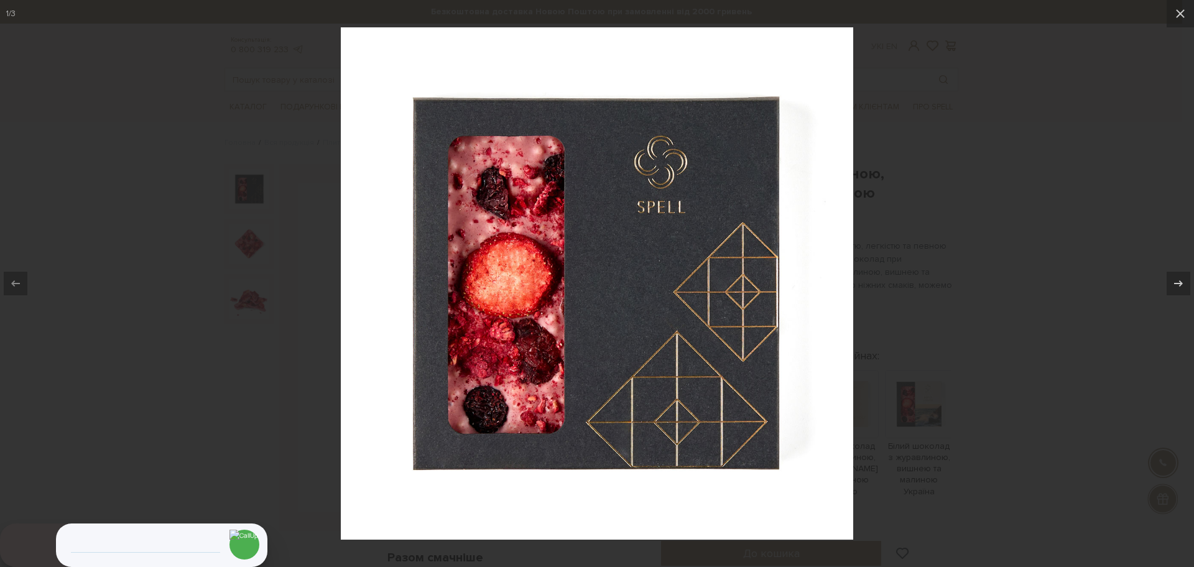
click at [135, 190] on div at bounding box center [597, 283] width 1194 height 567
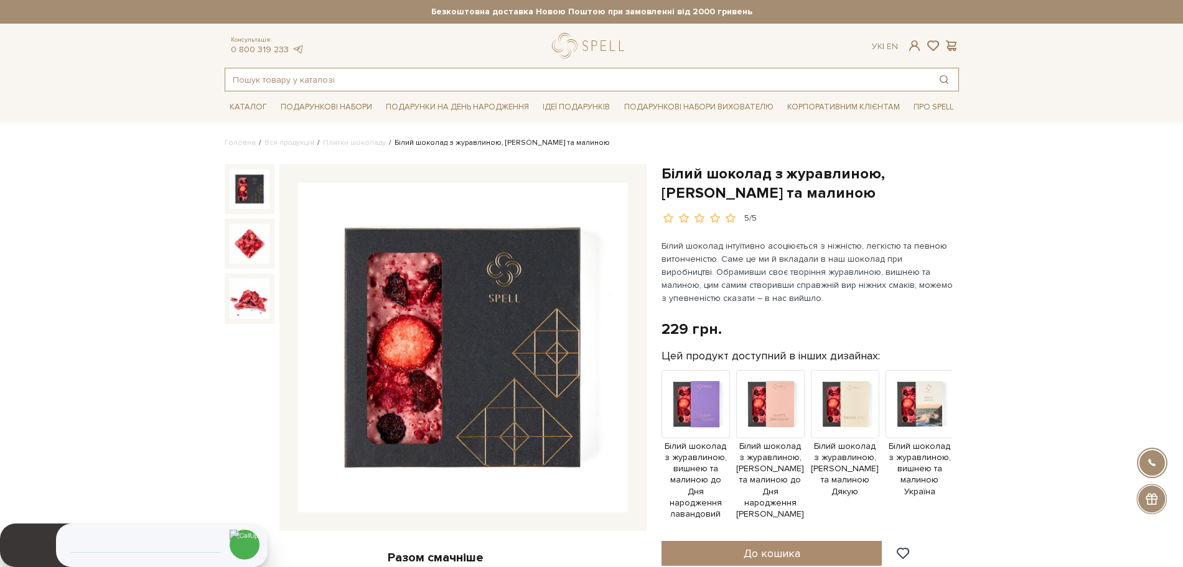
click at [316, 76] on input "text" at bounding box center [577, 79] width 704 height 22
type input "грісіні"
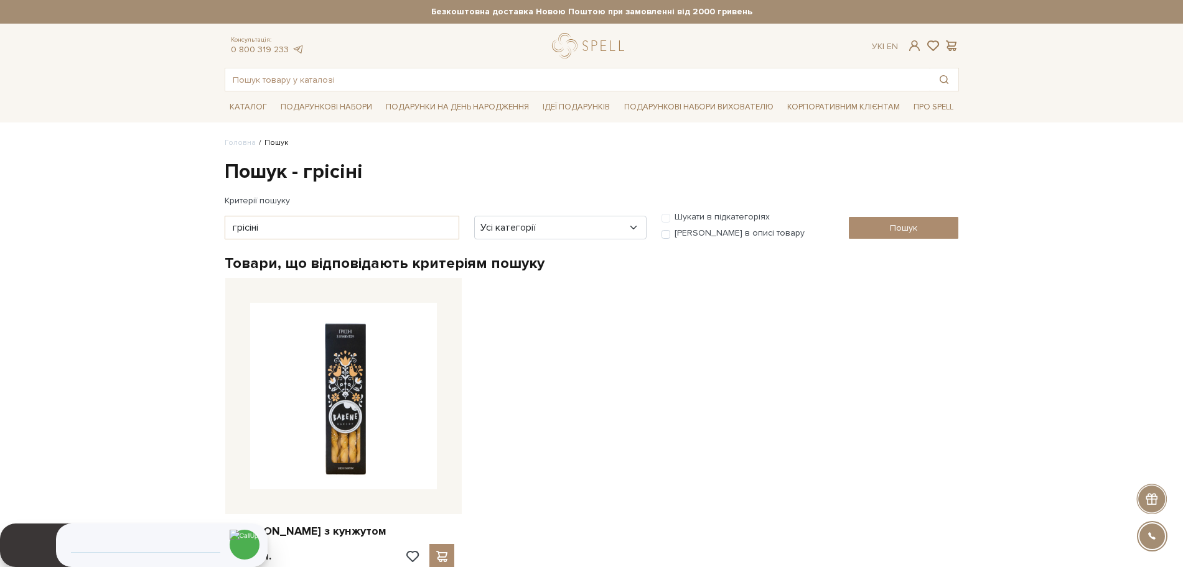
scroll to position [37, 0]
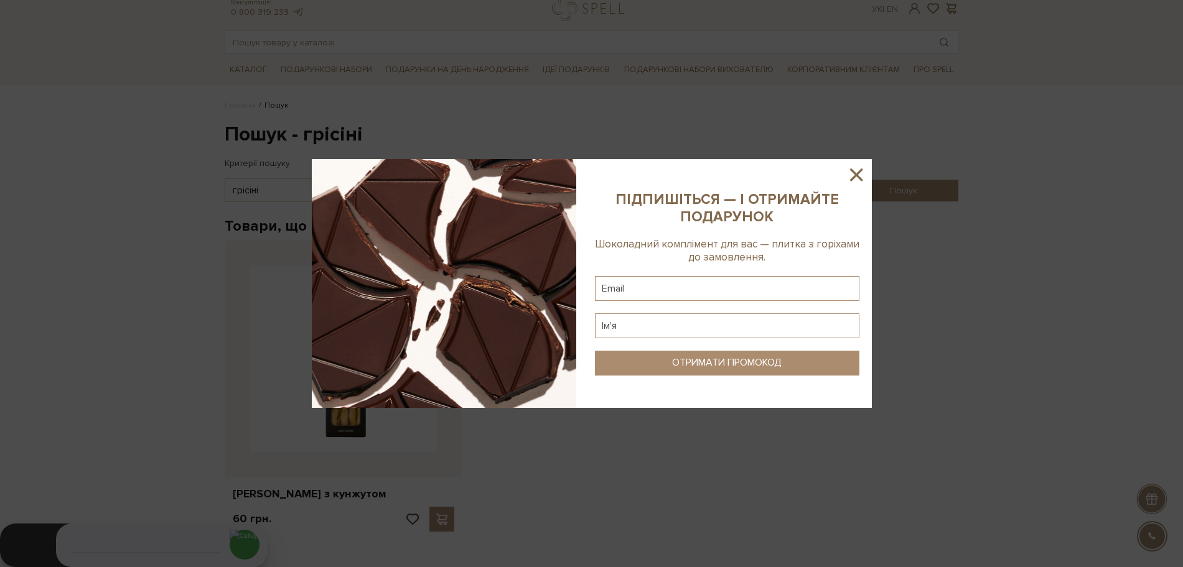
click at [847, 180] on icon at bounding box center [855, 174] width 21 height 21
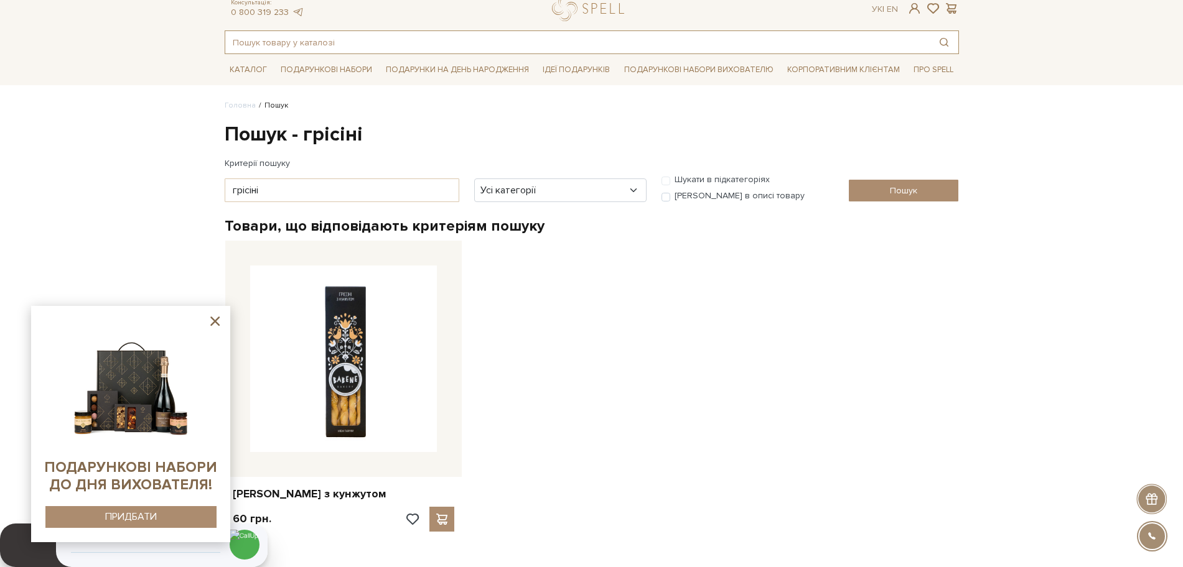
click at [348, 45] on input "text" at bounding box center [577, 42] width 704 height 22
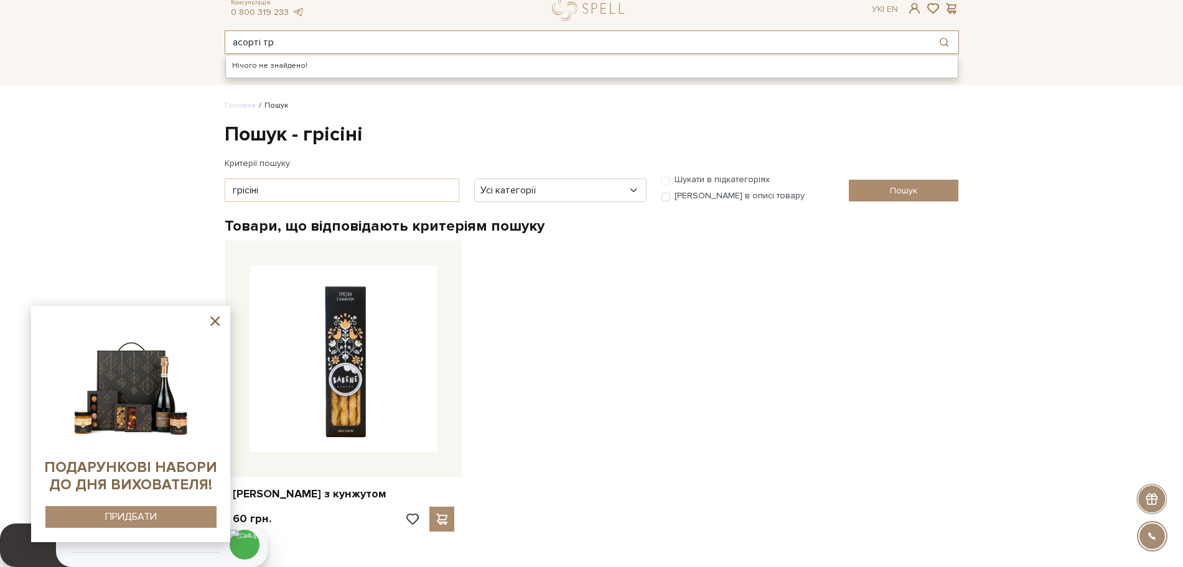
type input "асорті тр"
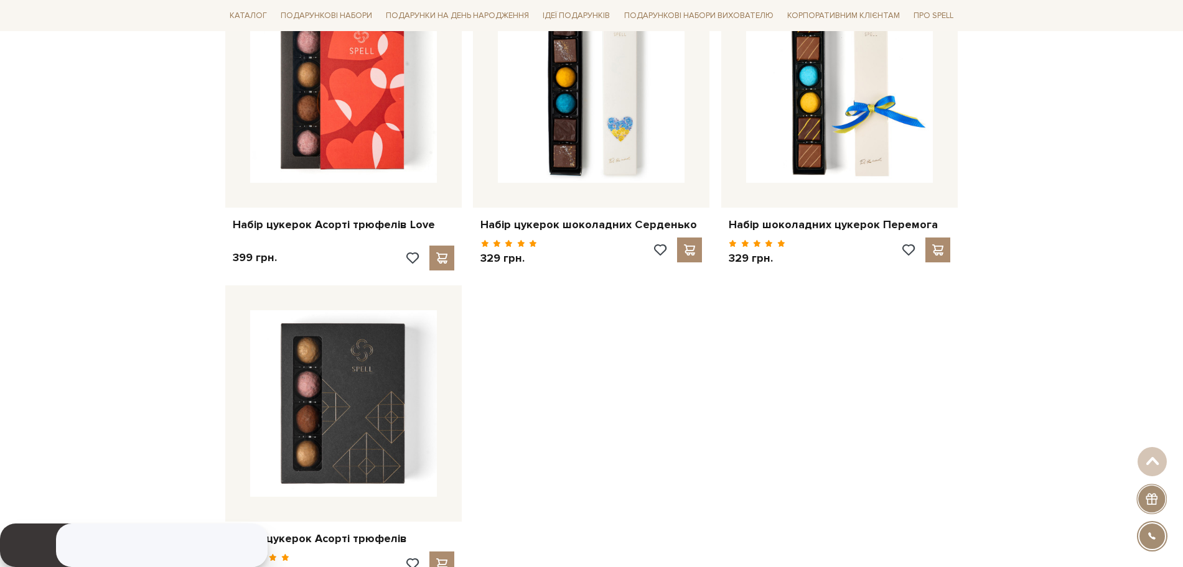
scroll to position [631, 0]
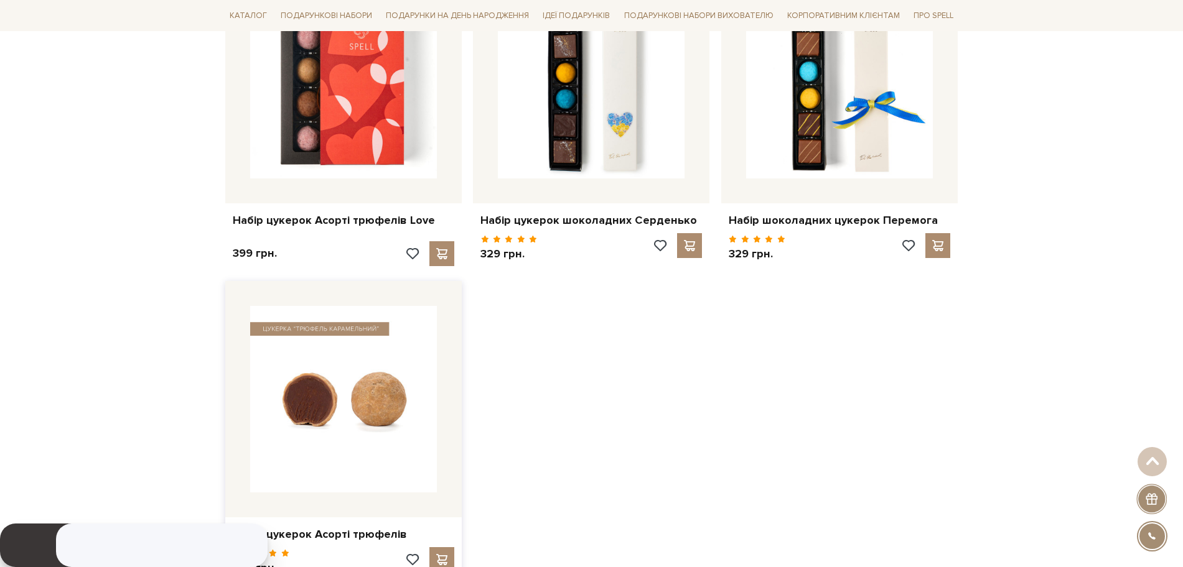
click at [384, 379] on img at bounding box center [343, 399] width 187 height 187
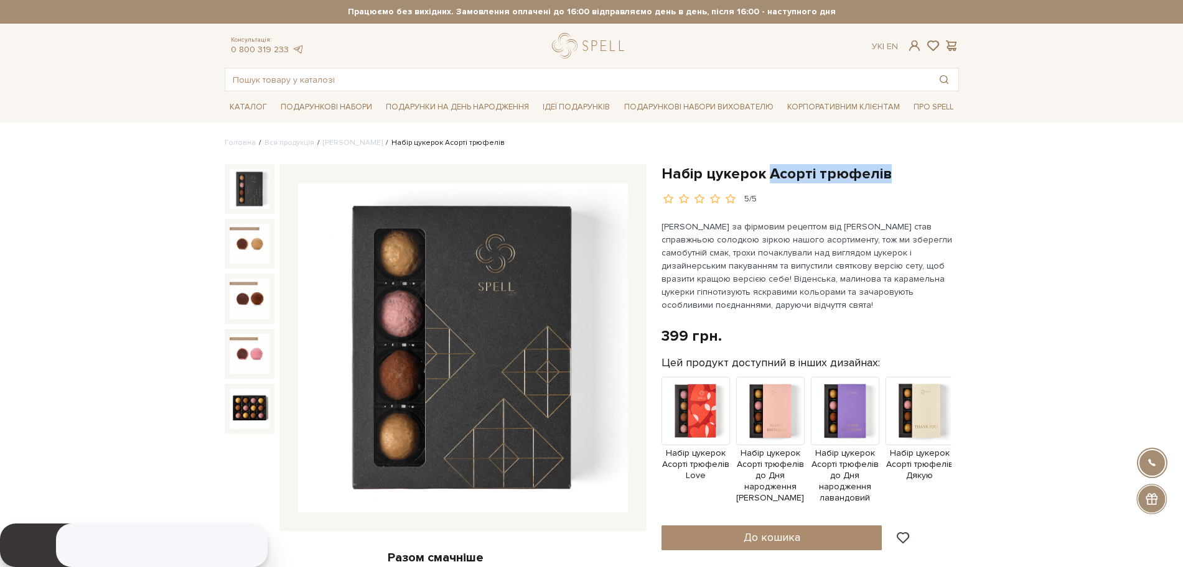
drag, startPoint x: 910, startPoint y: 177, endPoint x: 770, endPoint y: 175, distance: 140.0
click at [770, 175] on h1 "Набір цукерок Асорті трюфелів" at bounding box center [809, 173] width 297 height 19
copy h1 "Асорті трюфелів"
click at [351, 86] on input "с" at bounding box center [577, 79] width 704 height 22
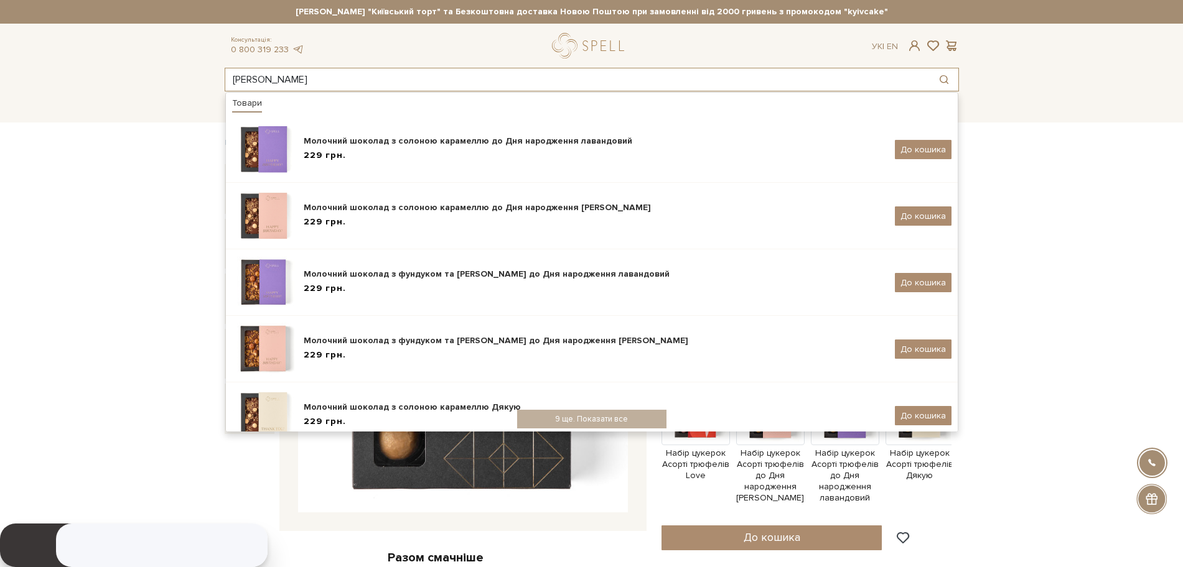
type input "солона карамель"
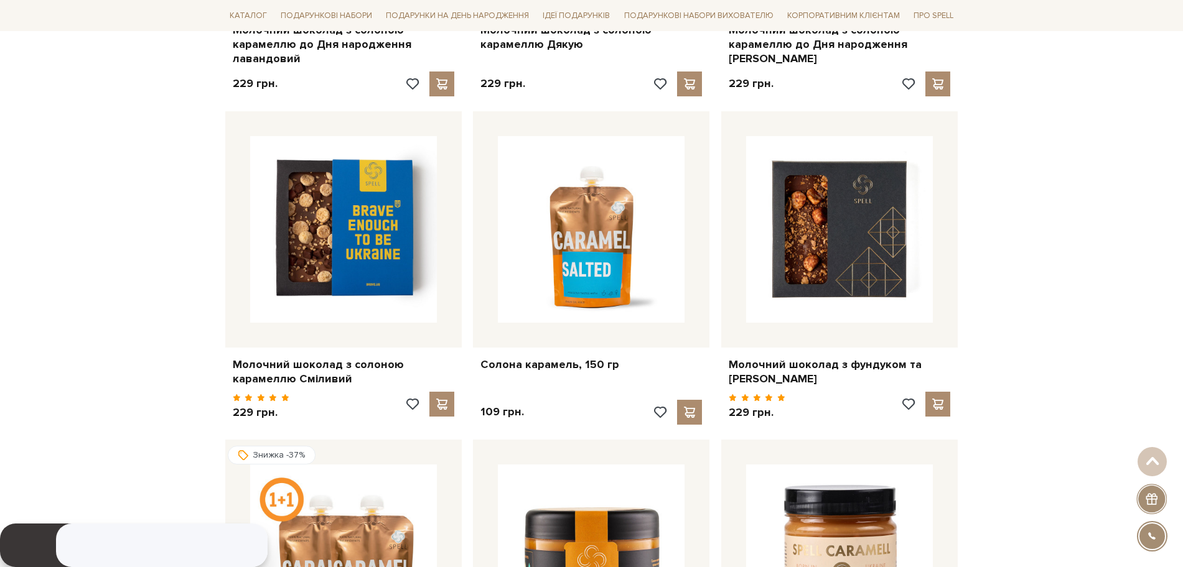
scroll to position [995, 0]
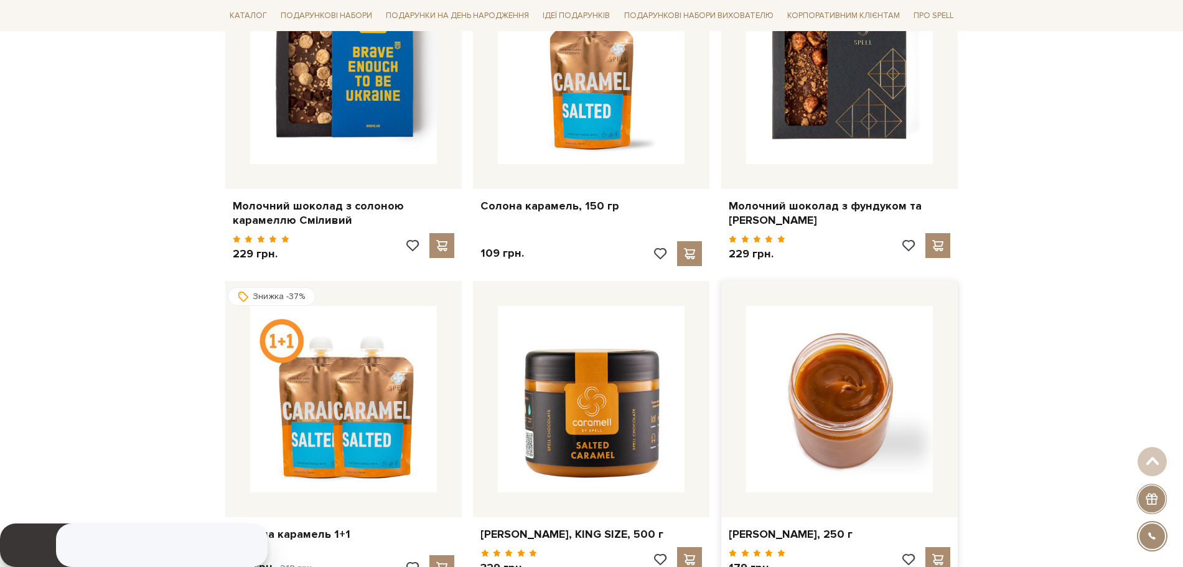
click at [873, 399] on img at bounding box center [839, 399] width 187 height 187
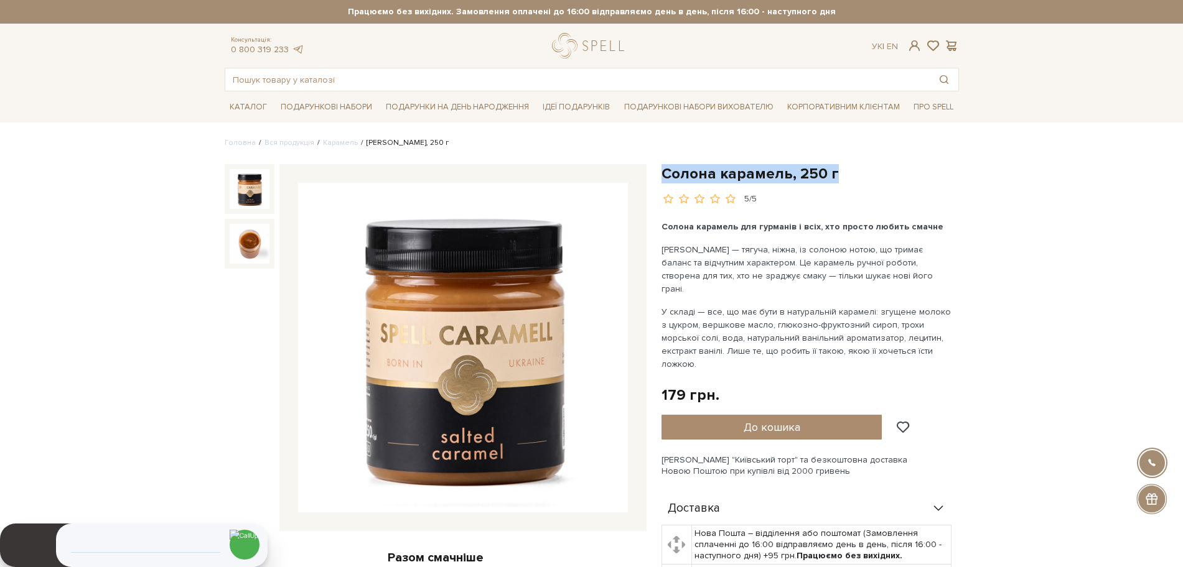
drag, startPoint x: 844, startPoint y: 174, endPoint x: 656, endPoint y: 174, distance: 188.5
click at [656, 174] on div "Солона карамель, 250 г 5/5 Солона карамель для гурманів і всіх, хто просто люби…" at bounding box center [810, 514] width 312 height 700
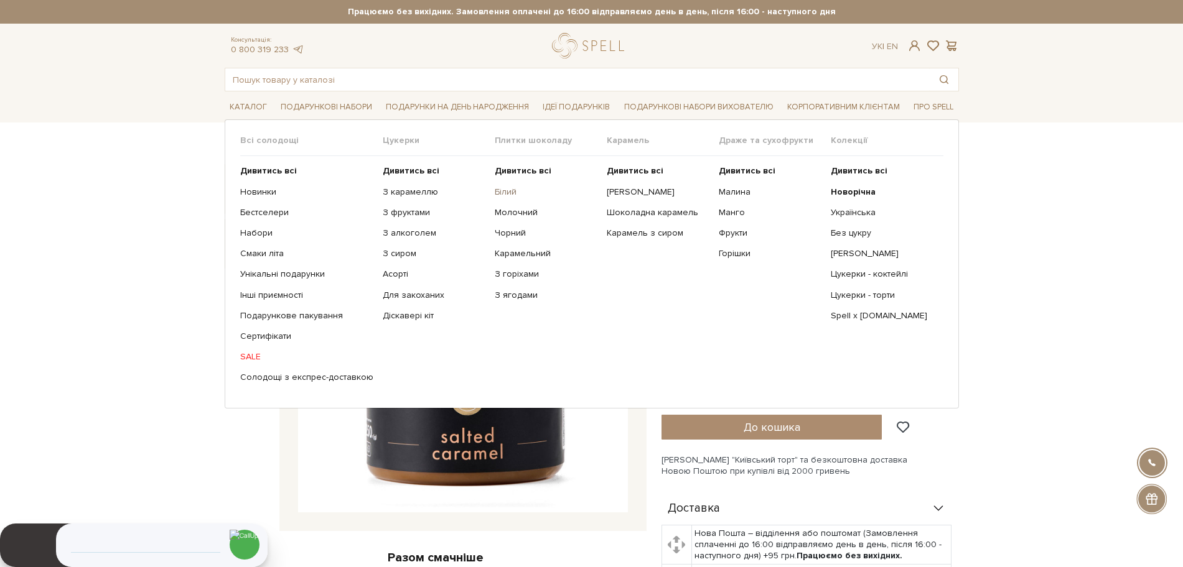
click at [501, 192] on link "Білий" at bounding box center [546, 192] width 103 height 11
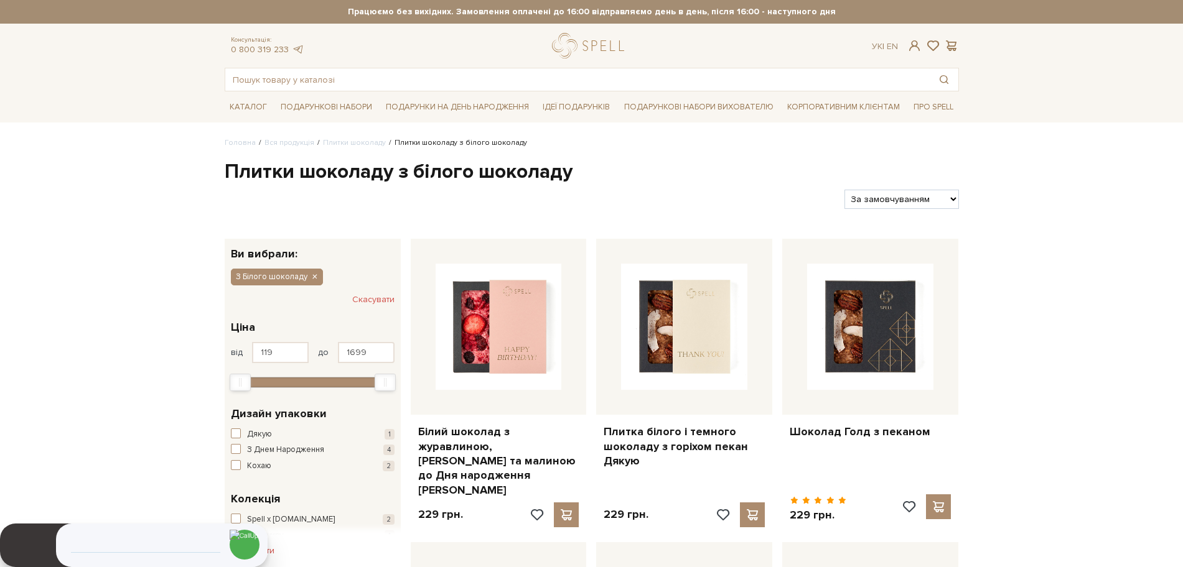
click at [528, 307] on img at bounding box center [498, 327] width 126 height 126
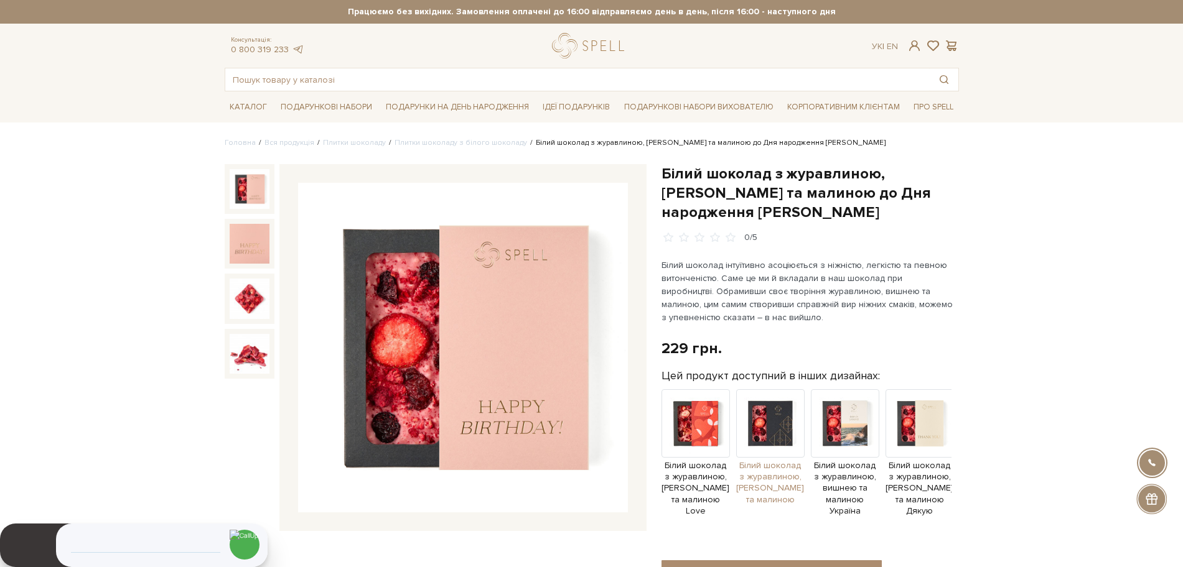
click at [790, 411] on img at bounding box center [770, 423] width 68 height 68
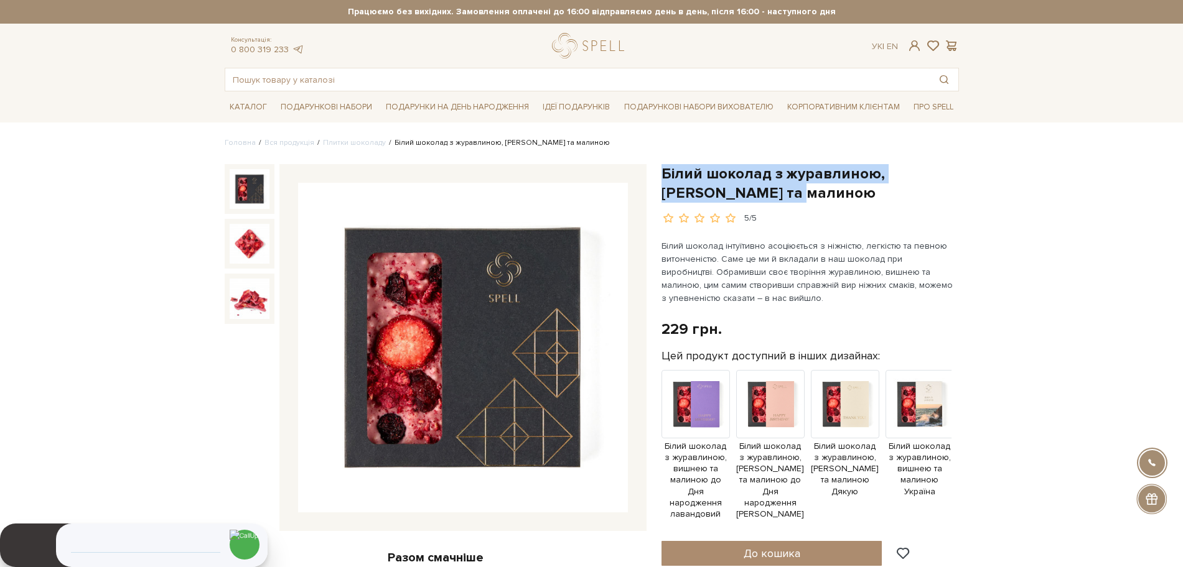
drag, startPoint x: 732, startPoint y: 193, endPoint x: 663, endPoint y: 175, distance: 70.8
click at [663, 175] on h1 "Білий шоколад з журавлиною, [PERSON_NAME] та малиною" at bounding box center [809, 183] width 297 height 39
copy h1 "Білий шоколад з журавлиною, [PERSON_NAME] та малиною"
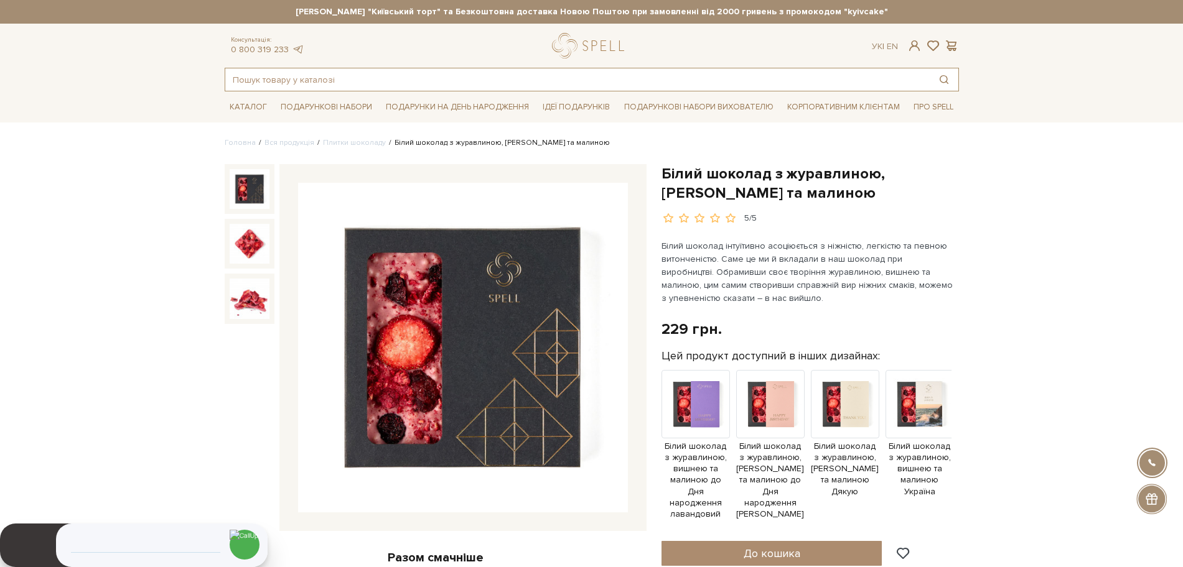
click at [310, 80] on input "text" at bounding box center [577, 79] width 704 height 22
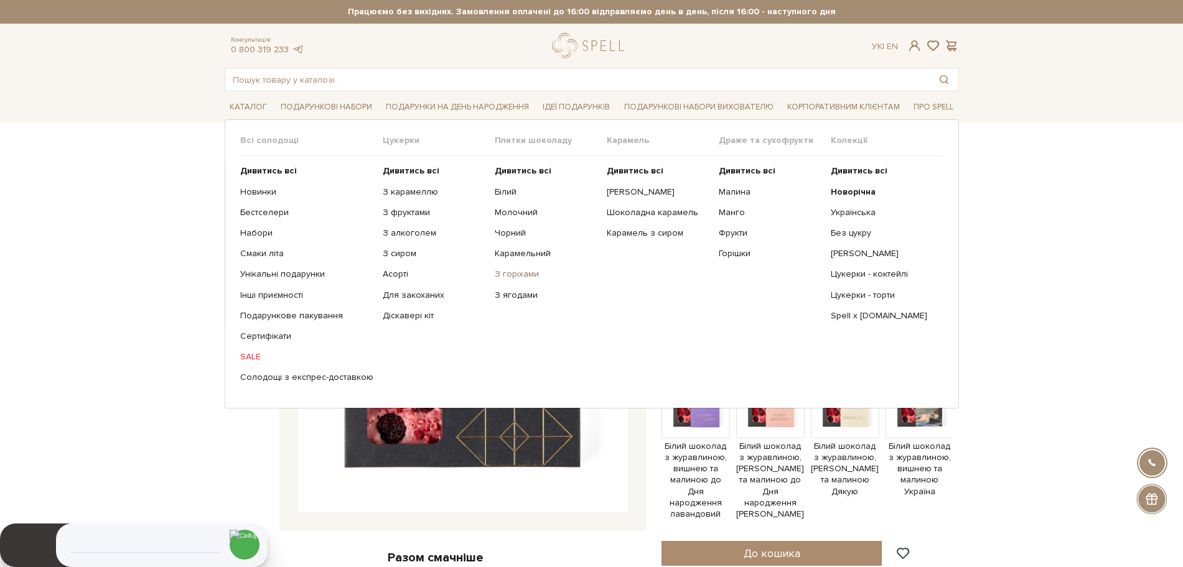
click at [510, 272] on link "З горіхами" at bounding box center [546, 274] width 103 height 11
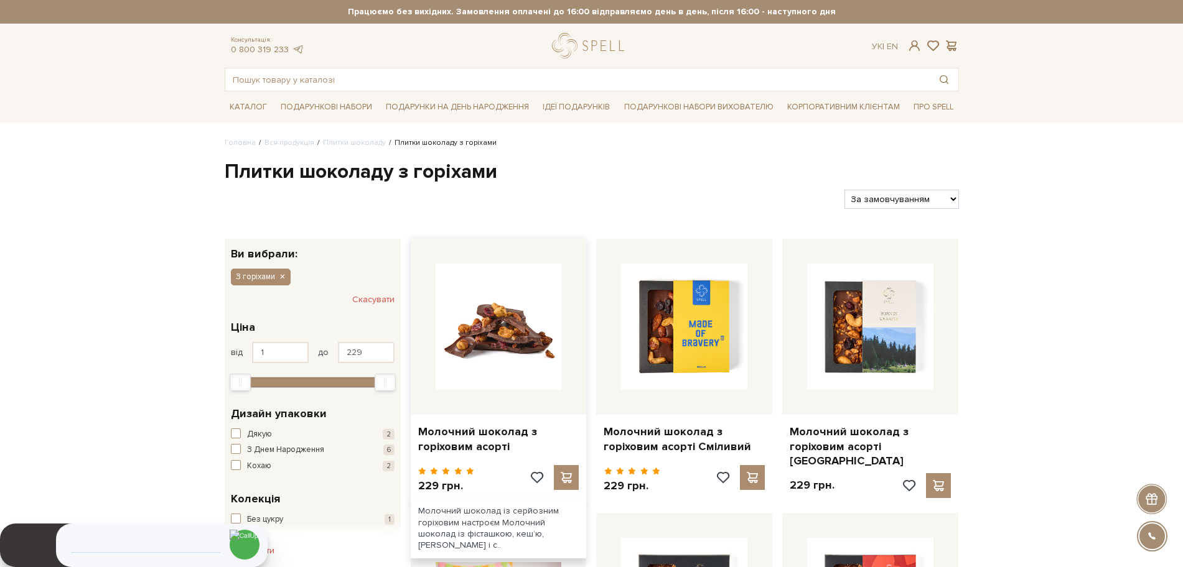
click at [493, 337] on img at bounding box center [498, 327] width 126 height 126
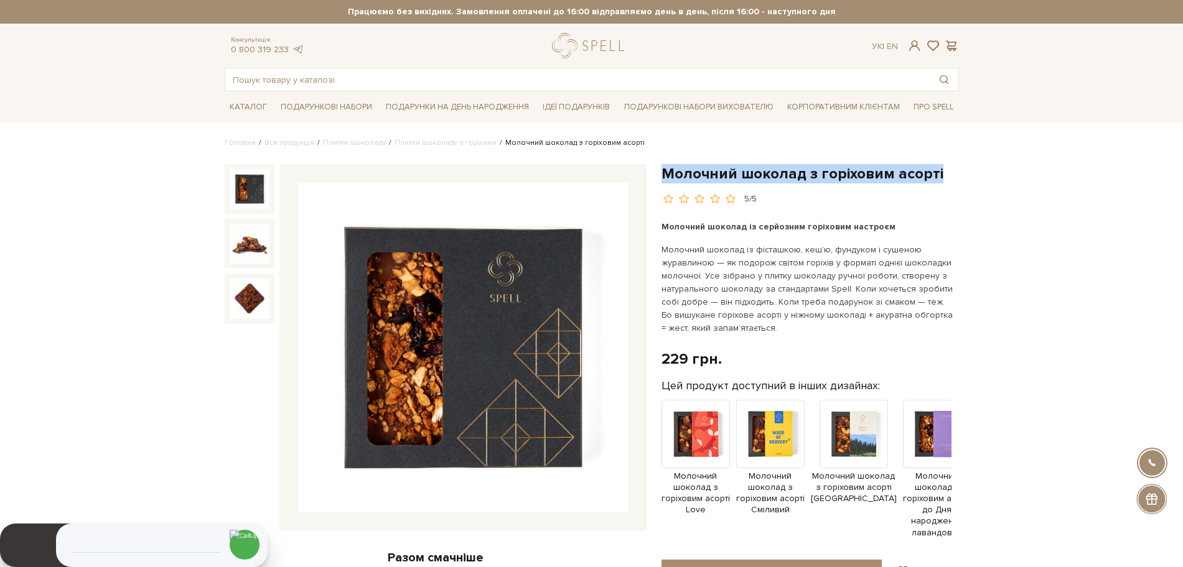
drag, startPoint x: 941, startPoint y: 175, endPoint x: 666, endPoint y: 172, distance: 274.4
click at [666, 172] on h1 "Молочний шоколад з горіховим асорті" at bounding box center [809, 173] width 297 height 19
copy h1 "Молочний шоколад з горіховим асорті"
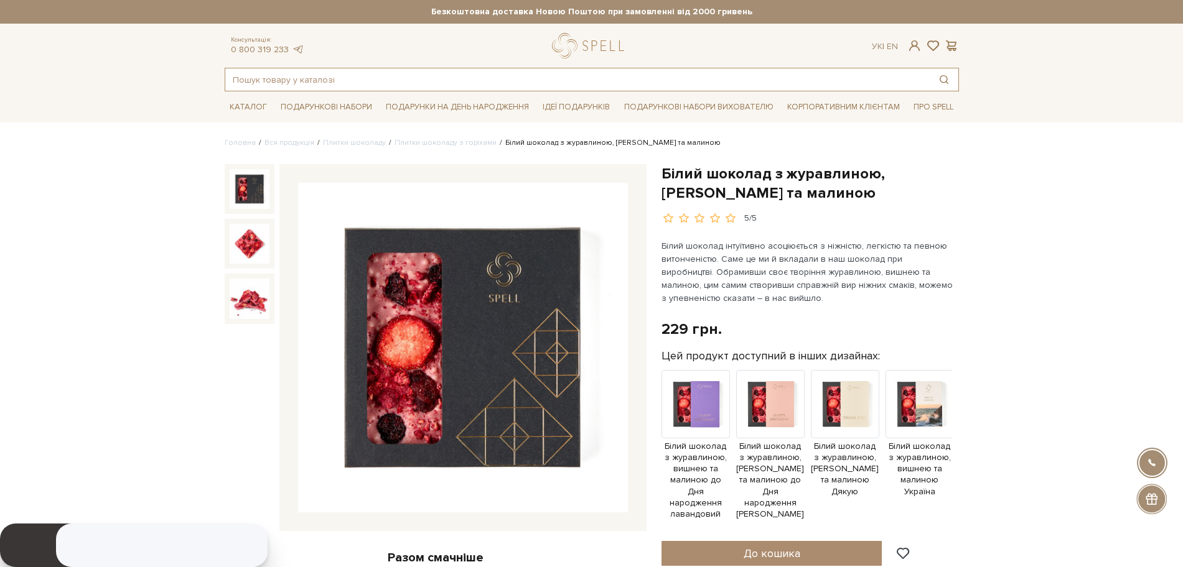
click at [350, 75] on input "text" at bounding box center [577, 79] width 704 height 22
type input "з"
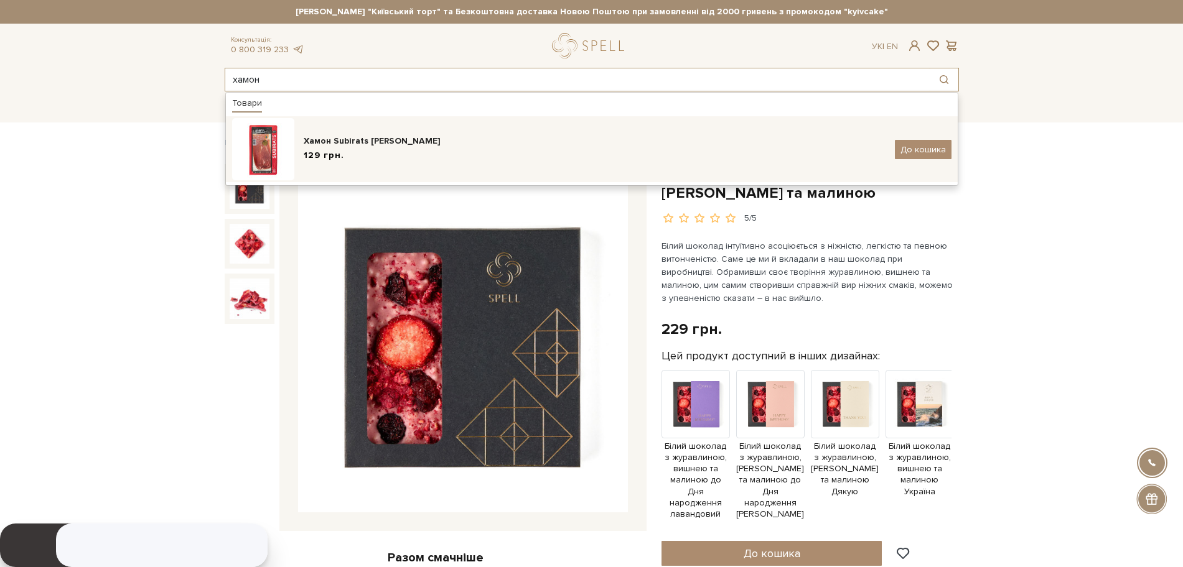
type input "хамон"
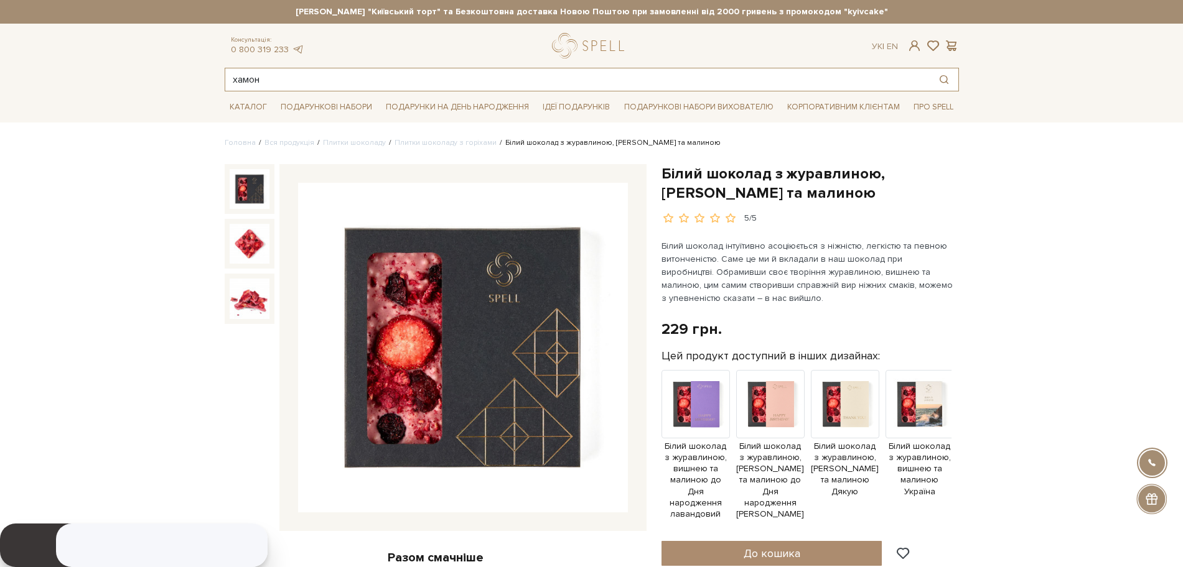
click at [491, 83] on input "хамон" at bounding box center [577, 79] width 704 height 22
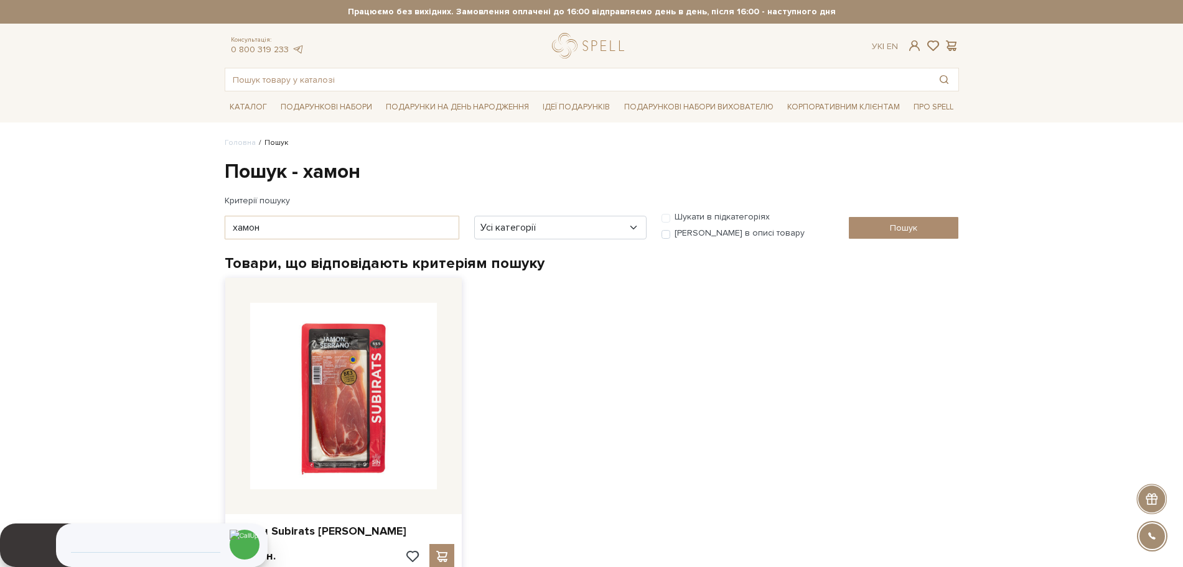
click at [305, 388] on img at bounding box center [343, 396] width 187 height 187
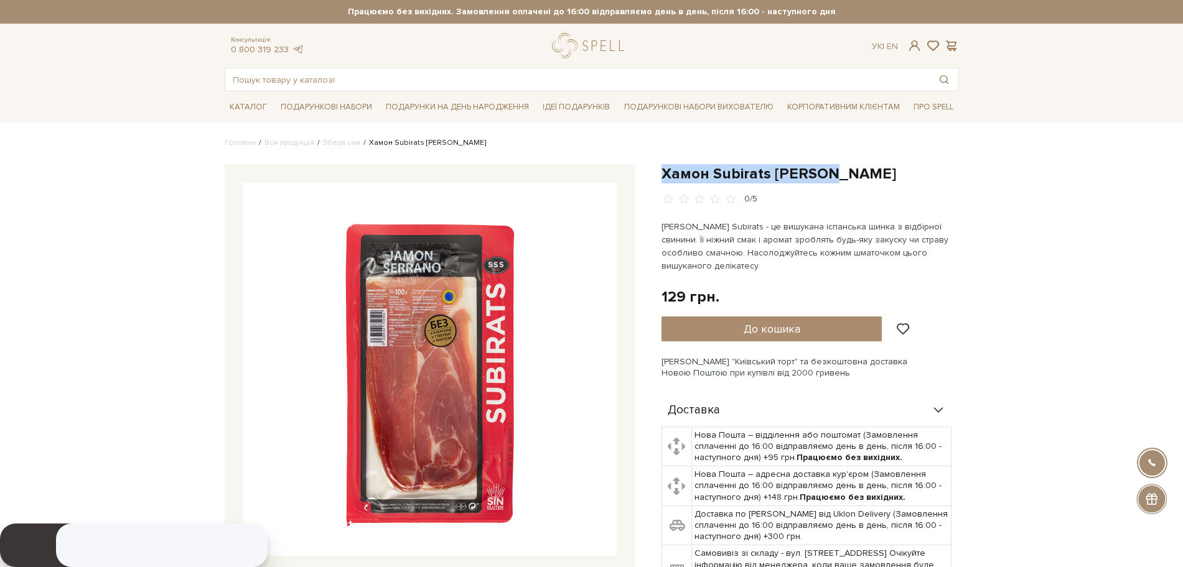
drag, startPoint x: 839, startPoint y: 170, endPoint x: 661, endPoint y: 179, distance: 178.1
click at [661, 179] on h1 "Хамон Subirats [PERSON_NAME]" at bounding box center [809, 173] width 297 height 19
copy h1 "Хамон Subirats [PERSON_NAME]"
click at [414, 80] on input "text" at bounding box center [577, 79] width 704 height 22
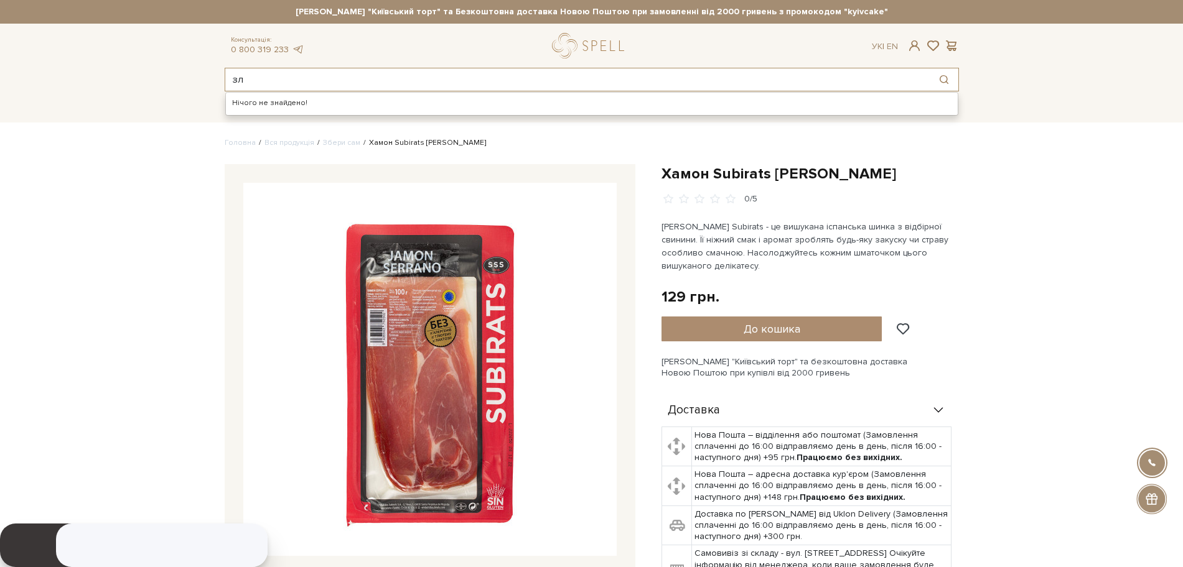
type input "з"
type input "х"
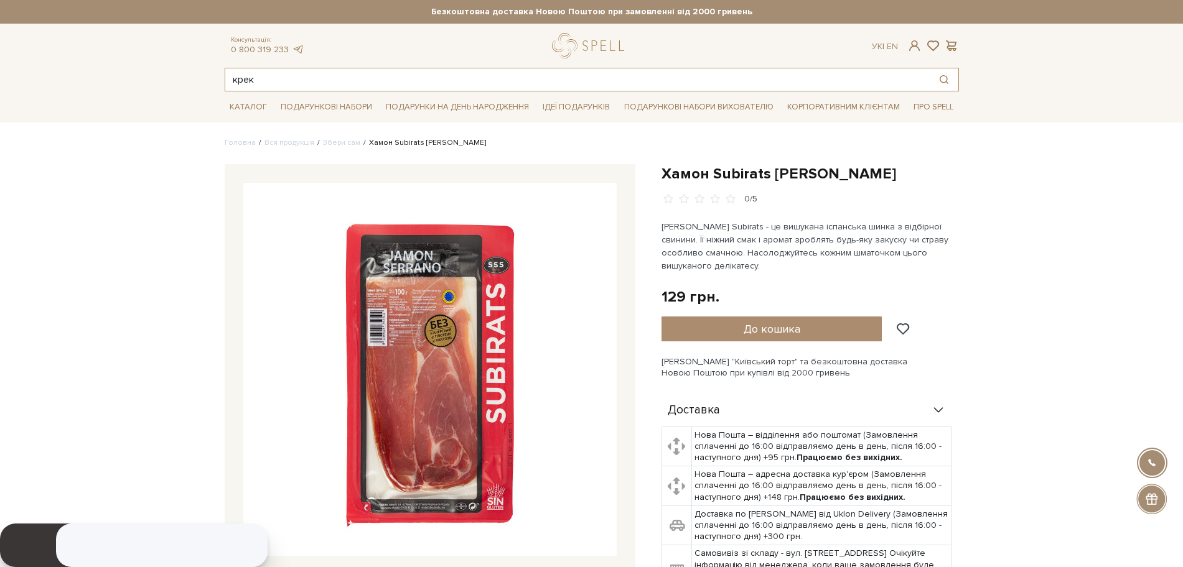
drag, startPoint x: 269, startPoint y: 80, endPoint x: 139, endPoint y: 90, distance: 131.0
click at [139, 90] on header "Сет Цукерок "Київський торт" та Безкоштовна доставка Новою Поштою при замовленн…" at bounding box center [591, 45] width 1183 height 91
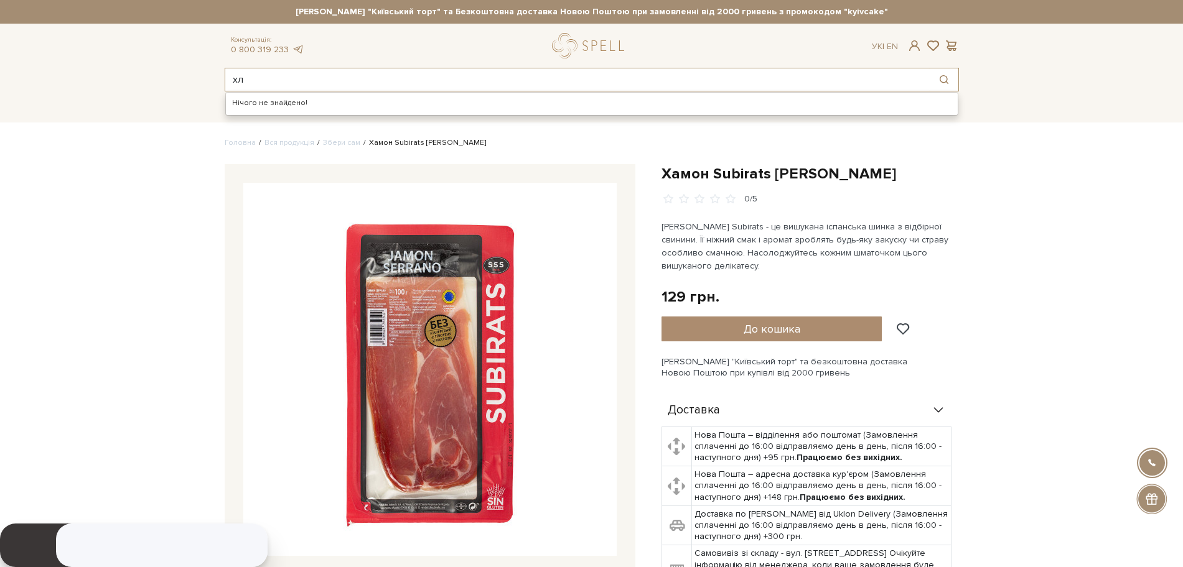
type input "х"
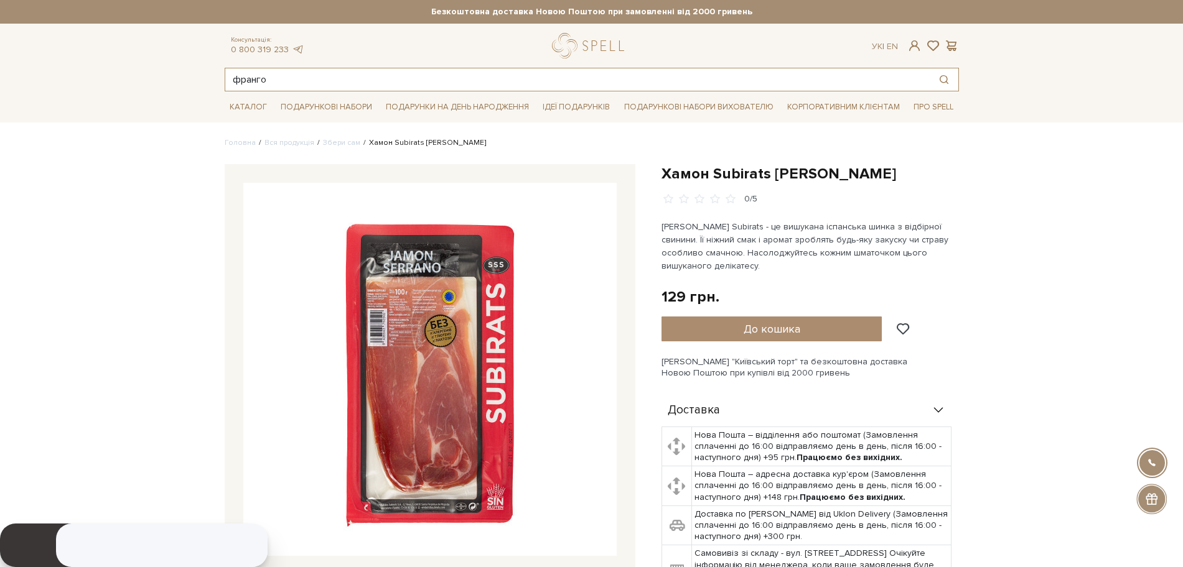
drag, startPoint x: 305, startPoint y: 91, endPoint x: 192, endPoint y: 80, distance: 113.8
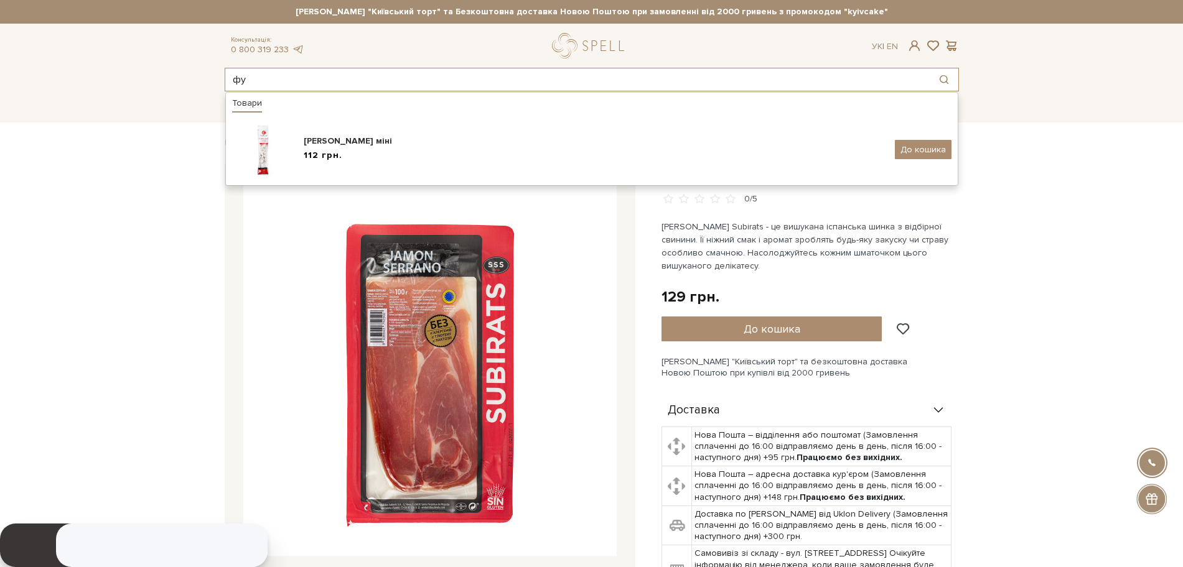
type input "ф"
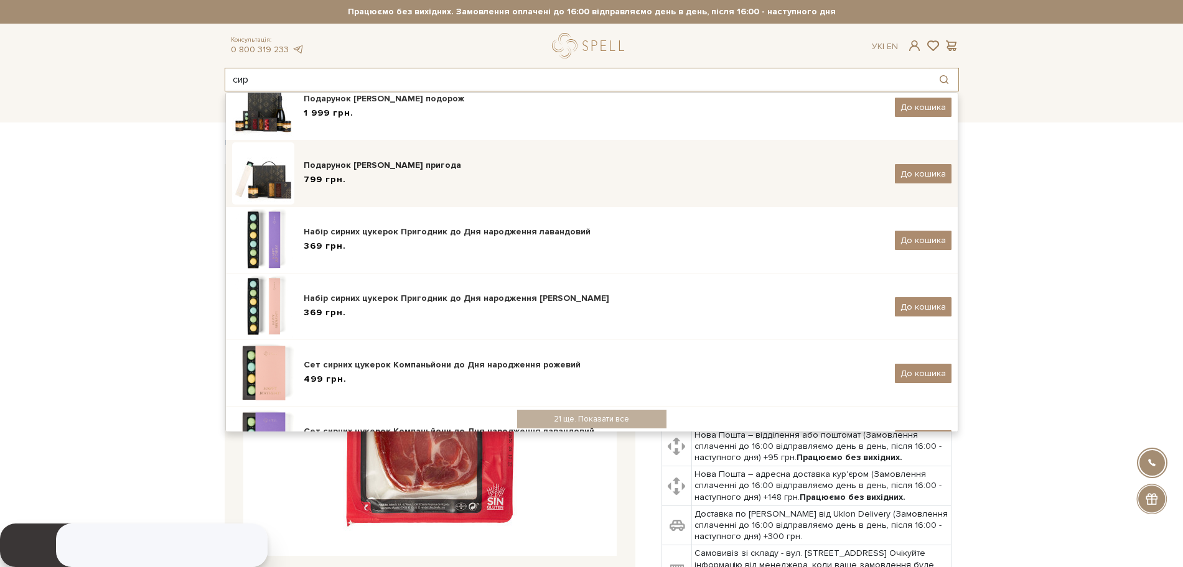
scroll to position [39, 0]
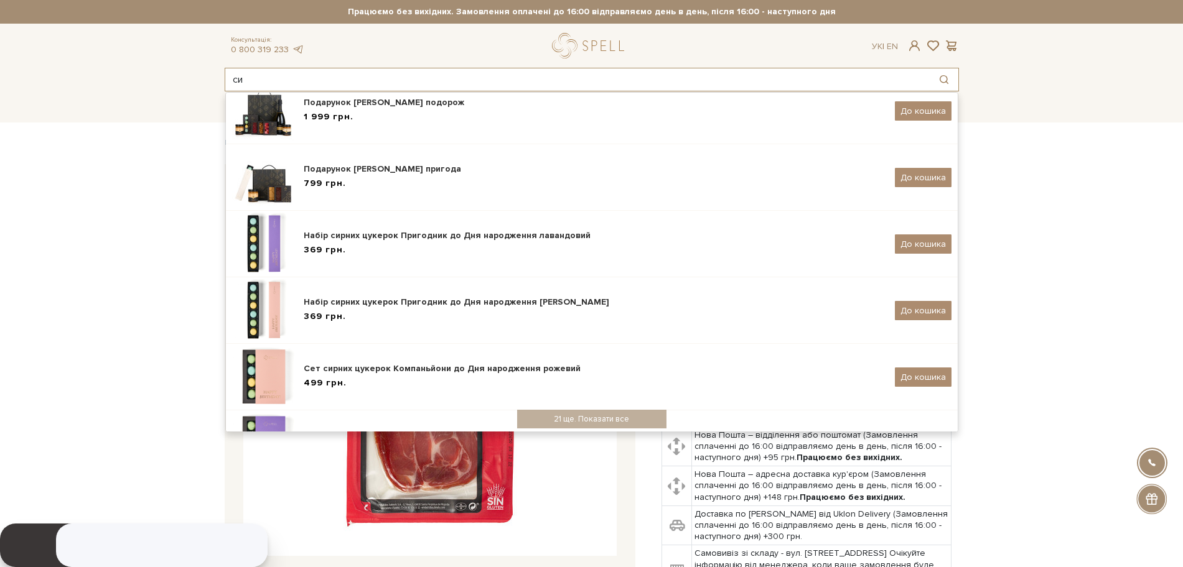
type input "с"
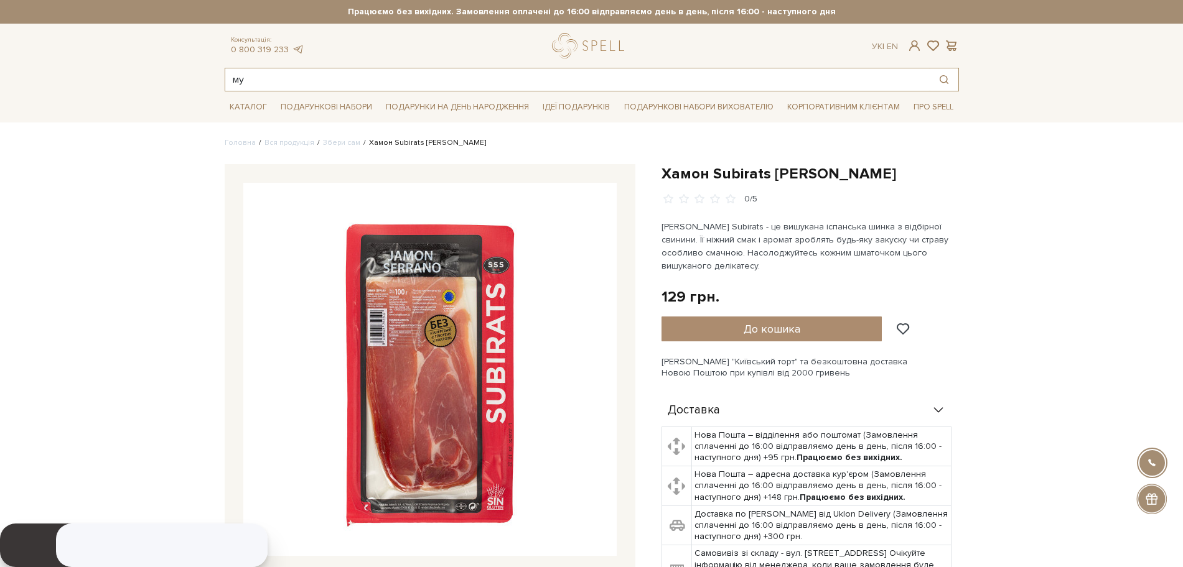
scroll to position [0, 0]
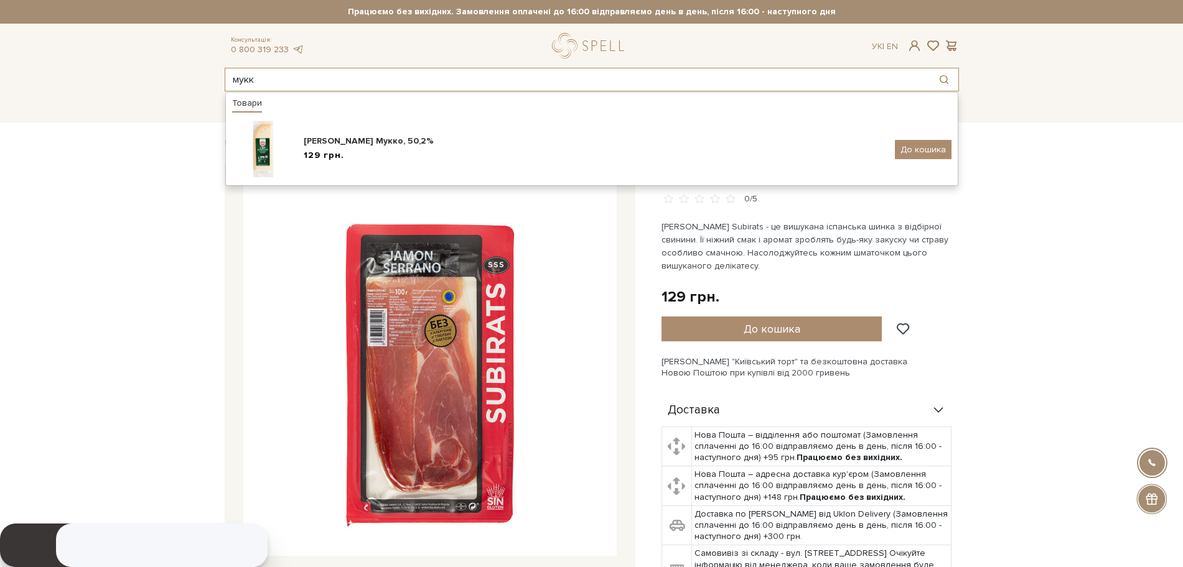
type input "мукк"
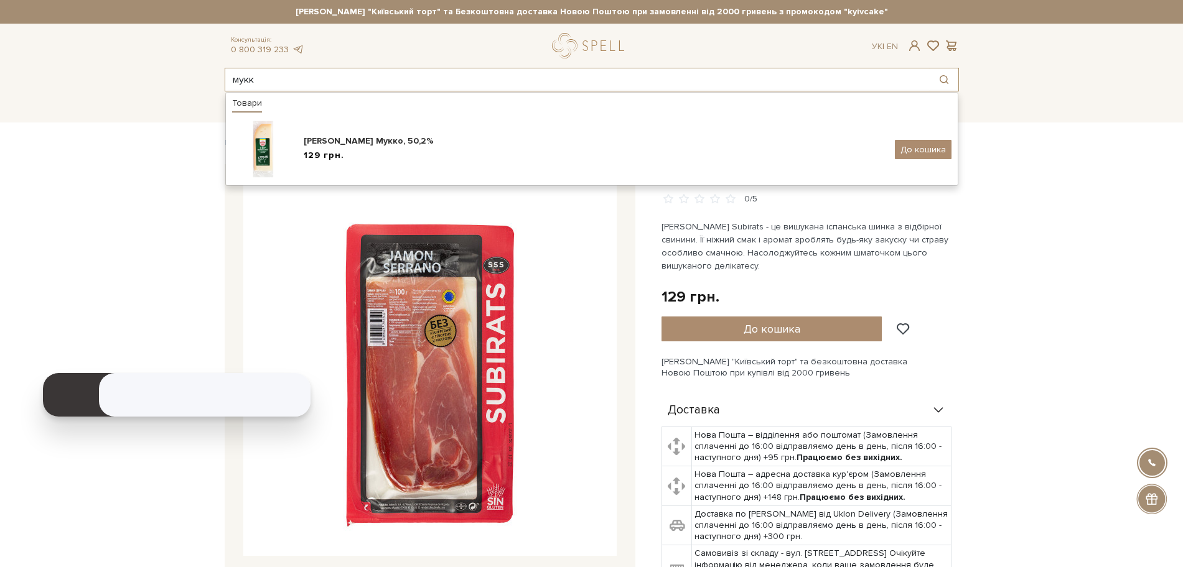
drag, startPoint x: 282, startPoint y: 78, endPoint x: 123, endPoint y: 54, distance: 161.0
click at [123, 54] on header "Сет Цукерок "Київський торт" та Безкоштовна доставка Новою Поштою при замовленн…" at bounding box center [591, 45] width 1183 height 91
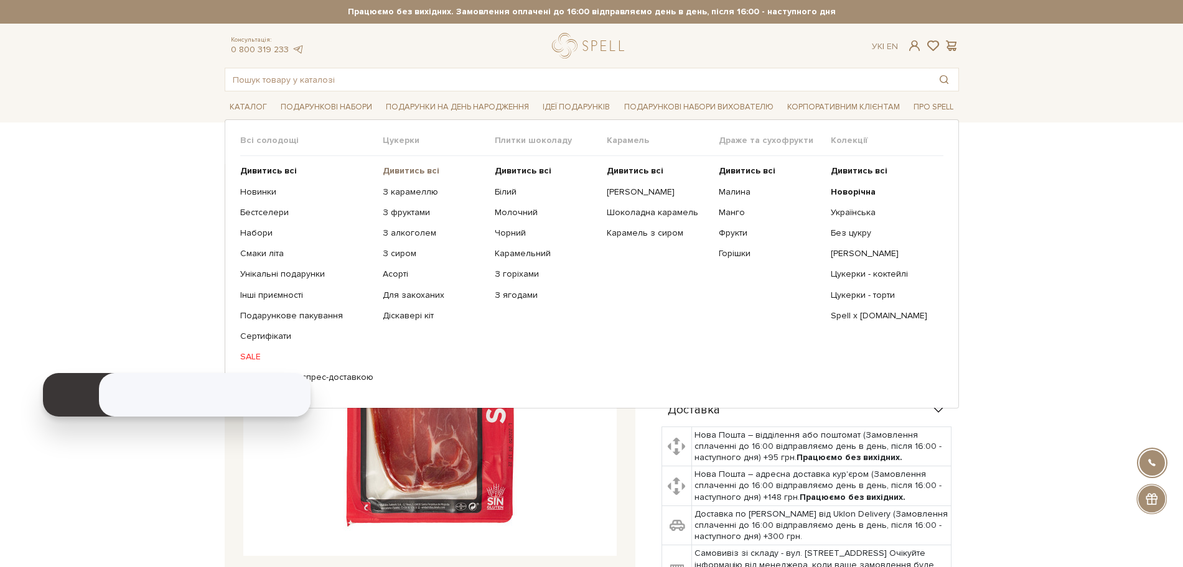
click at [410, 174] on b "Дивитись всі" at bounding box center [411, 170] width 57 height 11
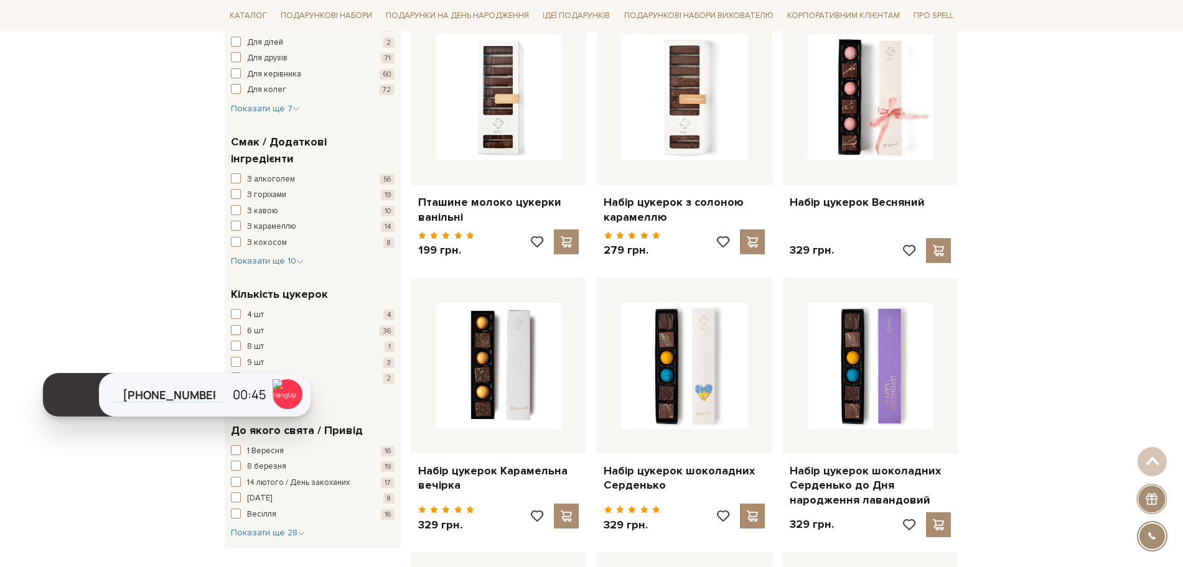
scroll to position [756, 0]
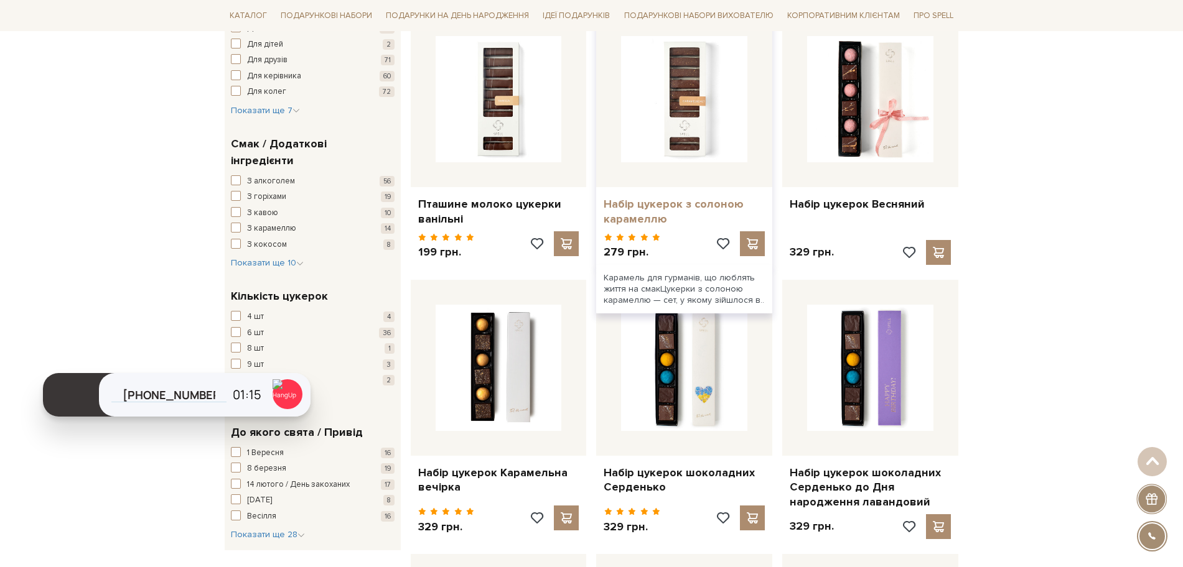
click at [645, 218] on link "Набір цукерок з солоною карамеллю" at bounding box center [683, 211] width 161 height 29
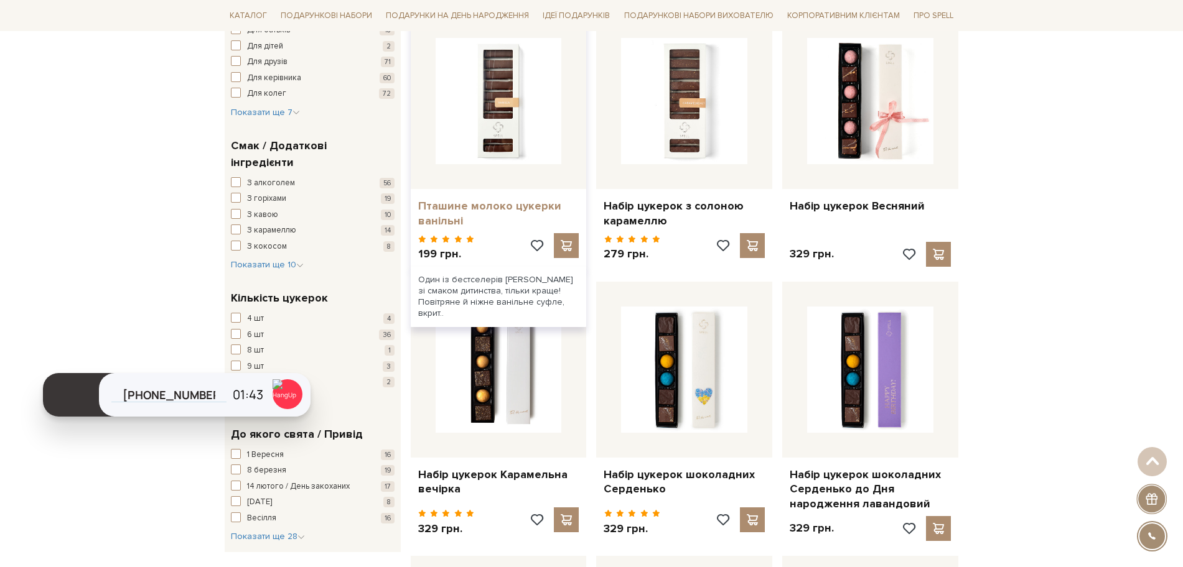
drag, startPoint x: 0, startPoint y: 0, endPoint x: 483, endPoint y: 212, distance: 527.6
click at [483, 212] on link "Пташине молоко цукерки ванільні" at bounding box center [498, 213] width 161 height 29
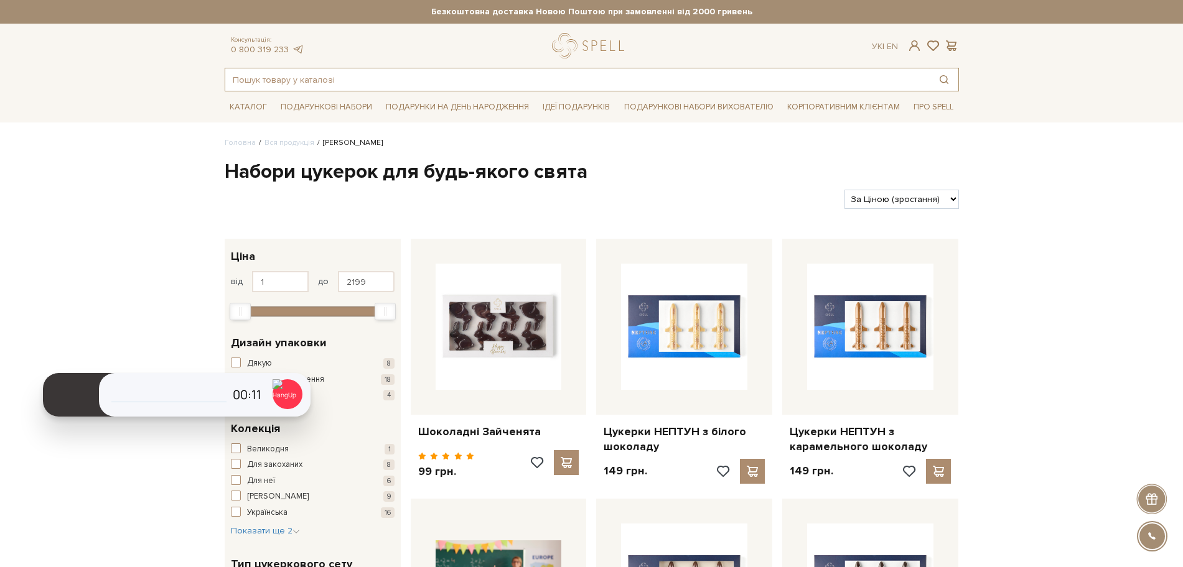
click at [411, 77] on input "text" at bounding box center [577, 79] width 704 height 22
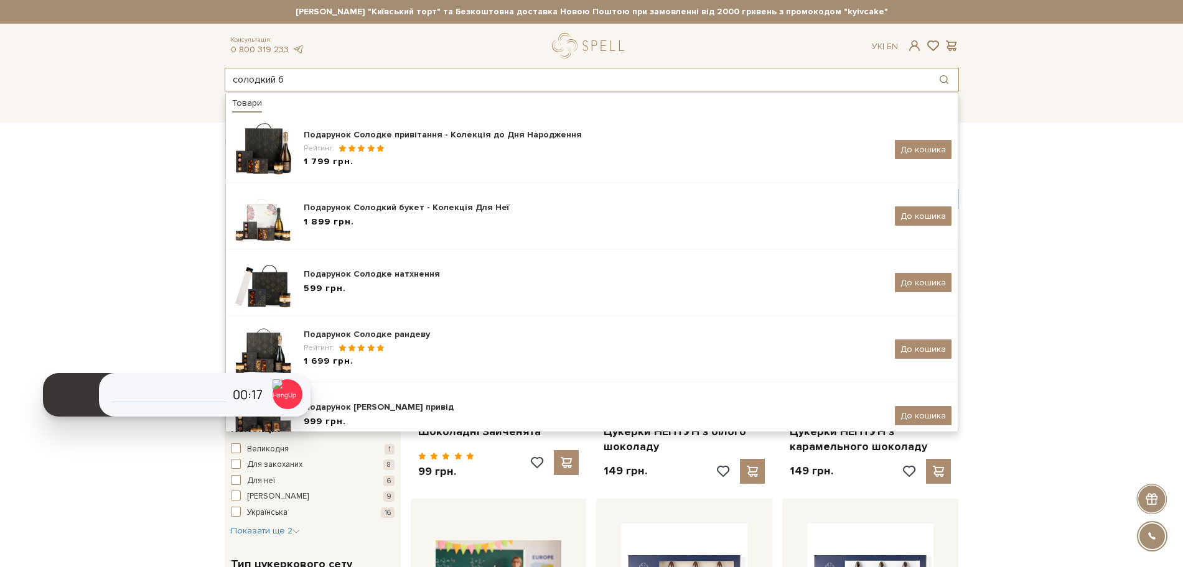
type input "солодкий б"
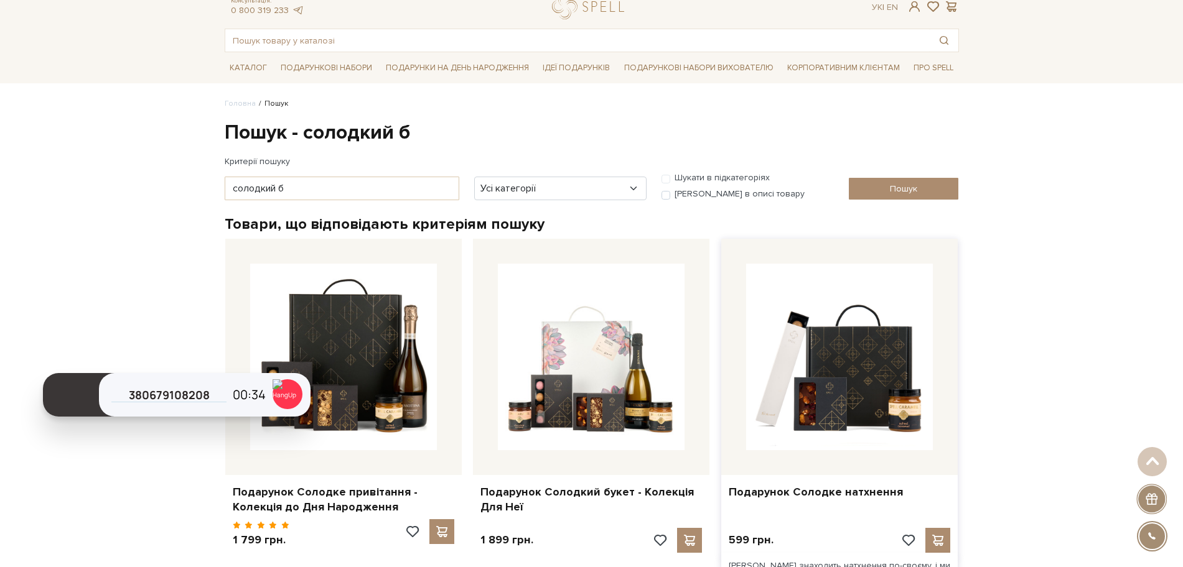
scroll to position [36, 0]
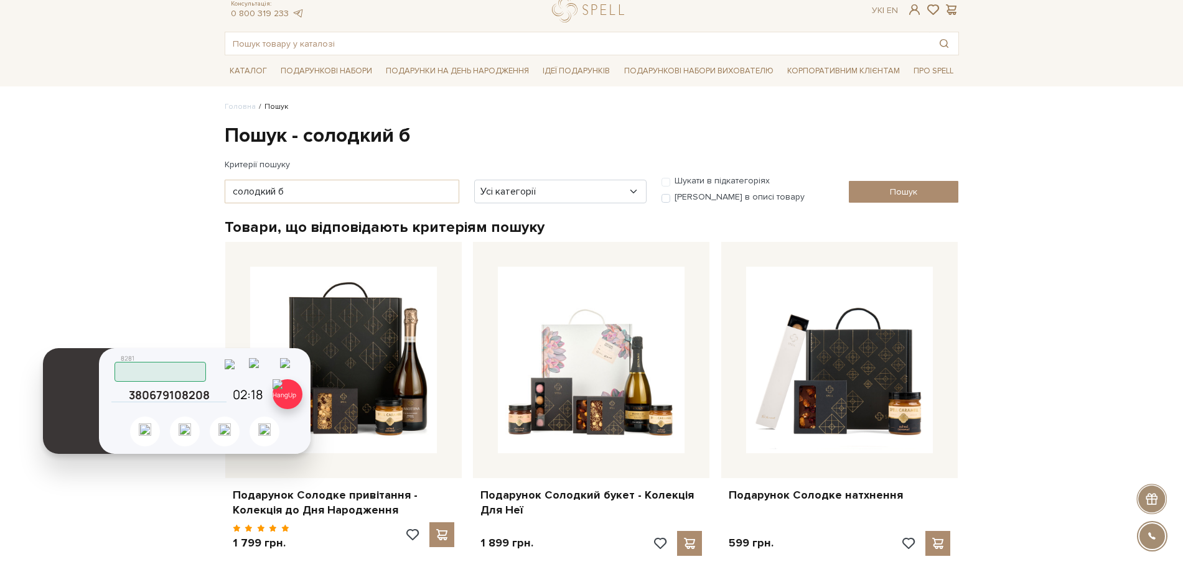
click at [291, 393] on img at bounding box center [287, 394] width 30 height 30
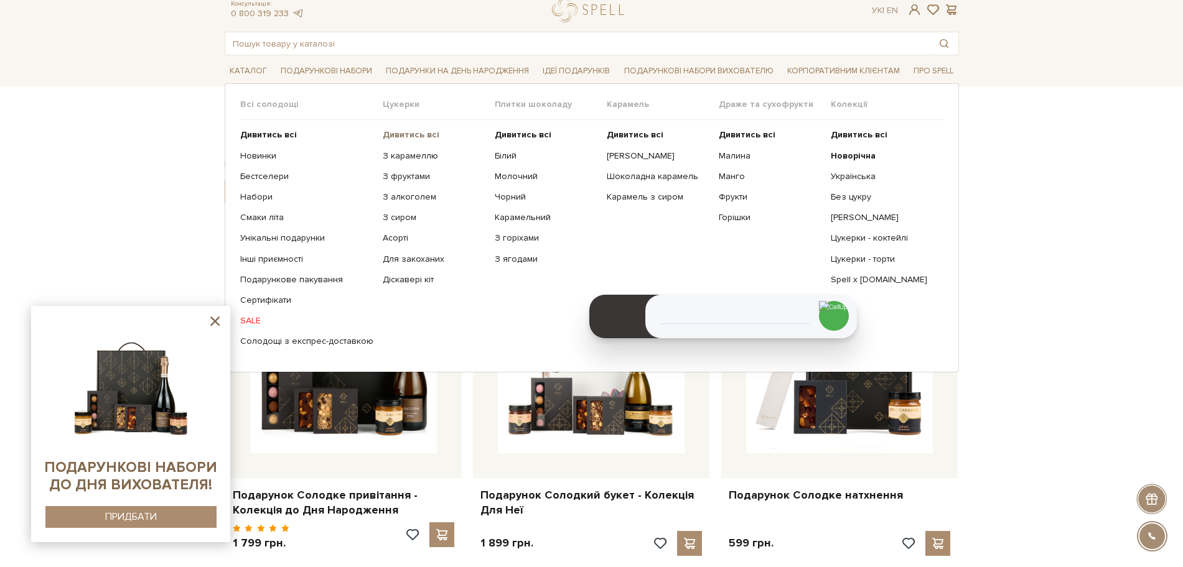
click at [391, 136] on b "Дивитись всі" at bounding box center [411, 134] width 57 height 11
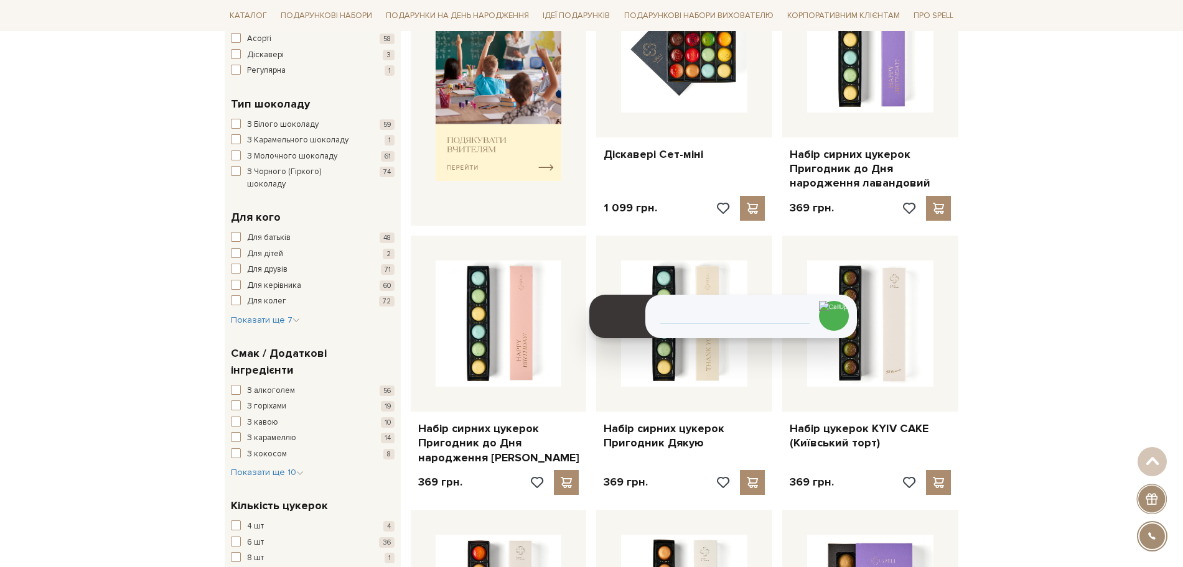
scroll to position [547, 0]
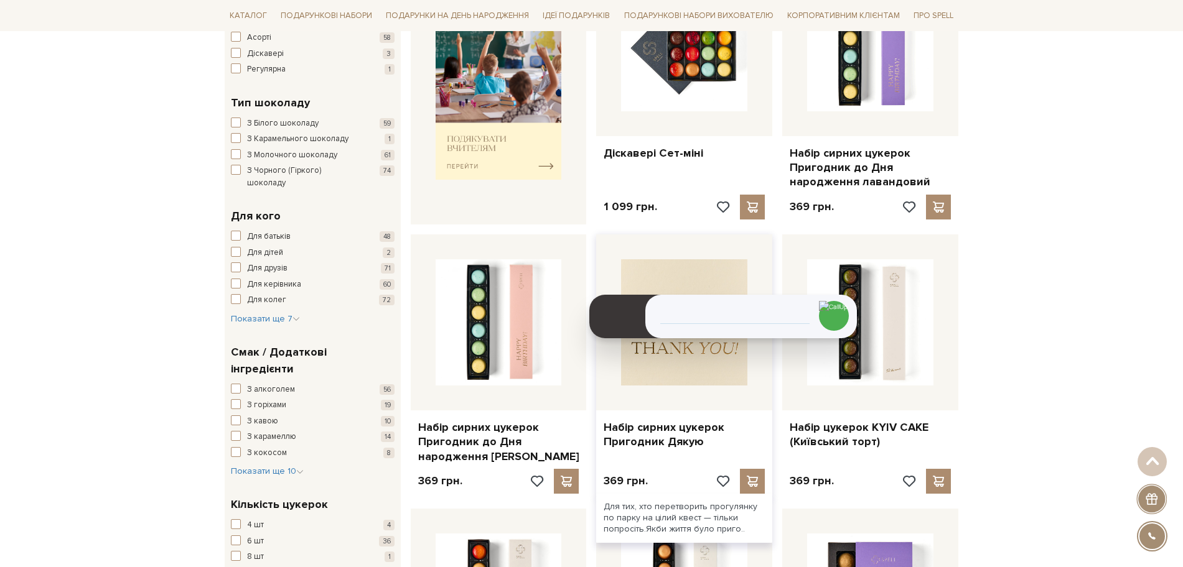
click at [708, 382] on img at bounding box center [684, 322] width 126 height 126
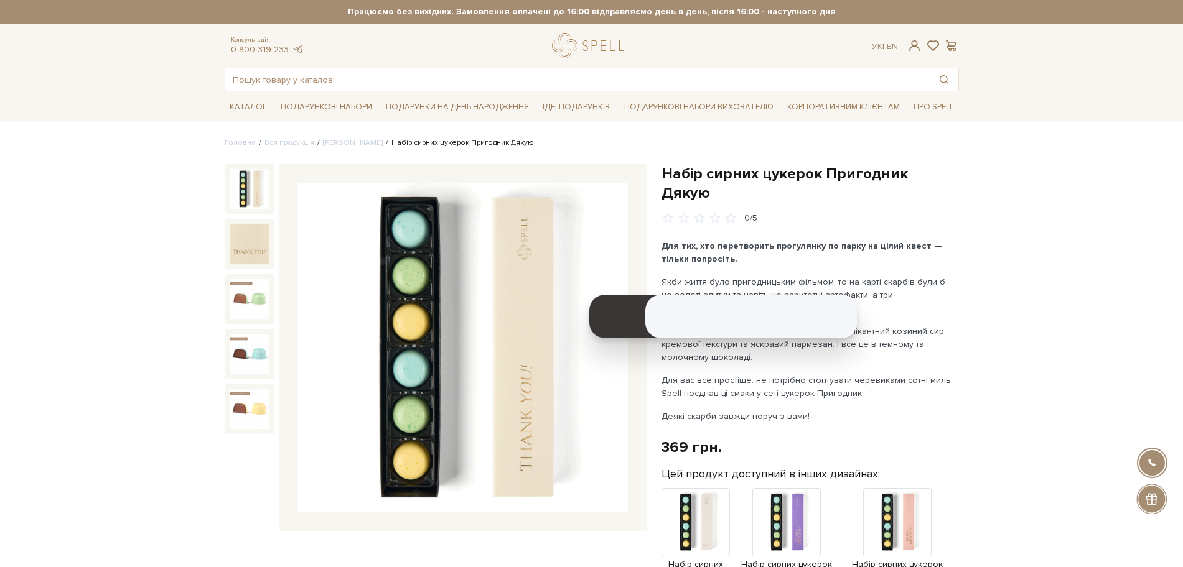
click at [477, 360] on img at bounding box center [463, 348] width 330 height 330
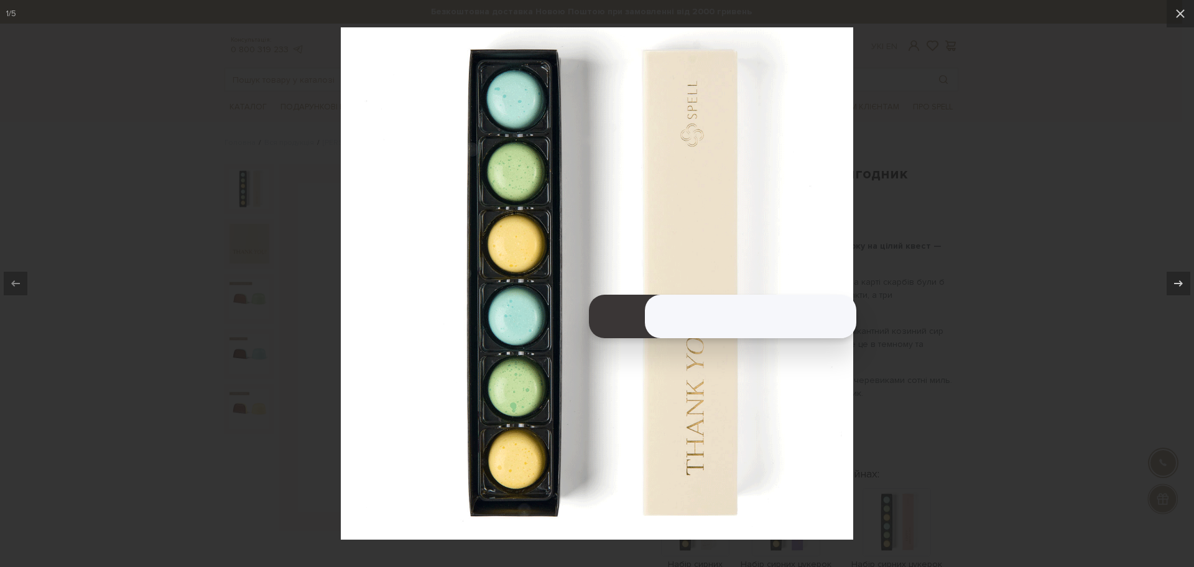
click at [1018, 353] on div at bounding box center [597, 283] width 1194 height 567
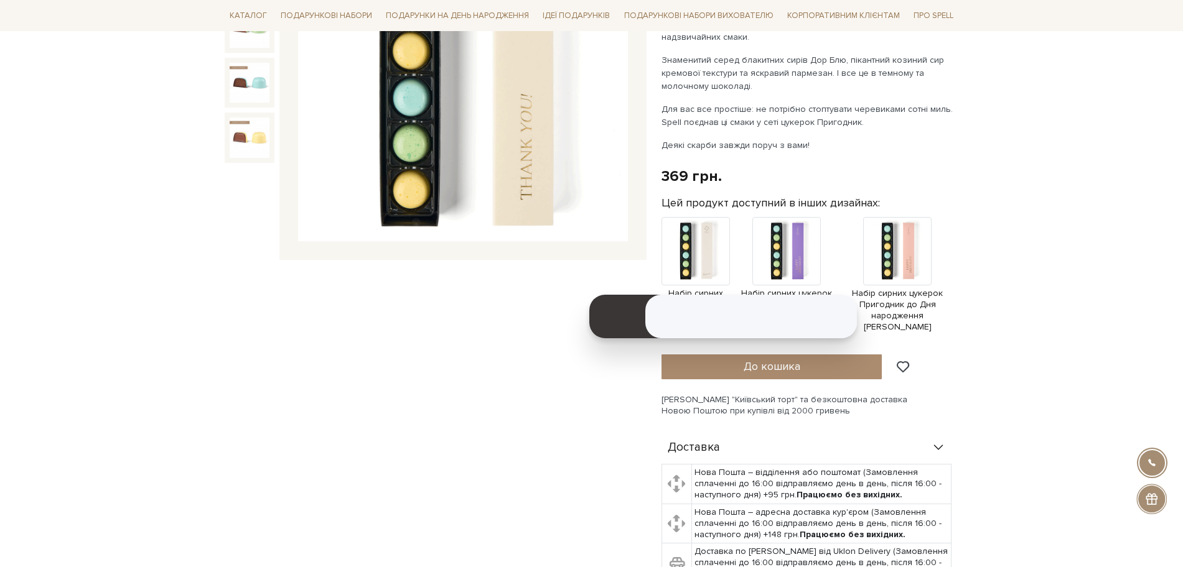
scroll to position [523, 0]
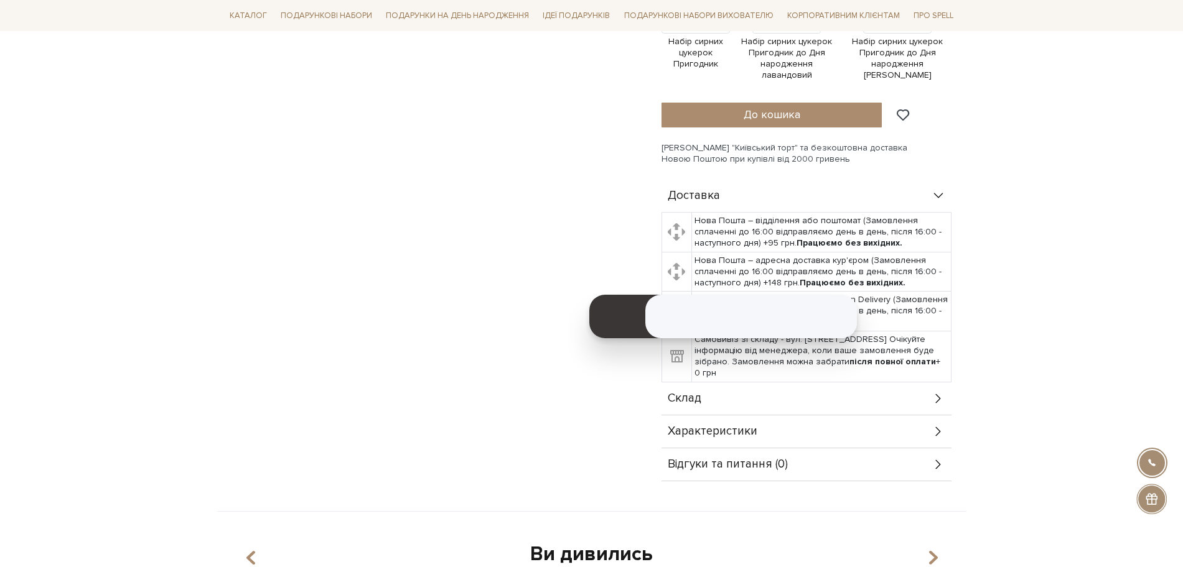
click at [687, 393] on span "Склад" at bounding box center [685, 398] width 34 height 11
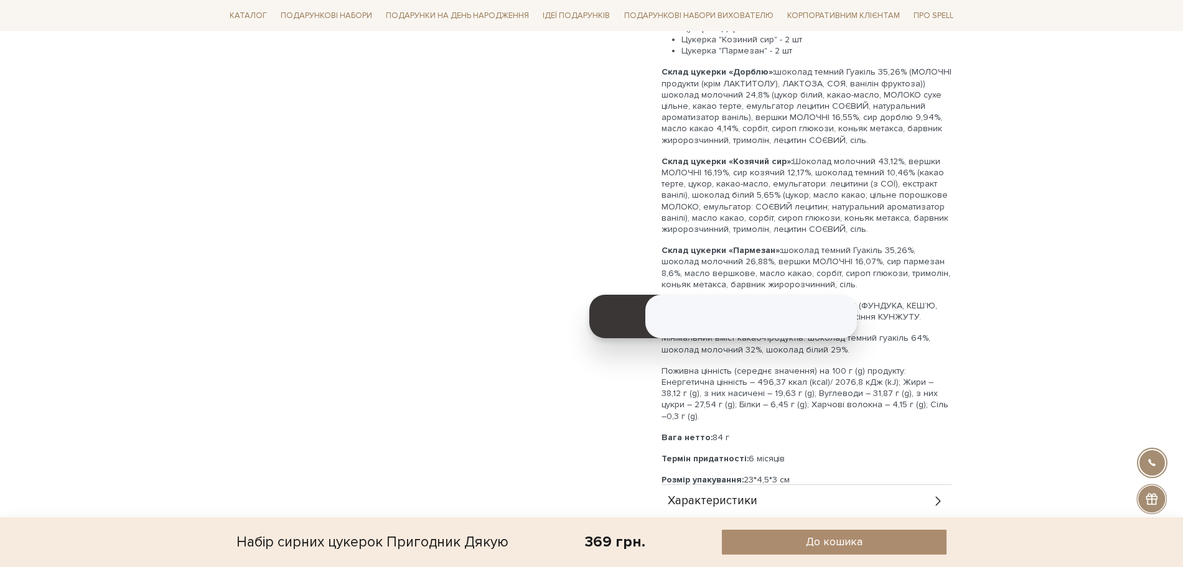
scroll to position [920, 0]
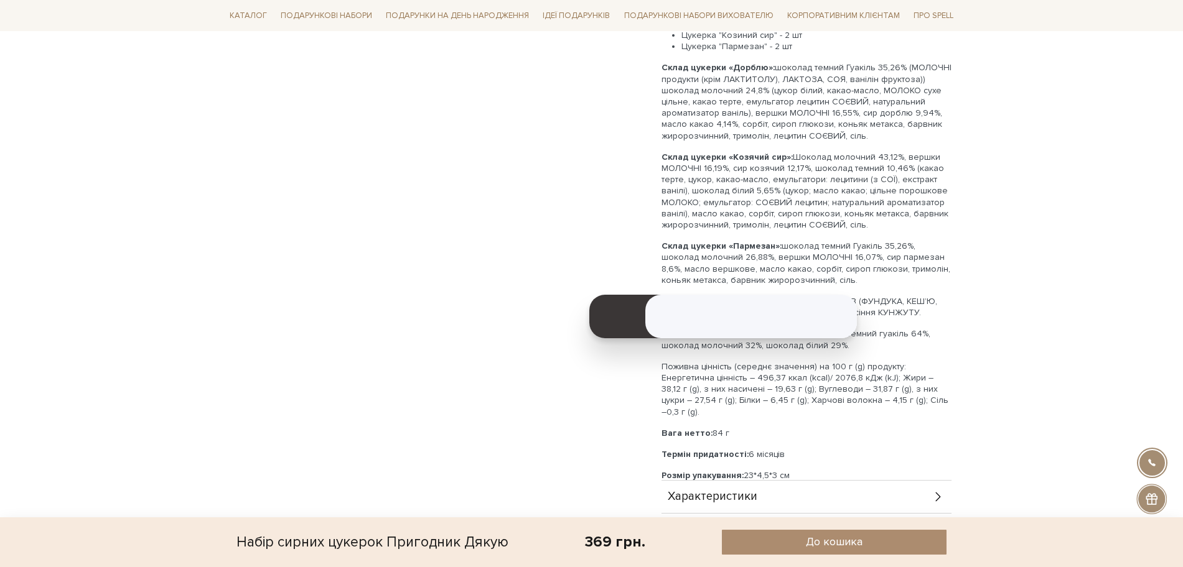
drag, startPoint x: 803, startPoint y: 433, endPoint x: 653, endPoint y: 440, distance: 149.5
copy p "Розмір упакування: 23*4,5*3 см"
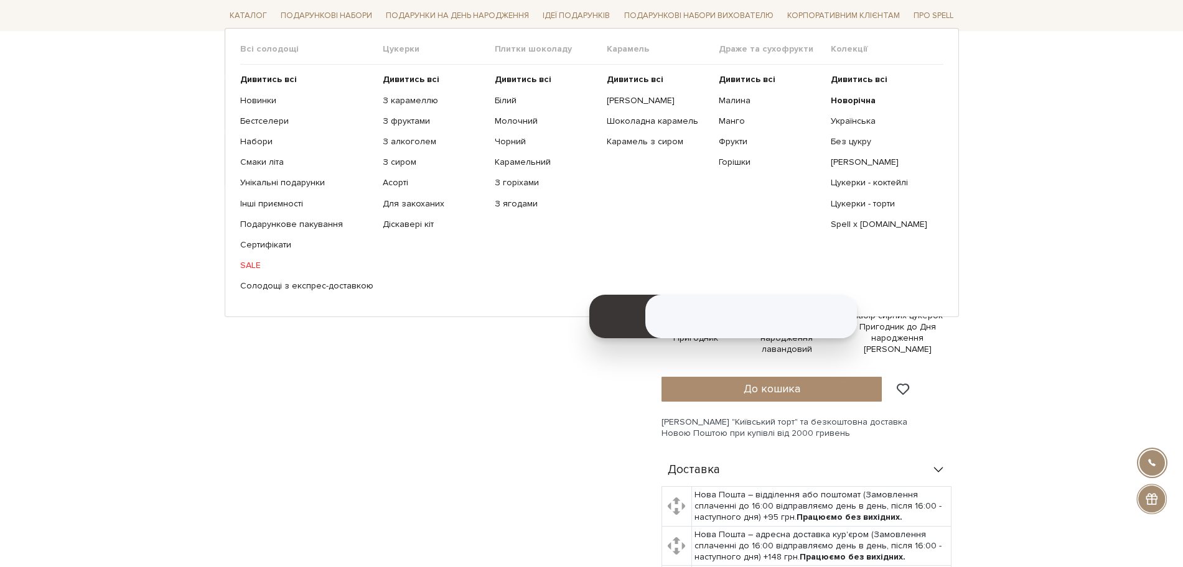
scroll to position [0, 0]
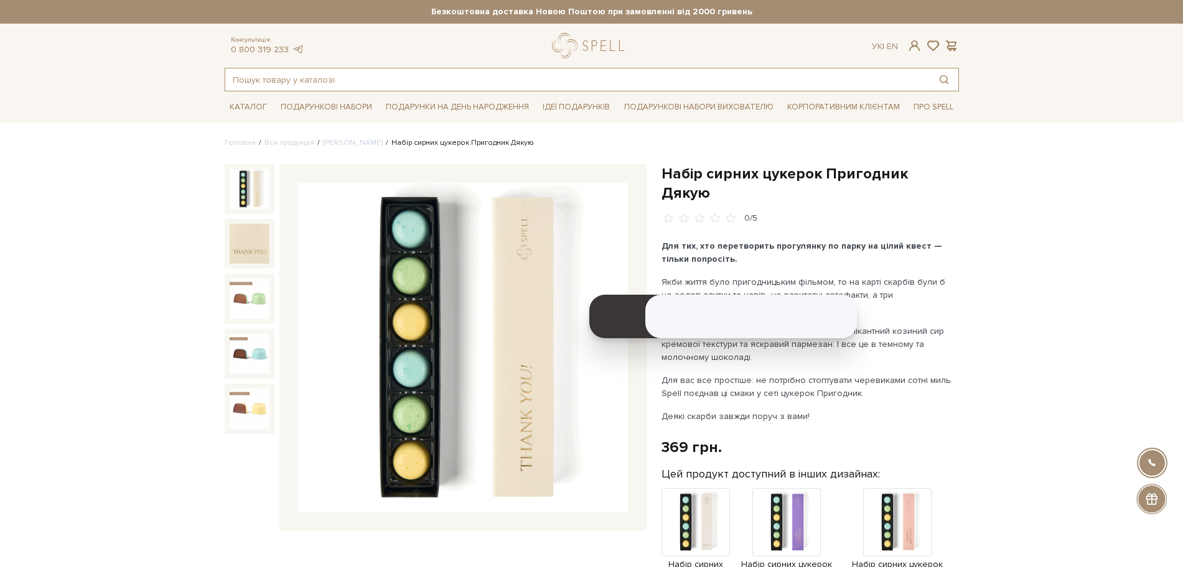
click at [412, 87] on input "text" at bounding box center [577, 79] width 704 height 22
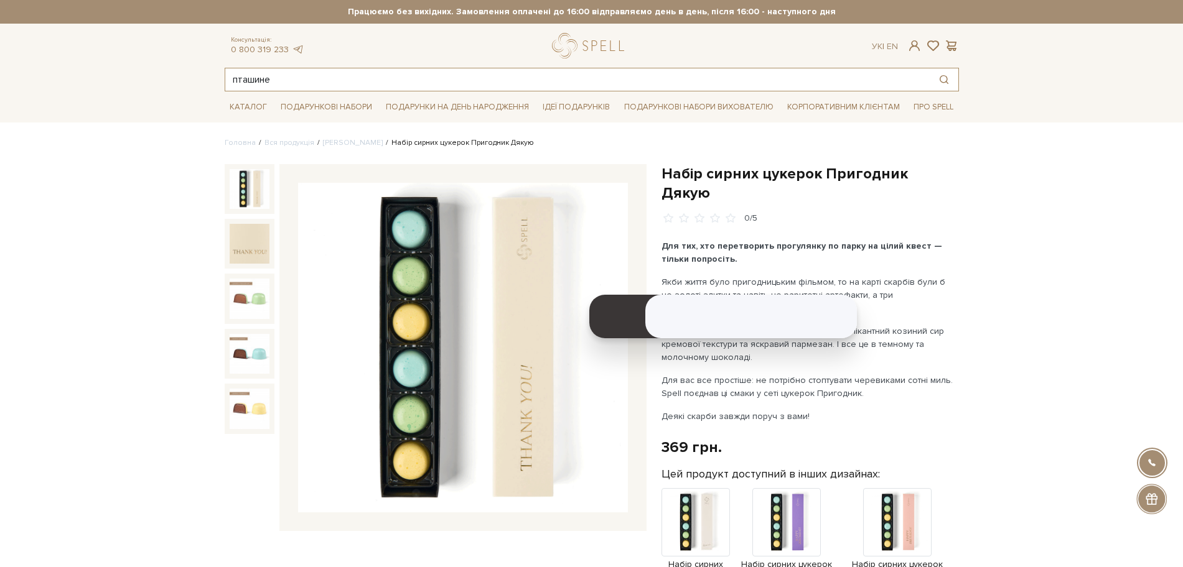
click at [349, 83] on input "пташине" at bounding box center [577, 79] width 704 height 22
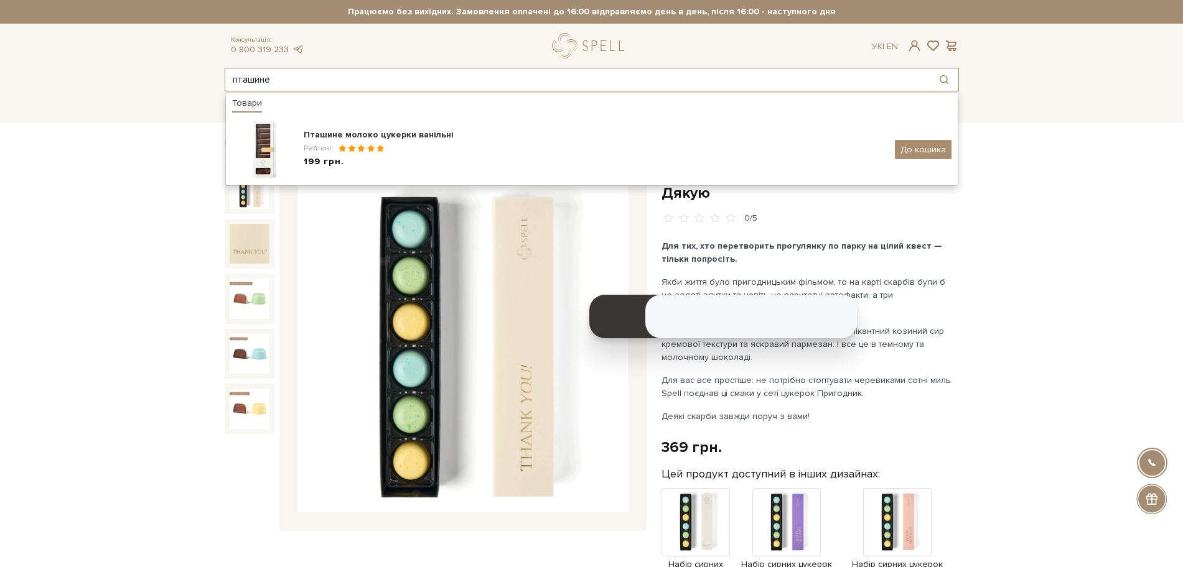
type input "пташине"
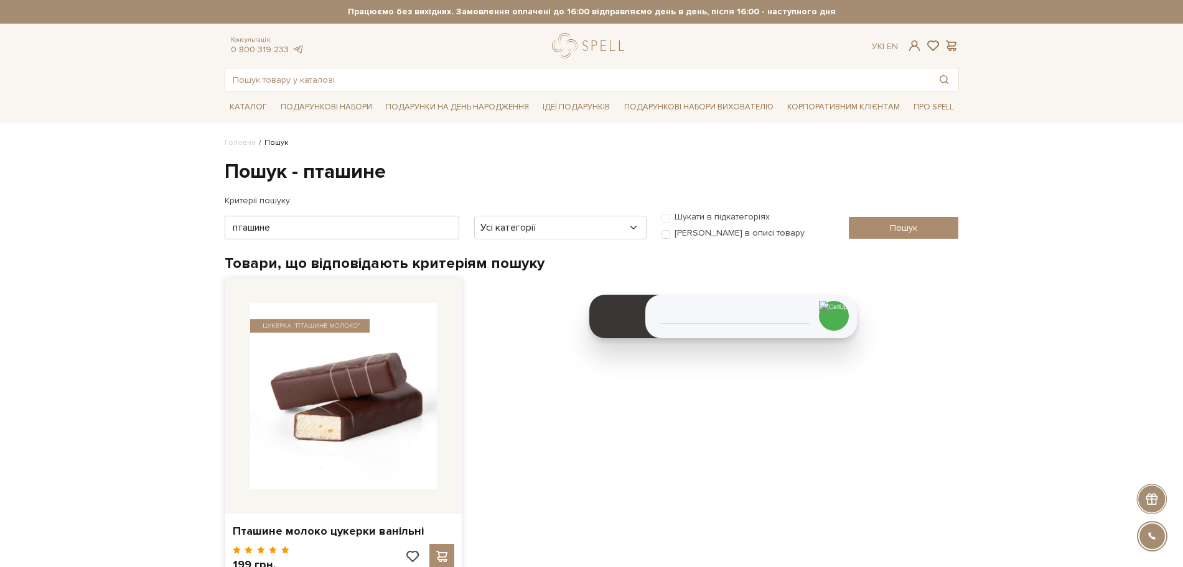
click at [340, 443] on img at bounding box center [343, 396] width 187 height 187
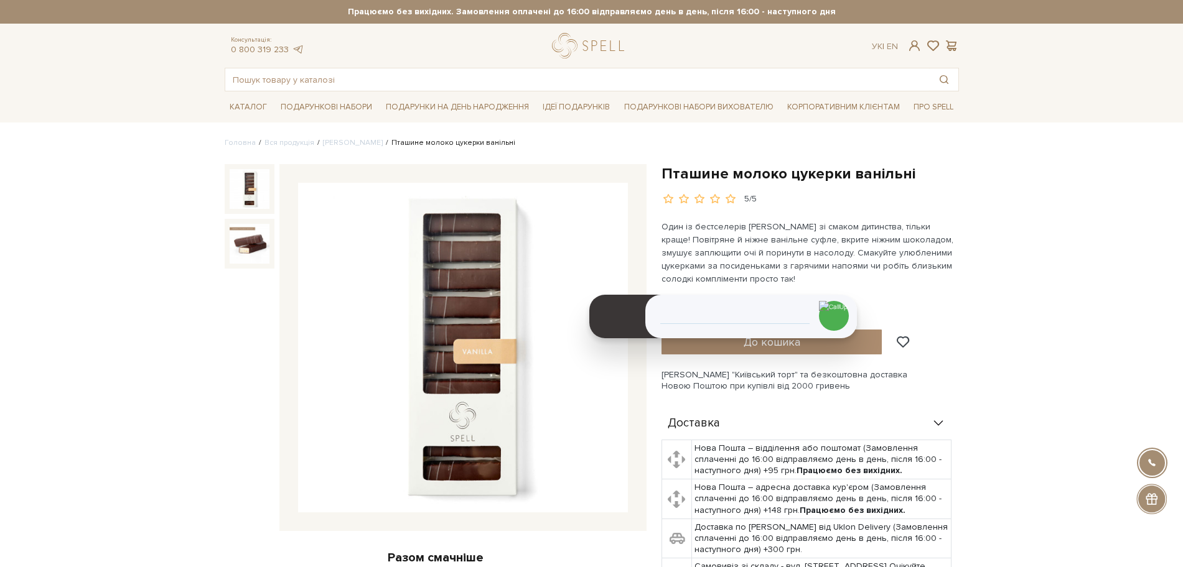
click at [447, 404] on img at bounding box center [463, 348] width 330 height 330
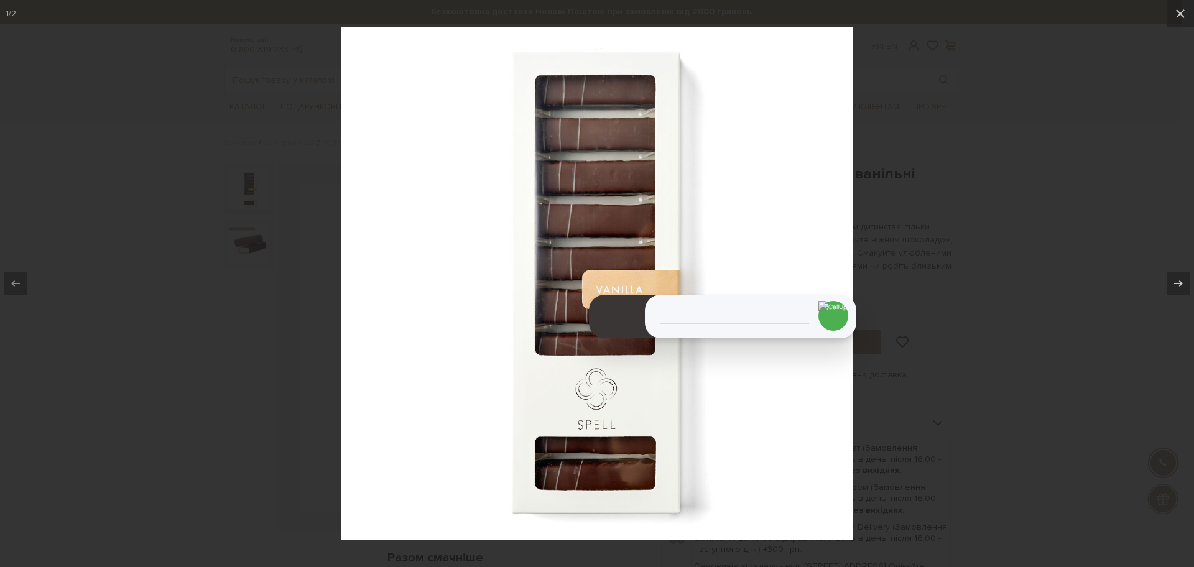
click at [215, 179] on div at bounding box center [597, 283] width 1194 height 567
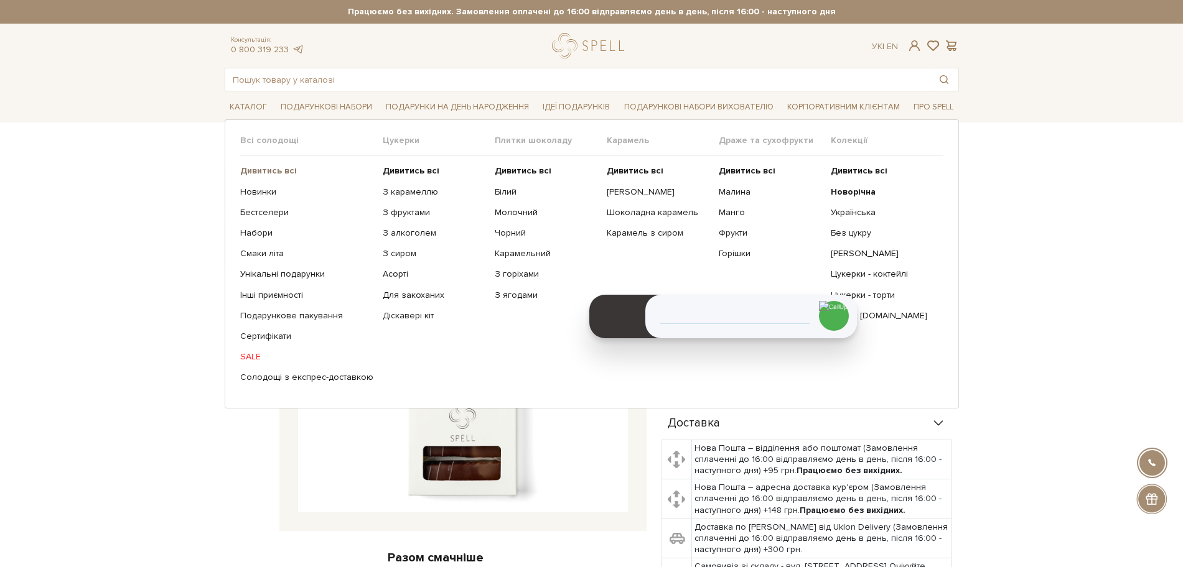
click at [274, 167] on b "Дивитись всі" at bounding box center [268, 170] width 57 height 11
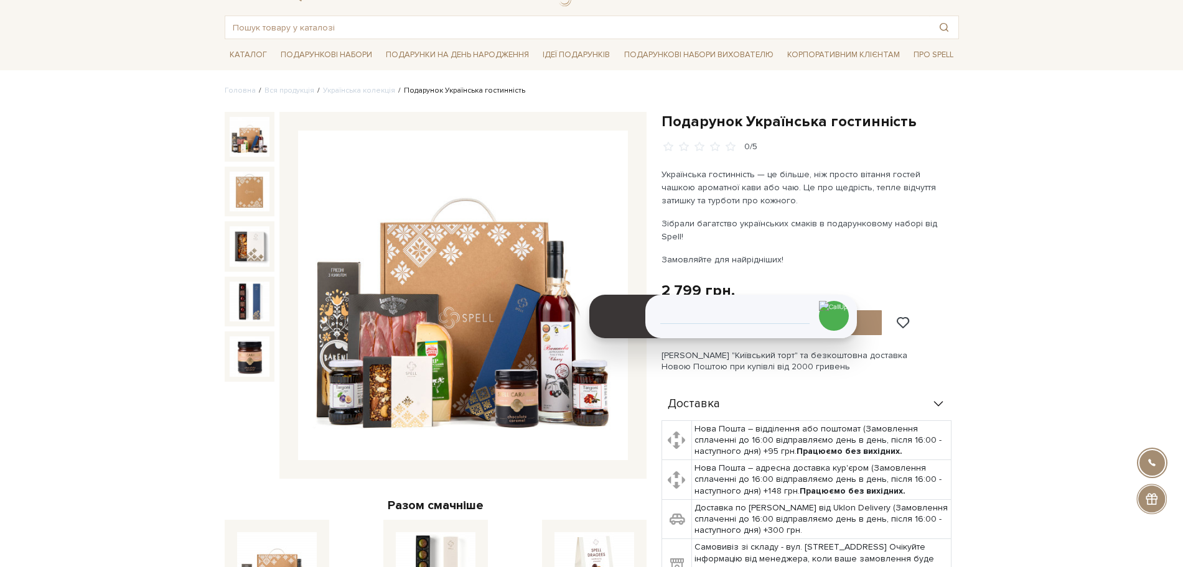
scroll to position [55, 0]
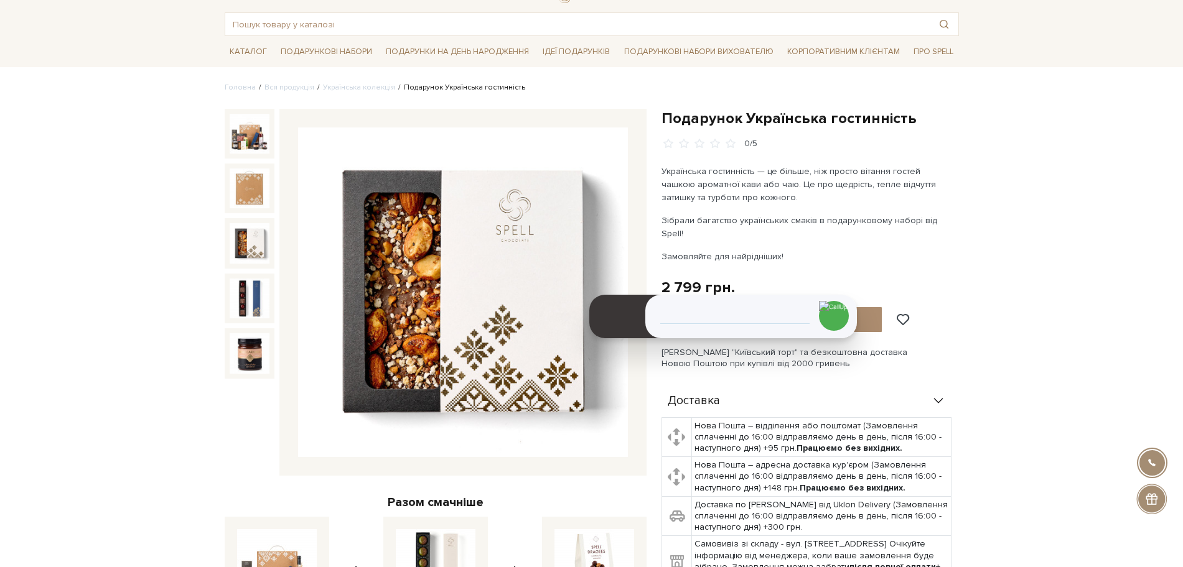
scroll to position [0, 0]
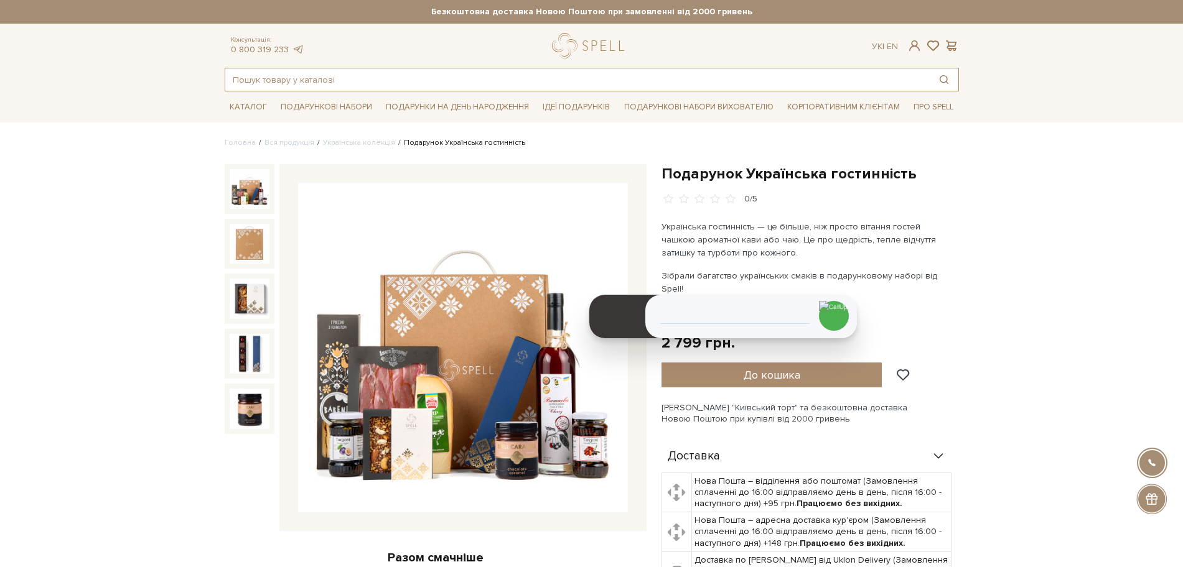
click at [269, 75] on input "text" at bounding box center [577, 79] width 704 height 22
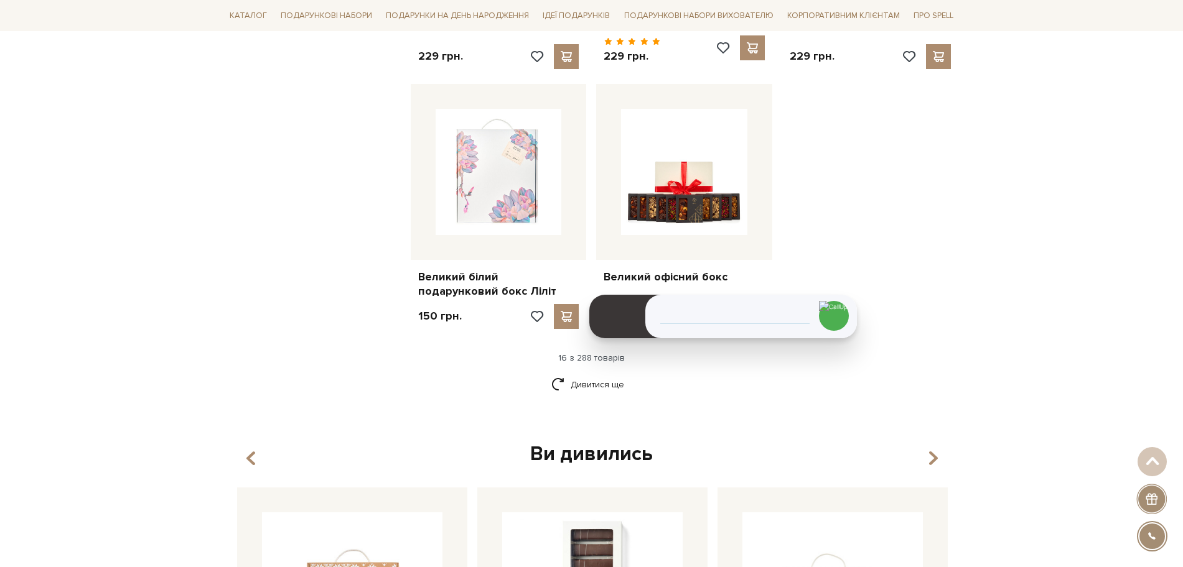
scroll to position [1511, 0]
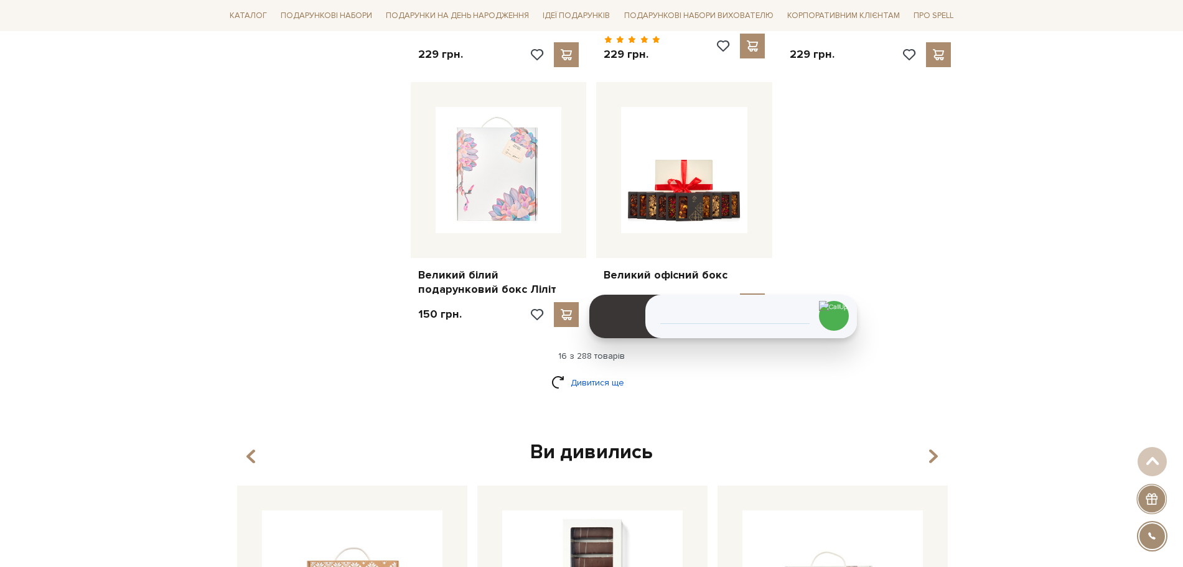
click at [578, 372] on link "Дивитися ще" at bounding box center [591, 383] width 81 height 22
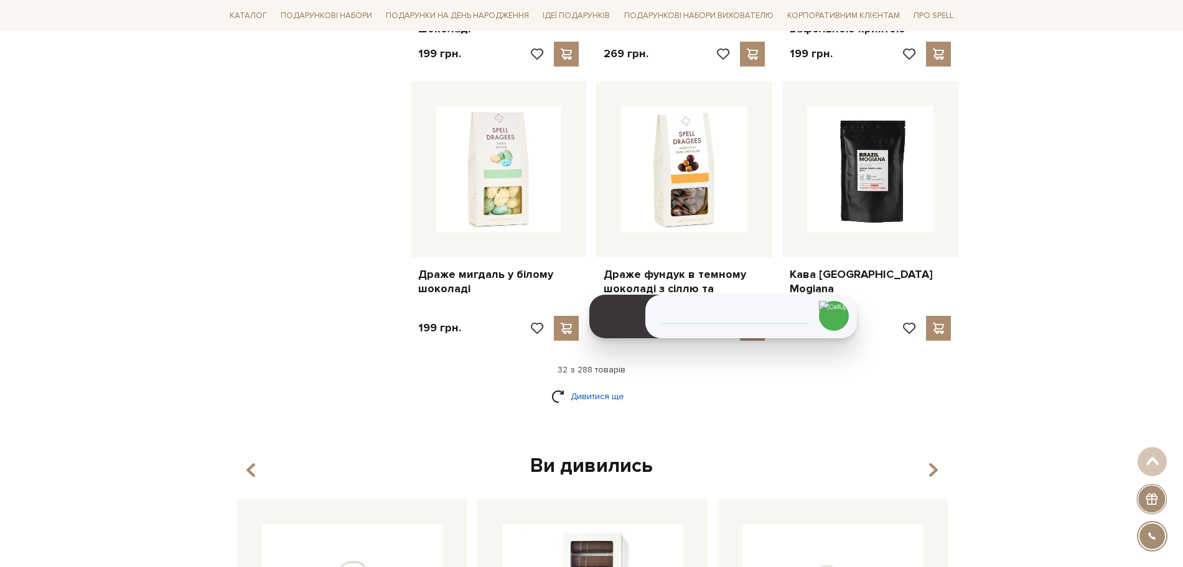
scroll to position [2814, 0]
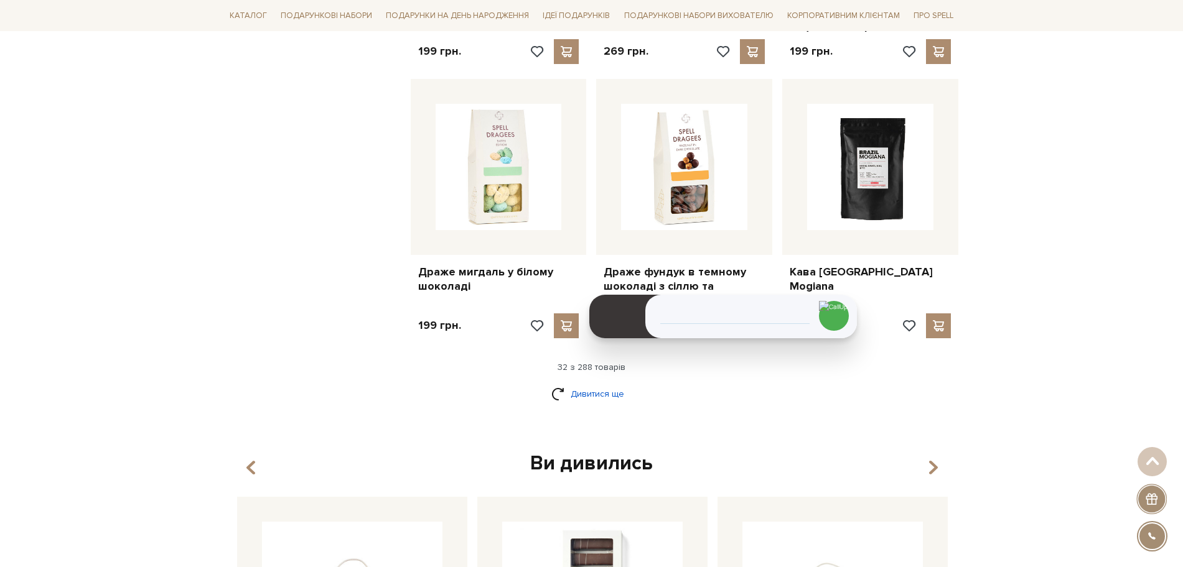
click at [582, 384] on link "Дивитися ще" at bounding box center [591, 394] width 81 height 22
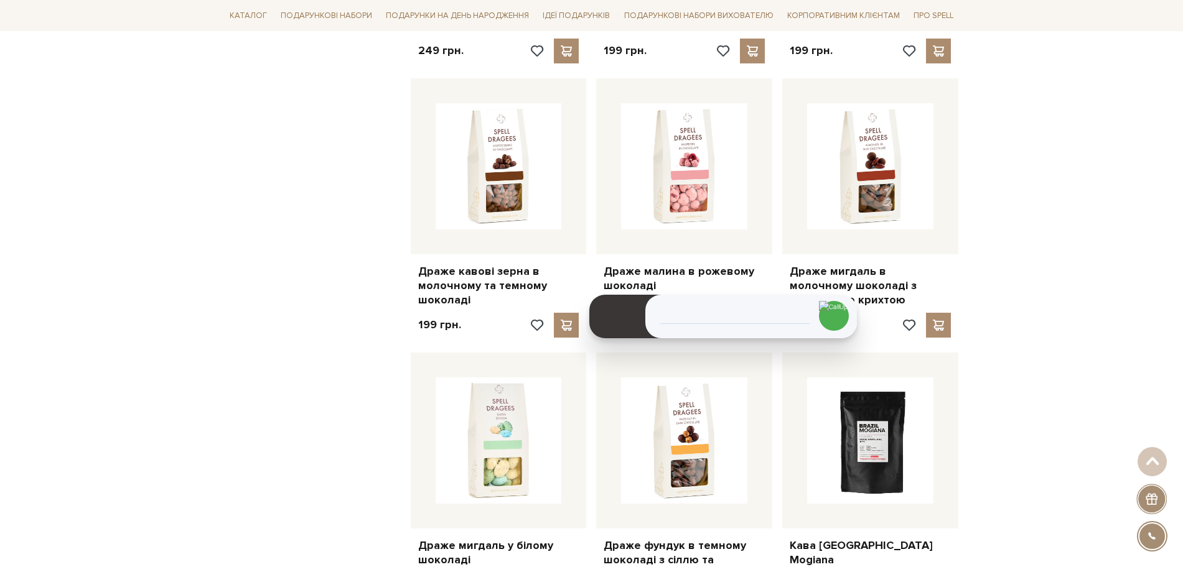
scroll to position [2537, 0]
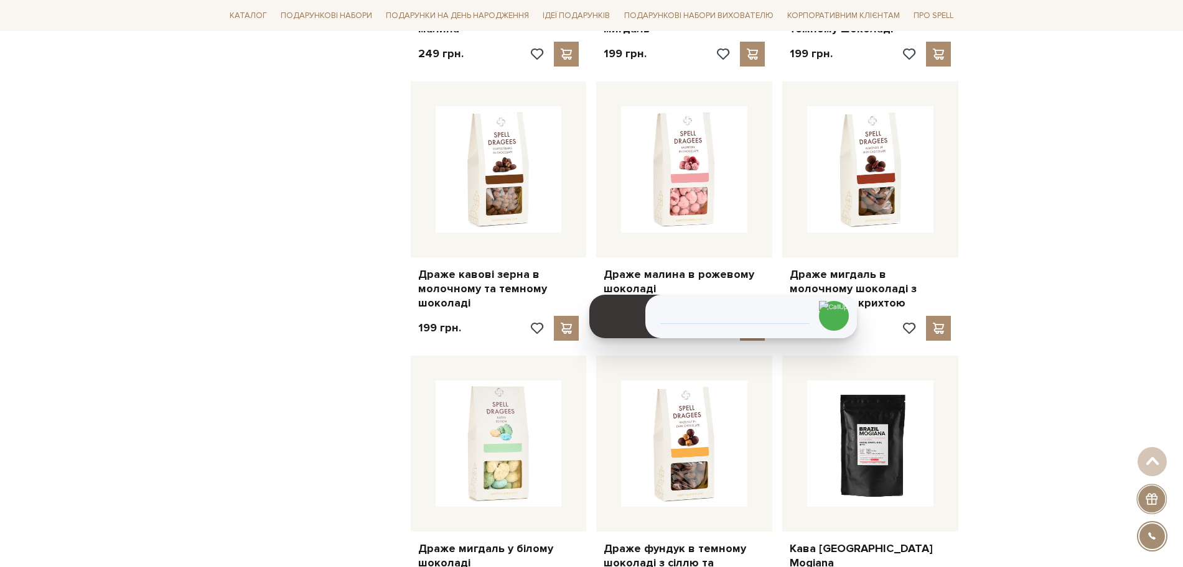
click at [0, 420] on div "Головна Вся продукція Вся продукція Фільтри За замовчуванням За Ціною (зростанн…" at bounding box center [591, 157] width 1183 height 5115
click at [150, 330] on div "Головна Вся продукція Вся продукція Фільтри За замовчуванням За Ціною (зростанн…" at bounding box center [591, 157] width 1183 height 5115
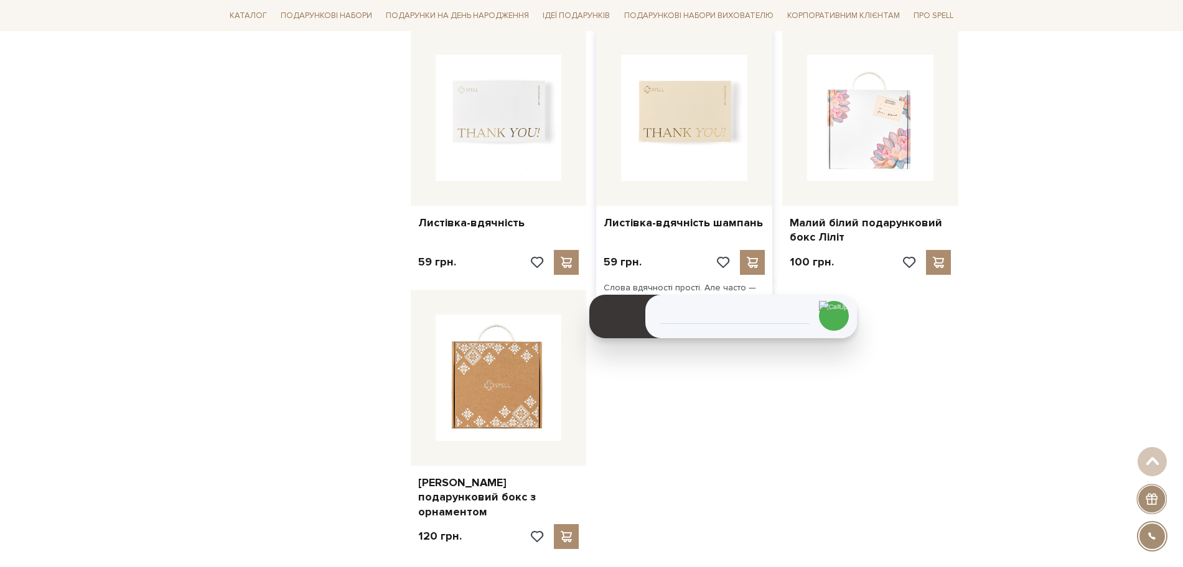
scroll to position [4359, 0]
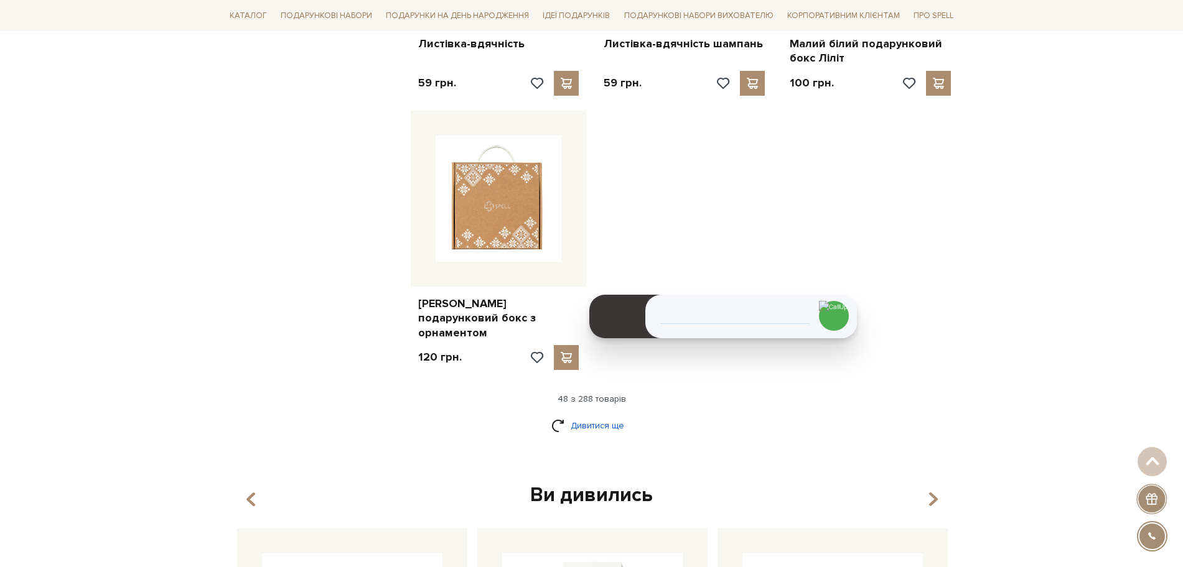
click at [575, 415] on link "Дивитися ще" at bounding box center [591, 426] width 81 height 22
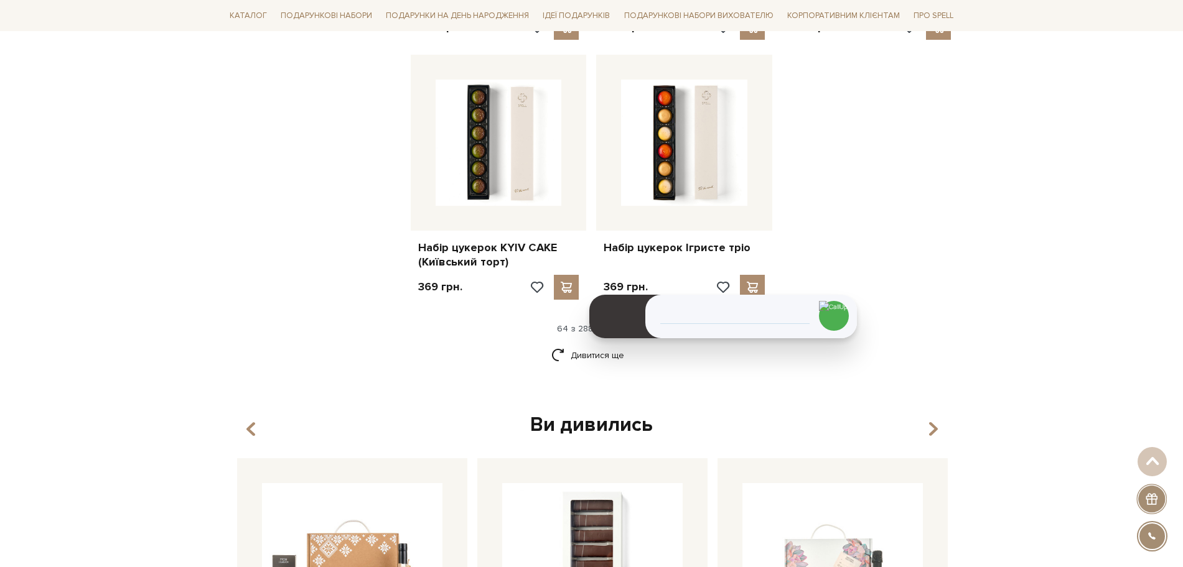
scroll to position [5785, 0]
click at [562, 343] on link "Дивитися ще" at bounding box center [591, 354] width 81 height 22
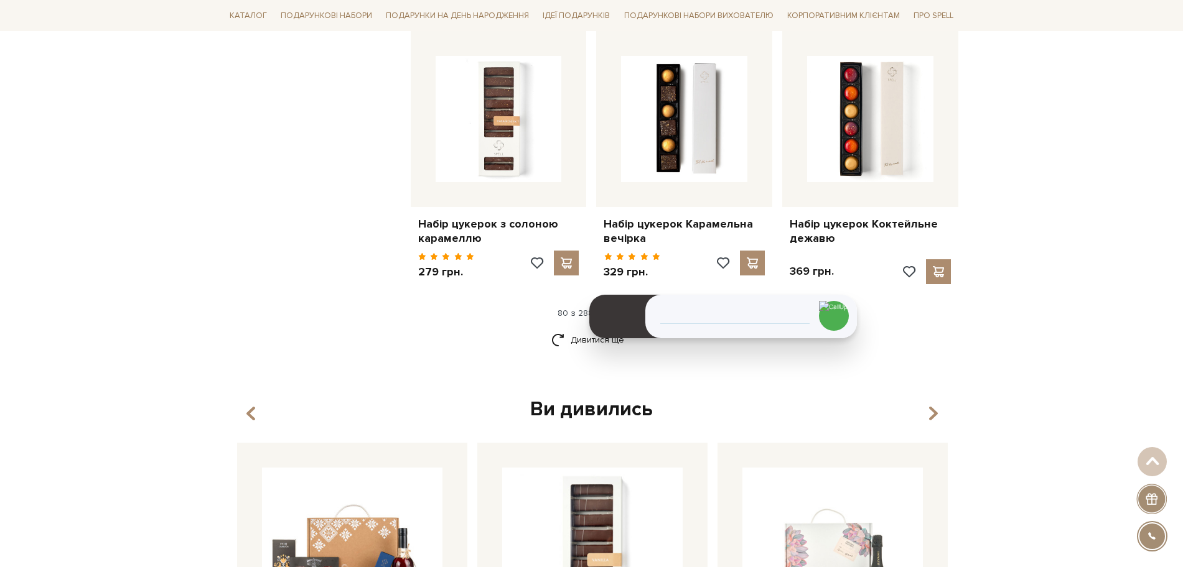
scroll to position [7136, 0]
click at [598, 328] on link "Дивитися ще" at bounding box center [591, 339] width 81 height 22
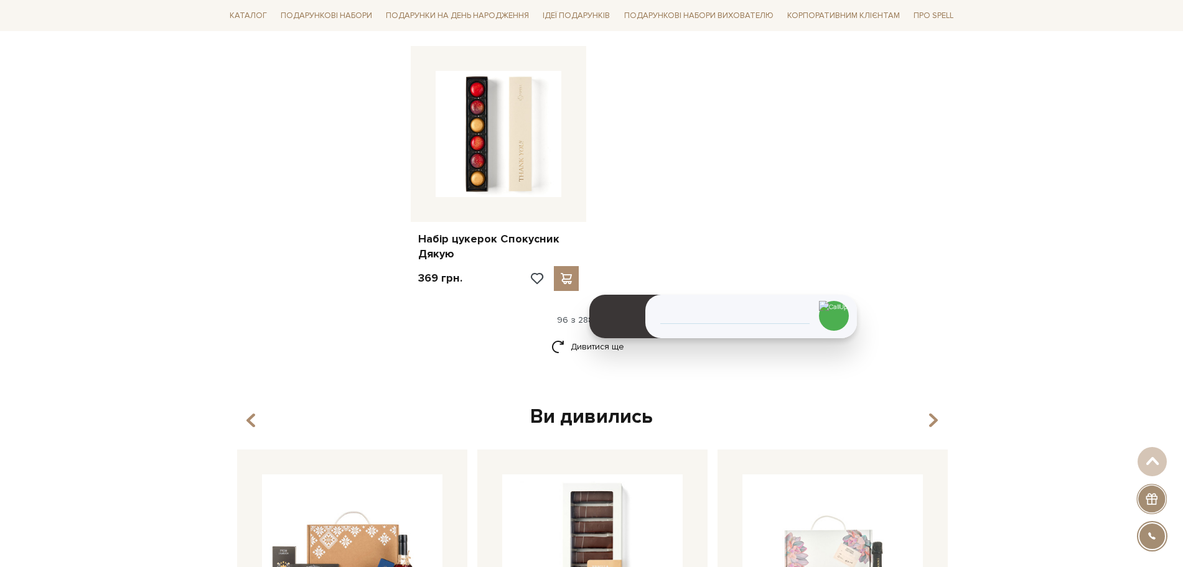
scroll to position [8740, 0]
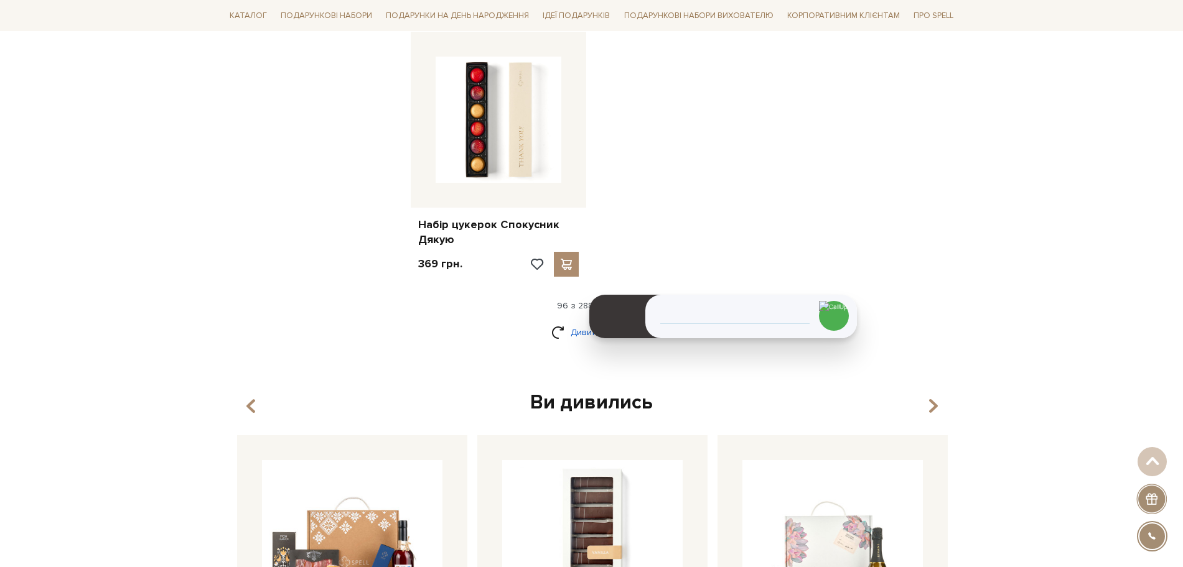
click at [603, 322] on link "Дивитися ще" at bounding box center [591, 333] width 81 height 22
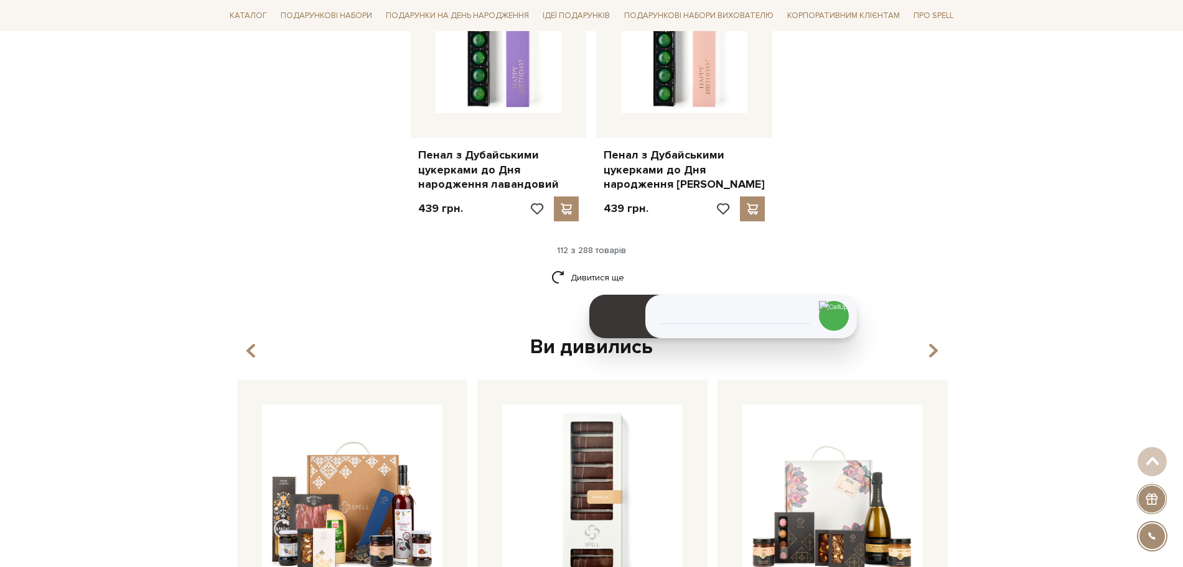
scroll to position [10163, 0]
click at [605, 266] on link "Дивитися ще" at bounding box center [591, 277] width 81 height 22
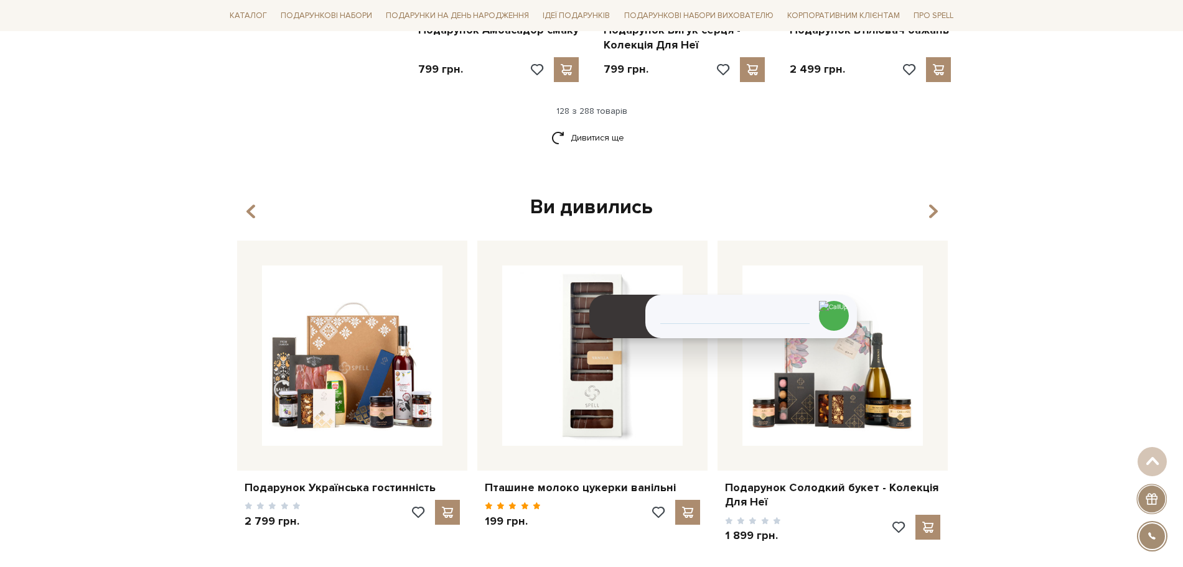
scroll to position [11619, 0]
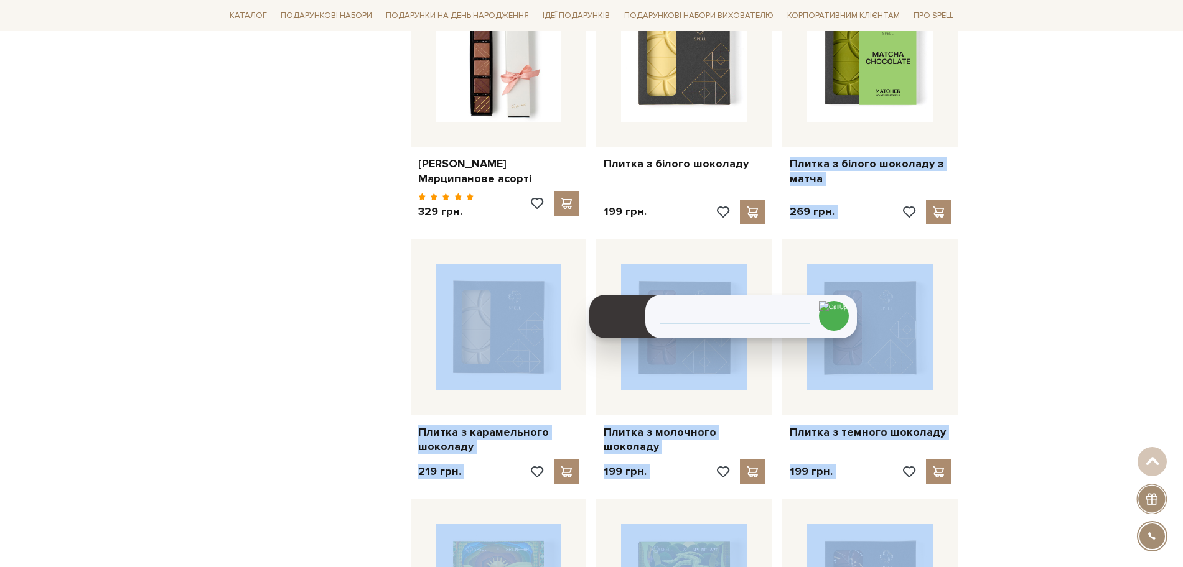
drag, startPoint x: 1137, startPoint y: 50, endPoint x: 968, endPoint y: -53, distance: 197.9
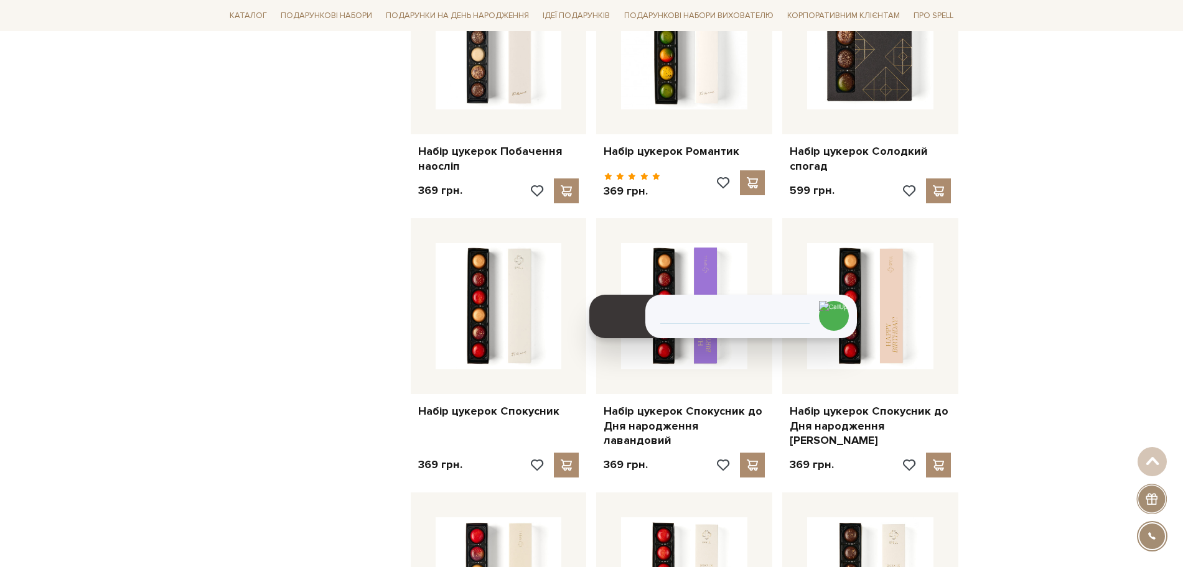
scroll to position [8278, 0]
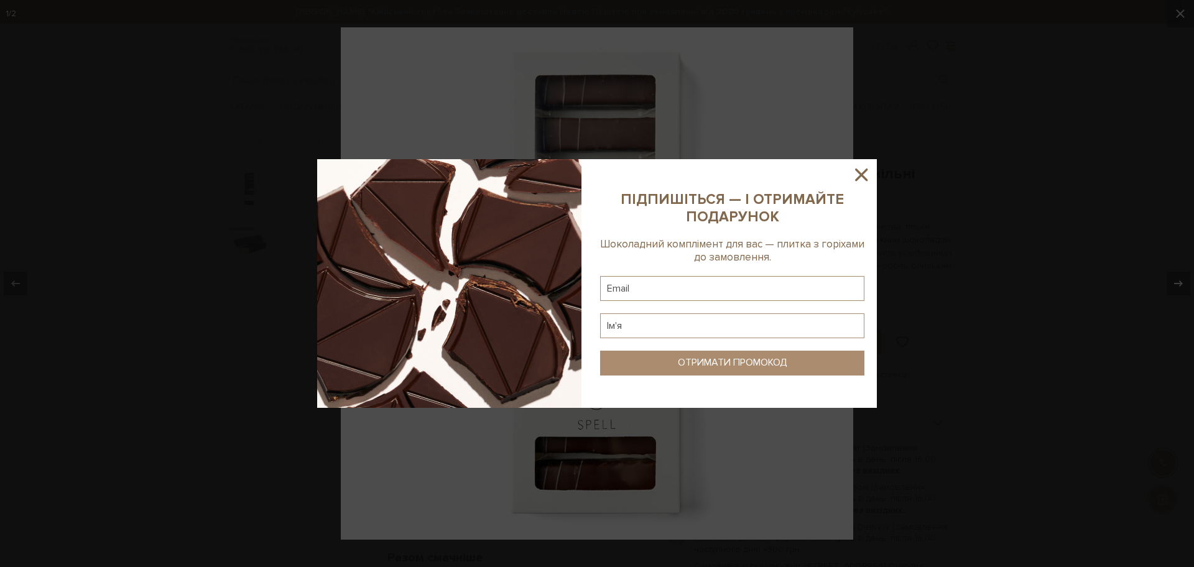
click at [865, 168] on icon at bounding box center [861, 174] width 21 height 21
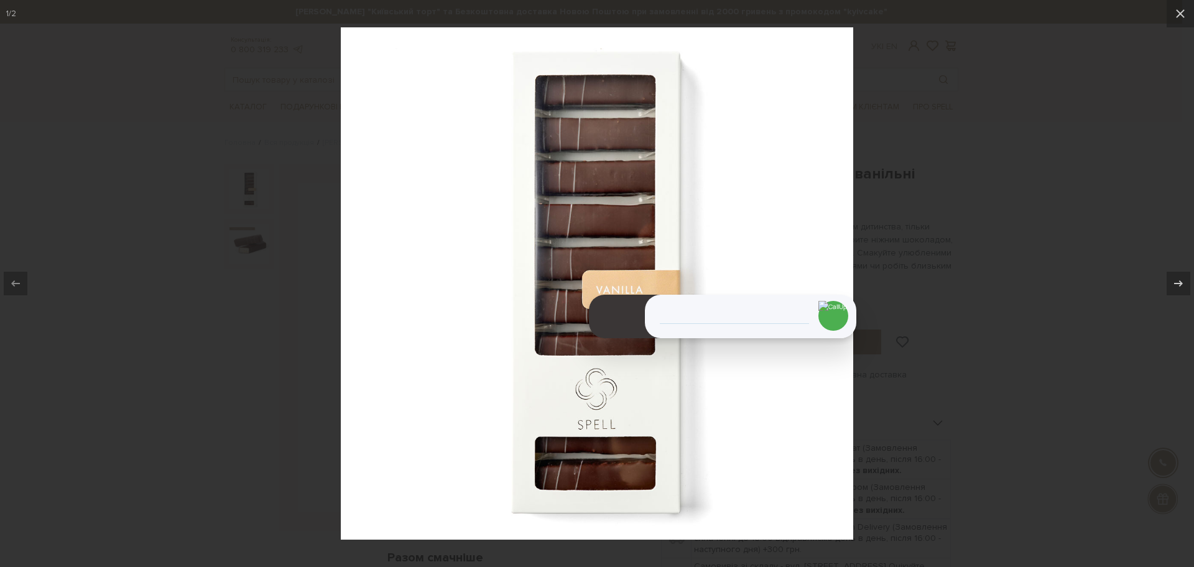
click at [952, 220] on div at bounding box center [597, 283] width 1194 height 567
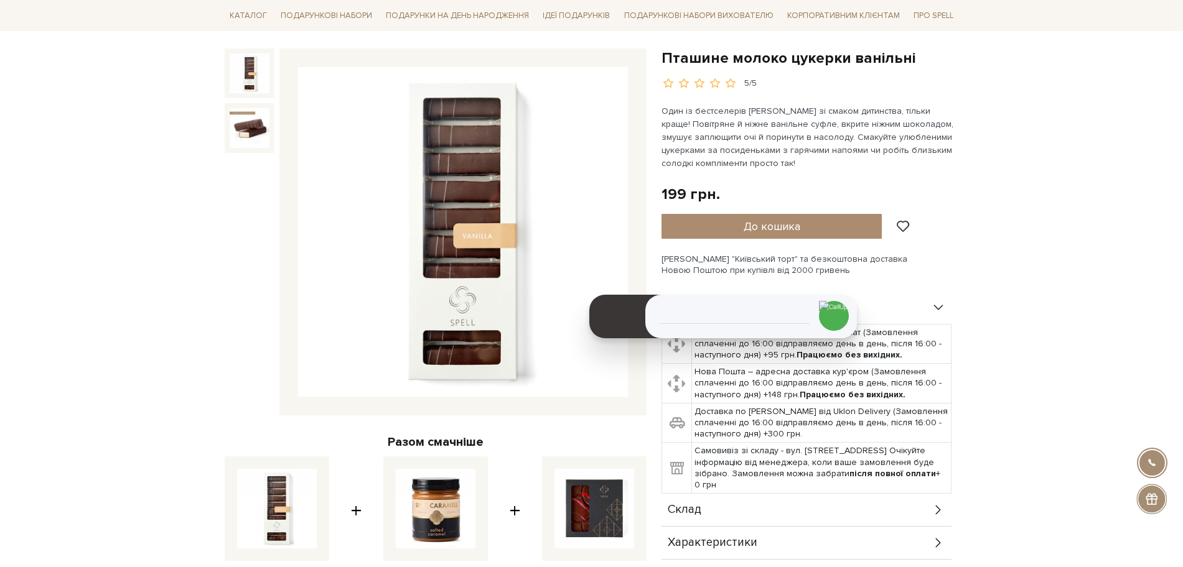
scroll to position [115, 0]
